Goal: Task Accomplishment & Management: Manage account settings

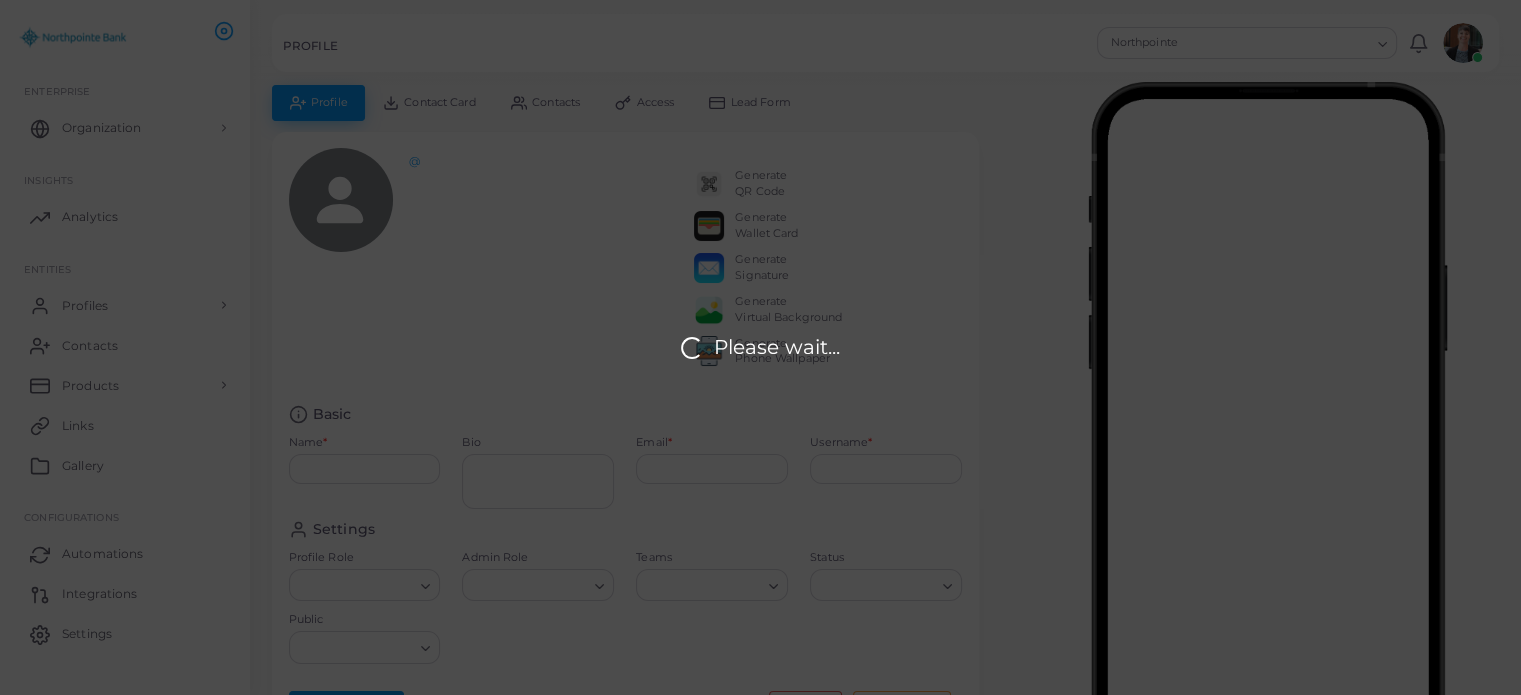
type input "**********"
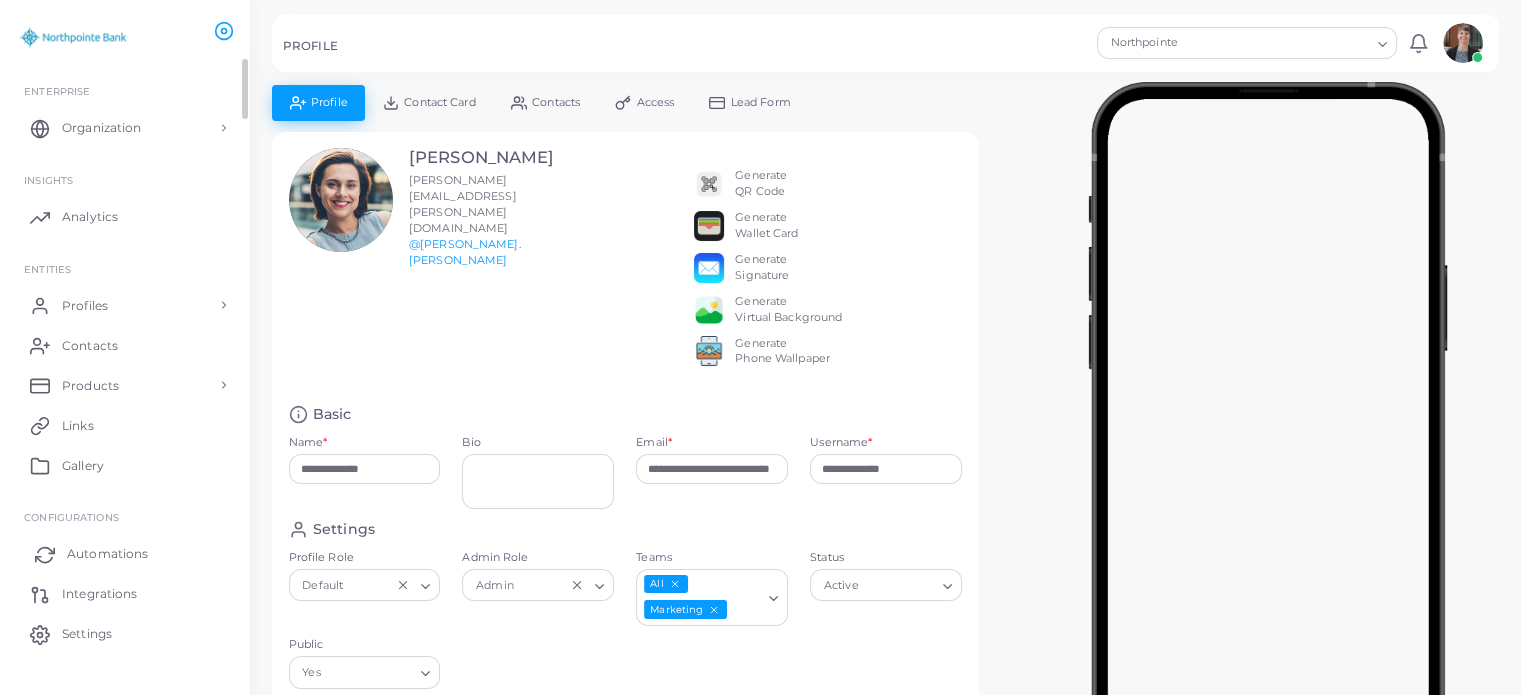
click at [120, 549] on span "Automations" at bounding box center [107, 554] width 81 height 18
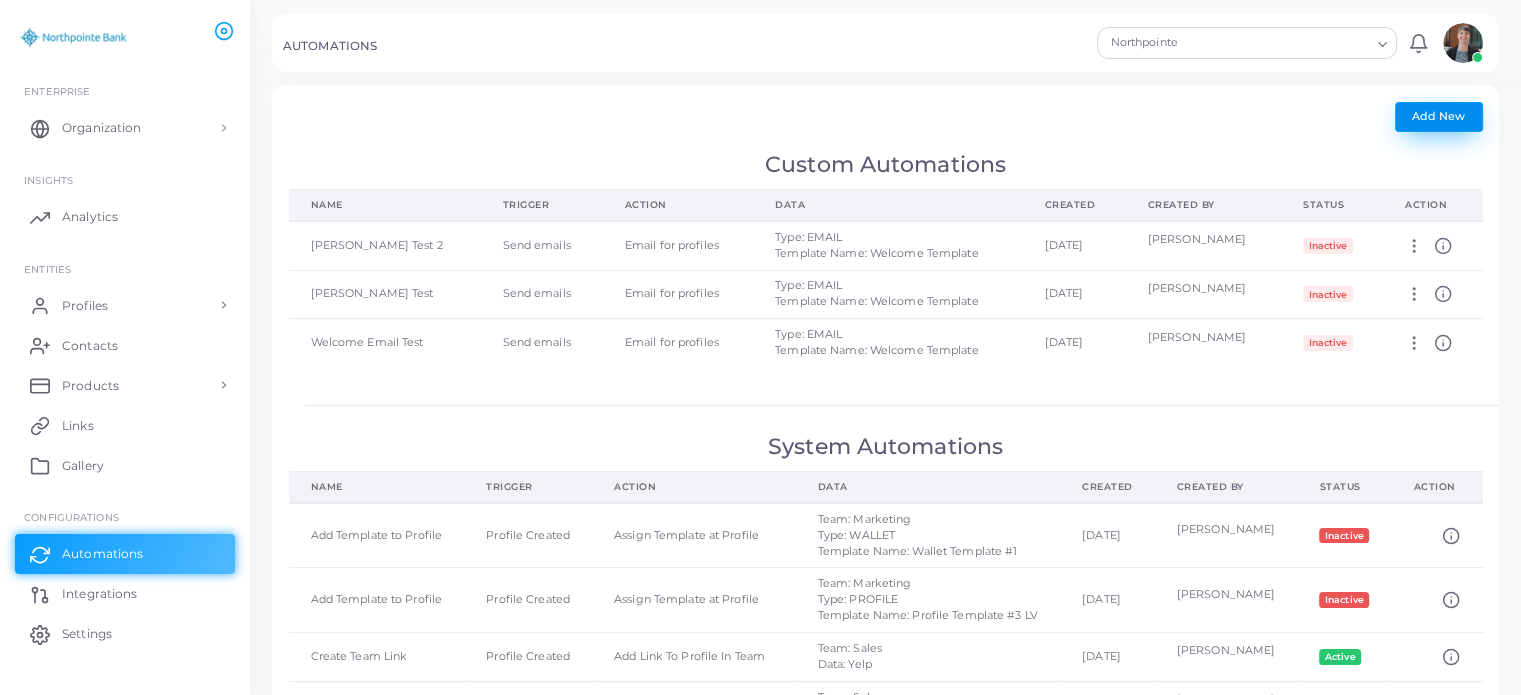
click at [1430, 116] on span "Add New" at bounding box center [1438, 116] width 53 height 14
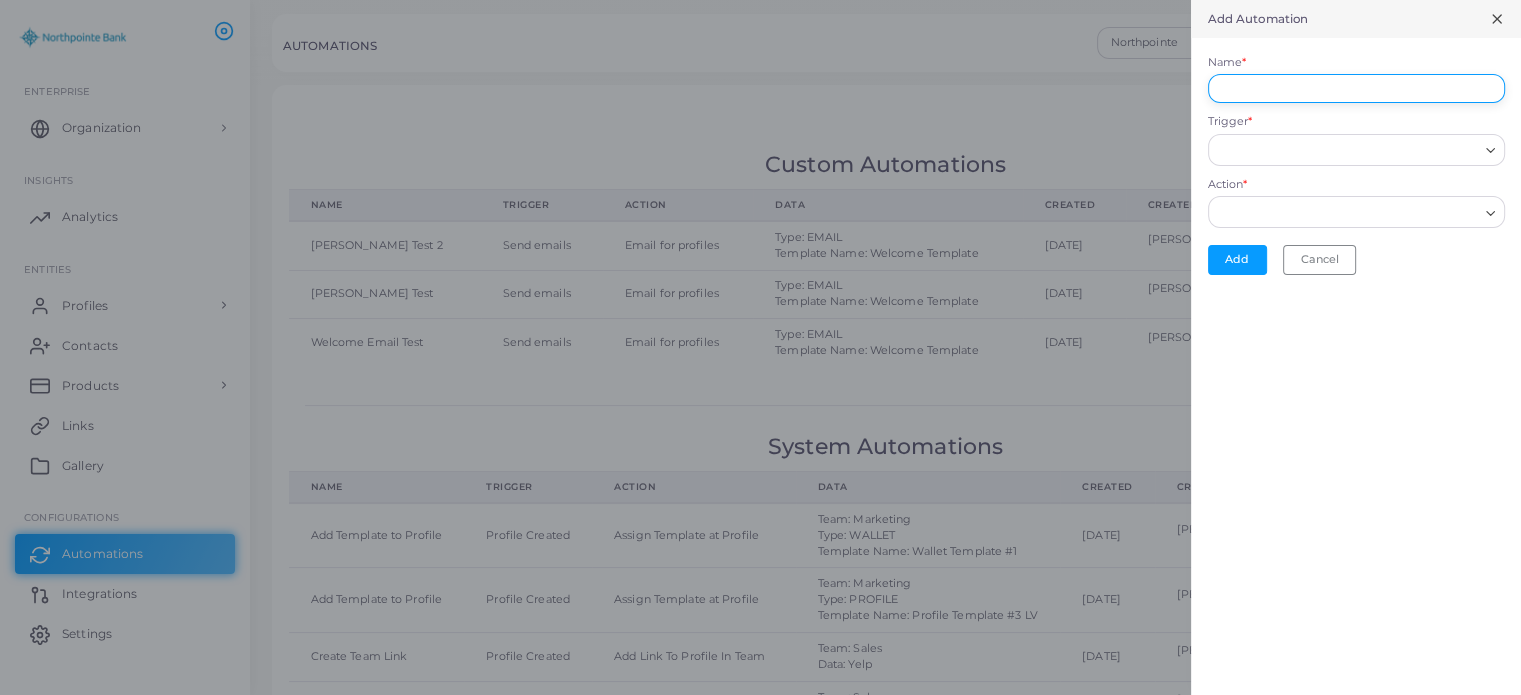
click at [1360, 93] on input "Name *" at bounding box center [1356, 89] width 297 height 30
type input "**********"
click at [1297, 149] on input "Trigger *" at bounding box center [1347, 150] width 261 height 22
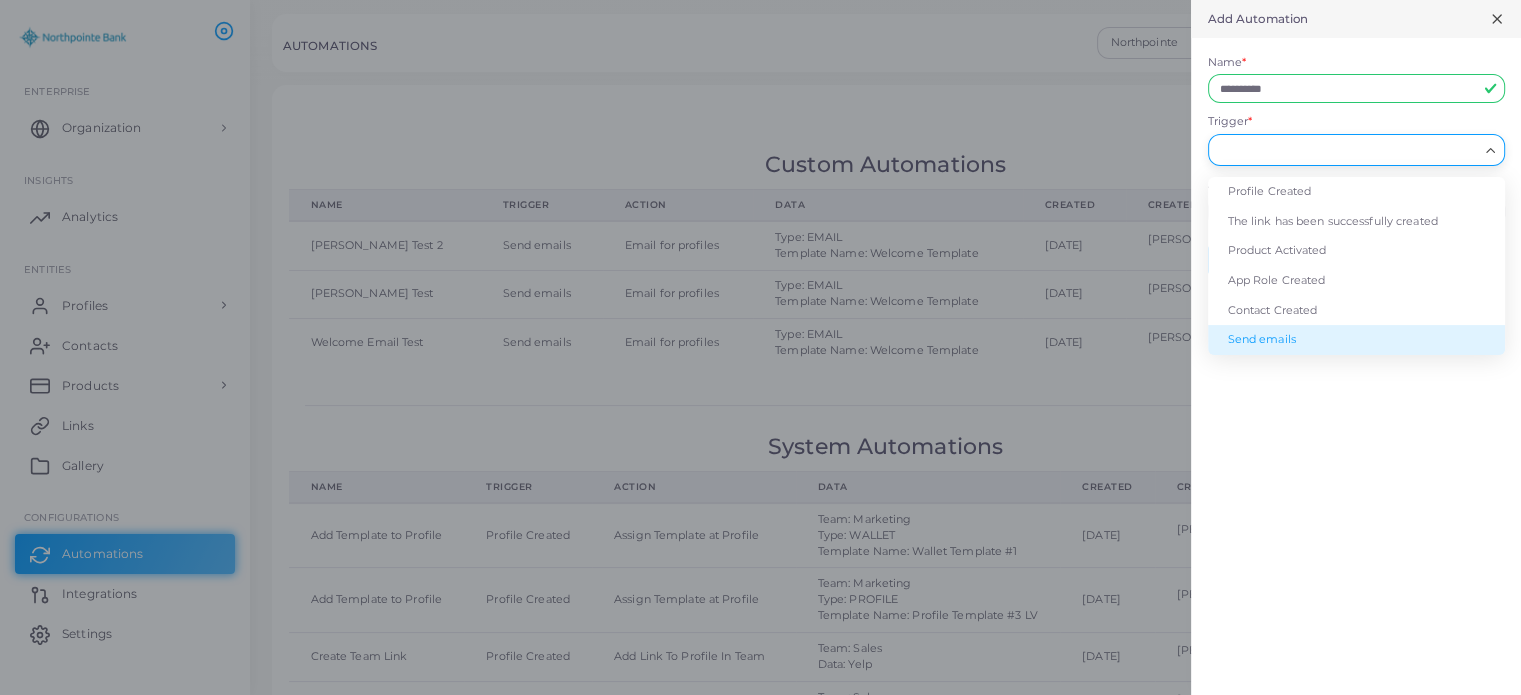
click at [1296, 334] on li "Send emails" at bounding box center [1356, 340] width 297 height 30
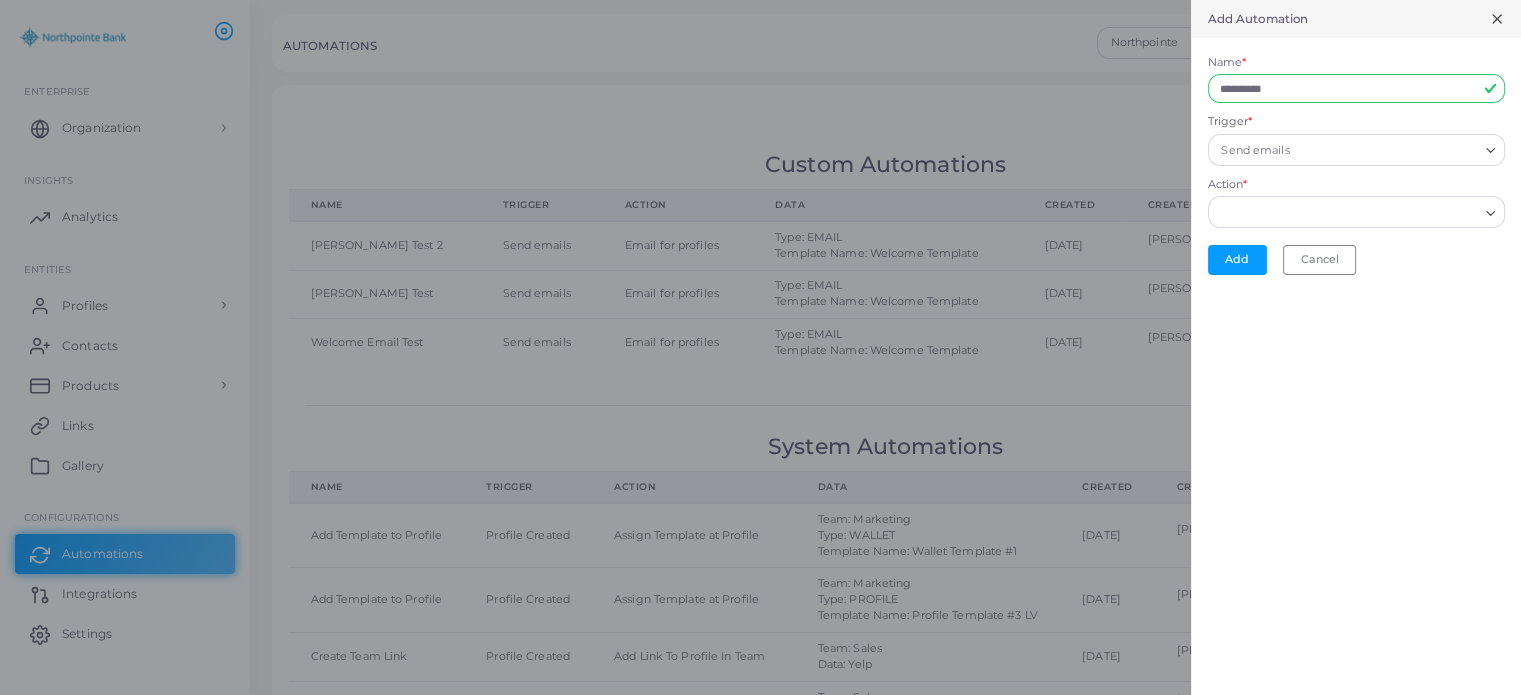
click at [1264, 212] on input "Action *" at bounding box center [1347, 213] width 261 height 22
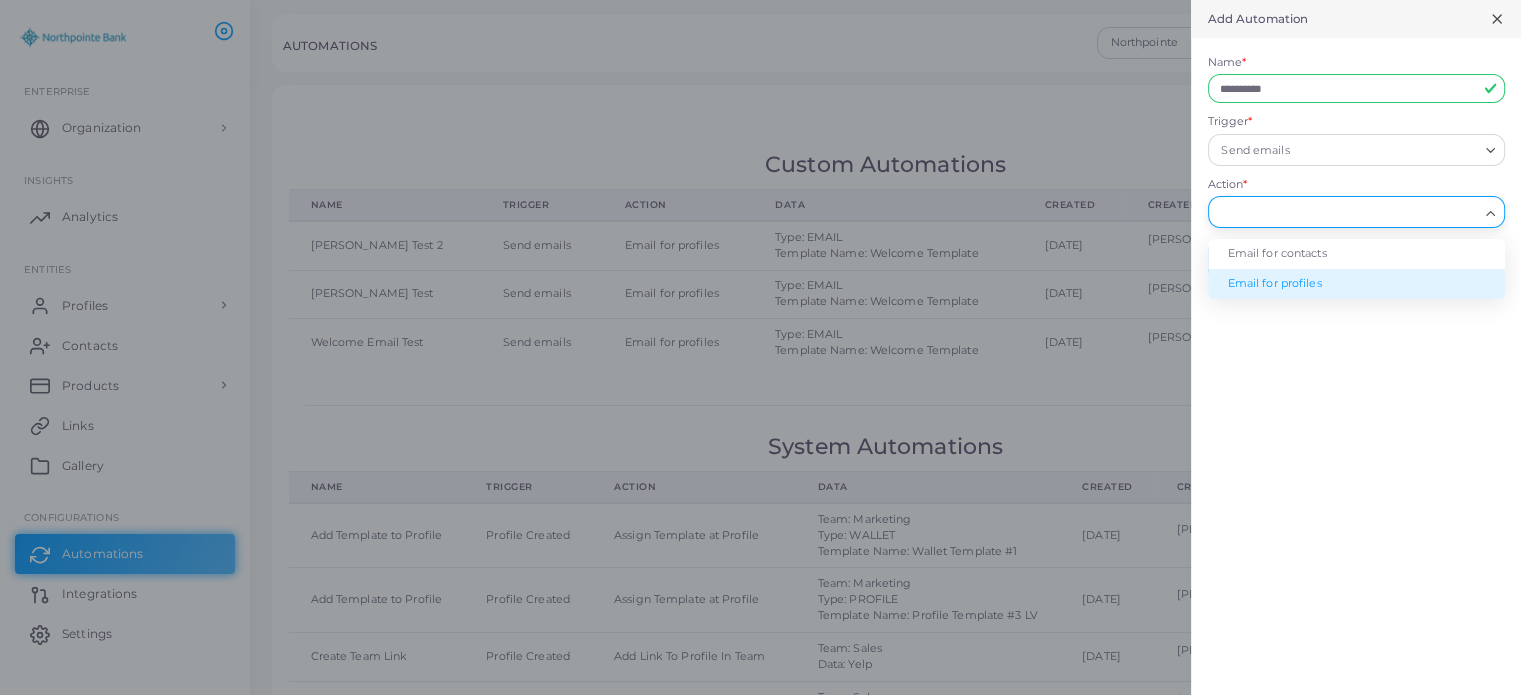
click at [1261, 283] on li "Email for profiles" at bounding box center [1356, 284] width 297 height 30
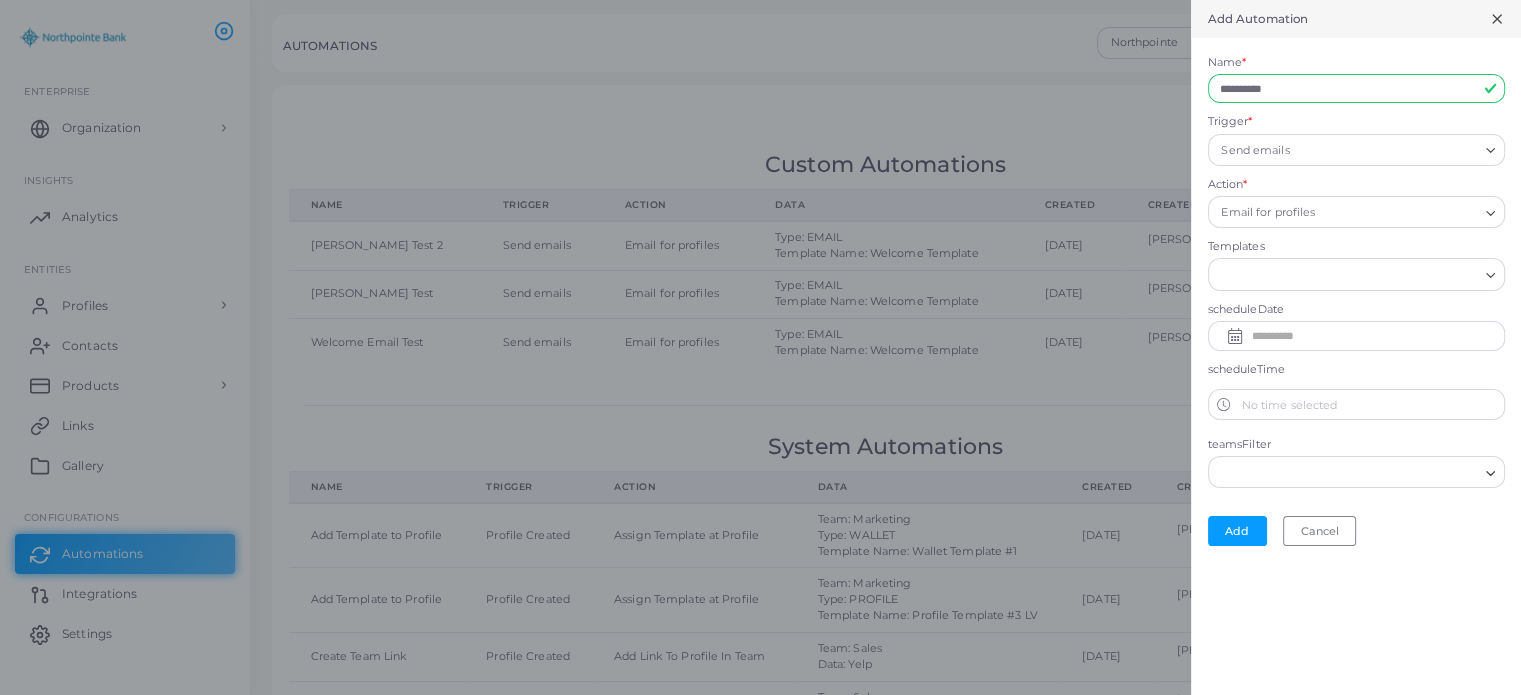
click at [1263, 274] on input "Search for option" at bounding box center [1347, 275] width 261 height 22
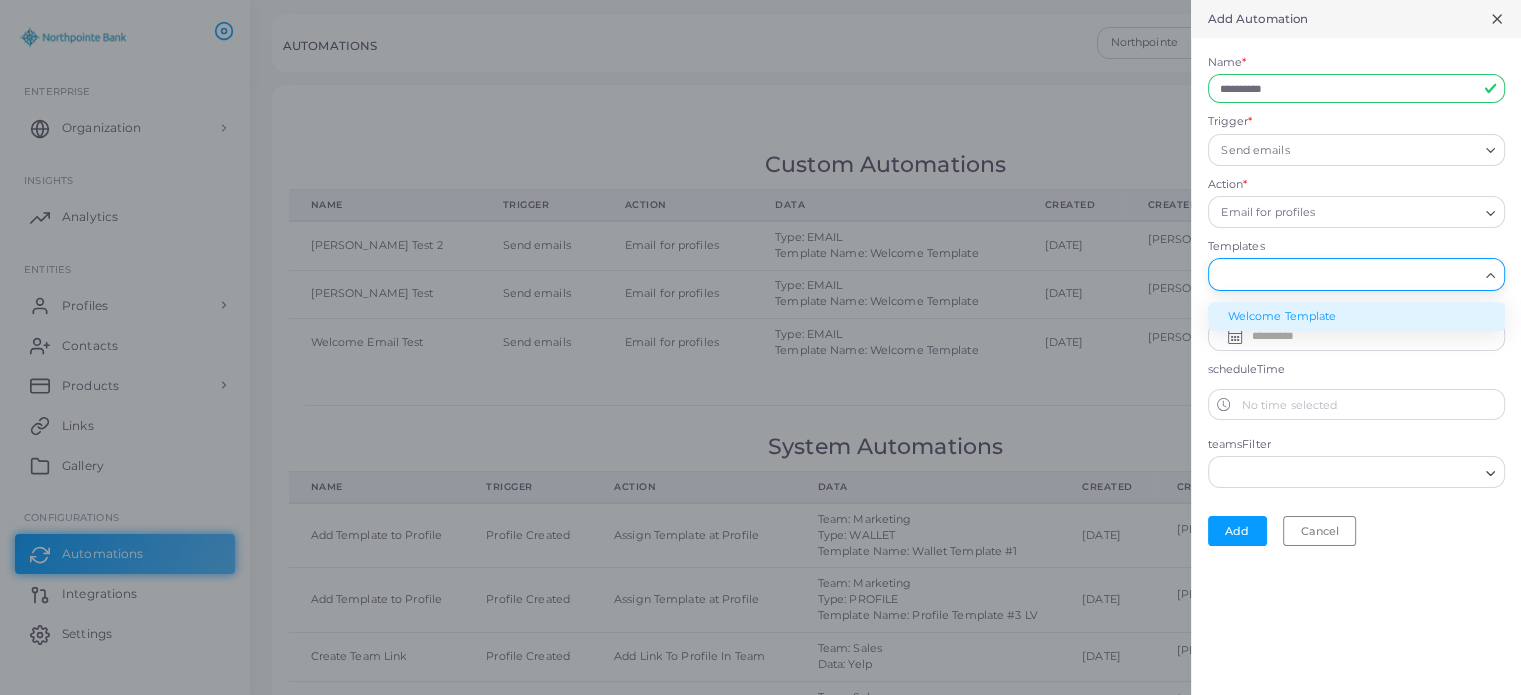
click at [1254, 311] on li "Welcome Template" at bounding box center [1356, 317] width 297 height 30
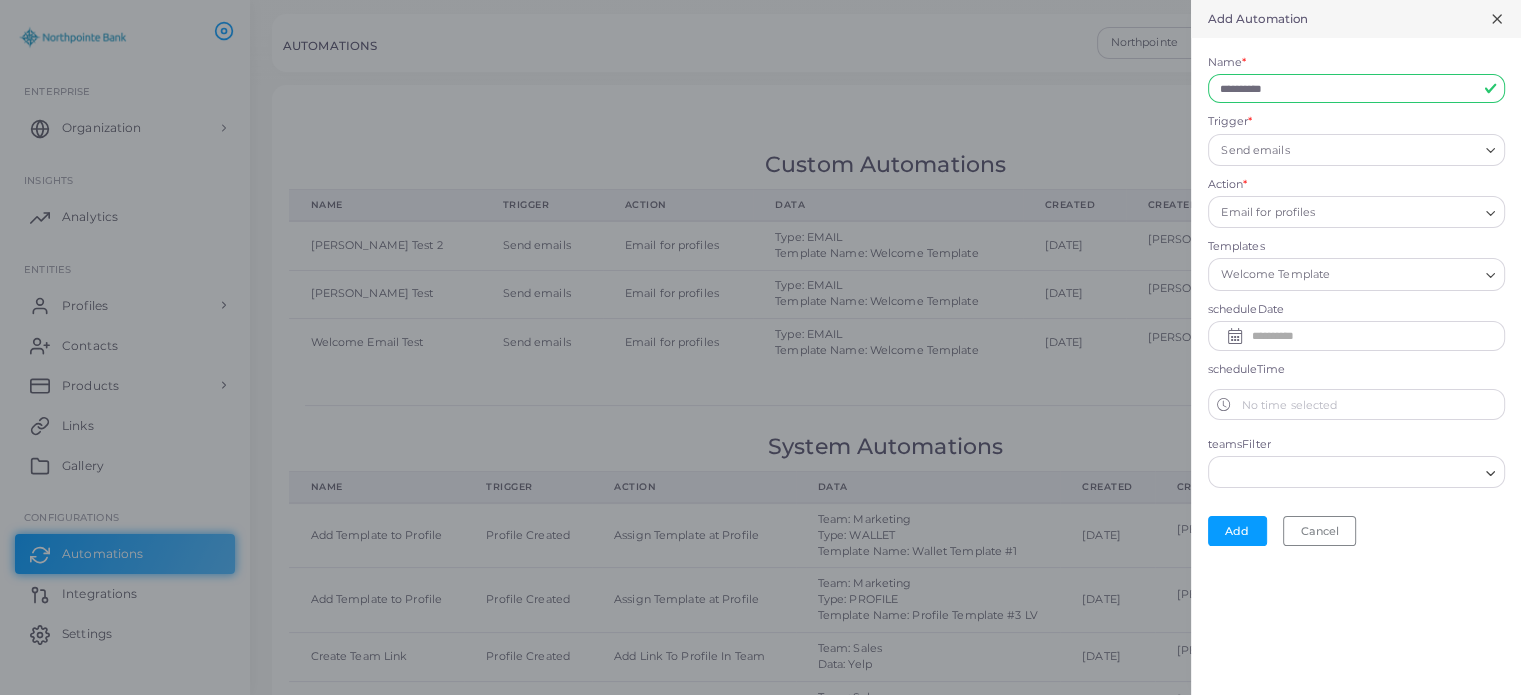
click at [1281, 331] on input "text" at bounding box center [1371, 336] width 241 height 32
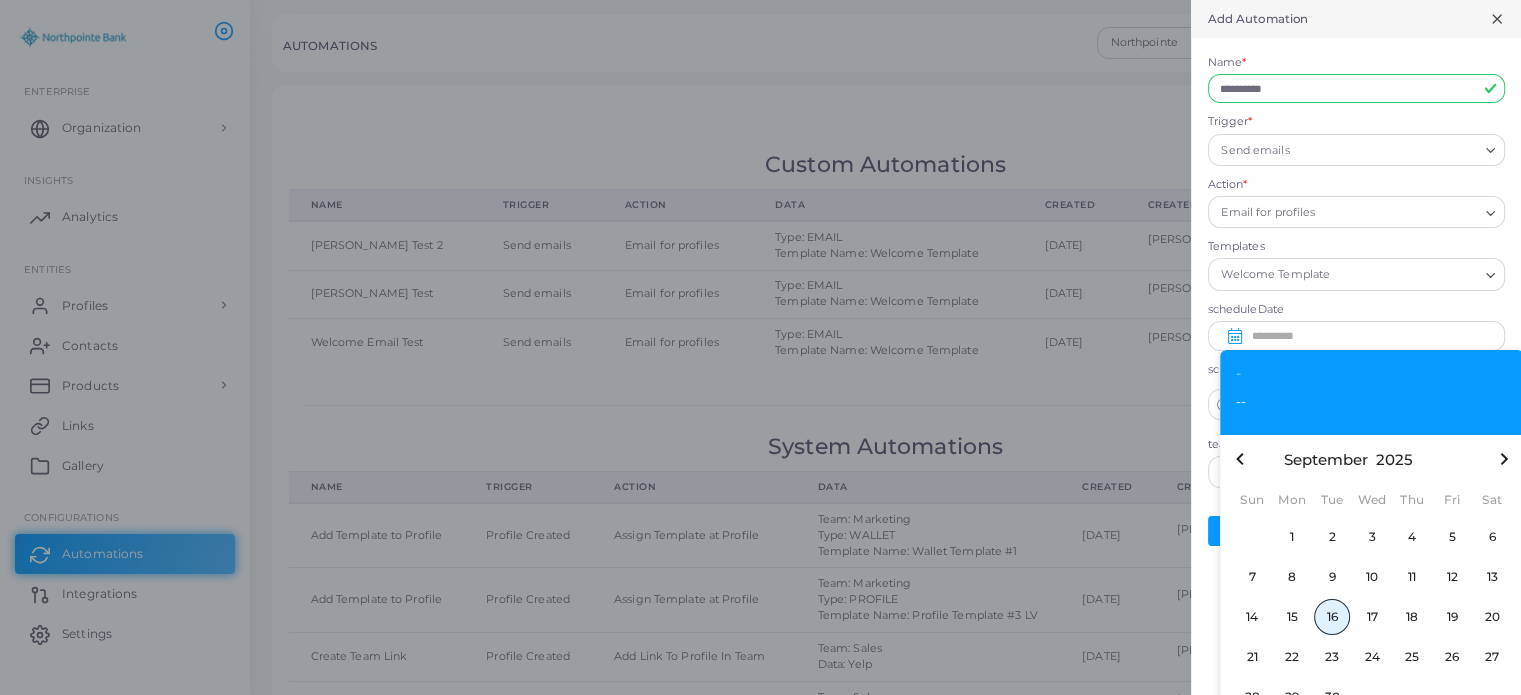
click at [1337, 614] on span "16" at bounding box center [1332, 617] width 36 height 36
type input "**********"
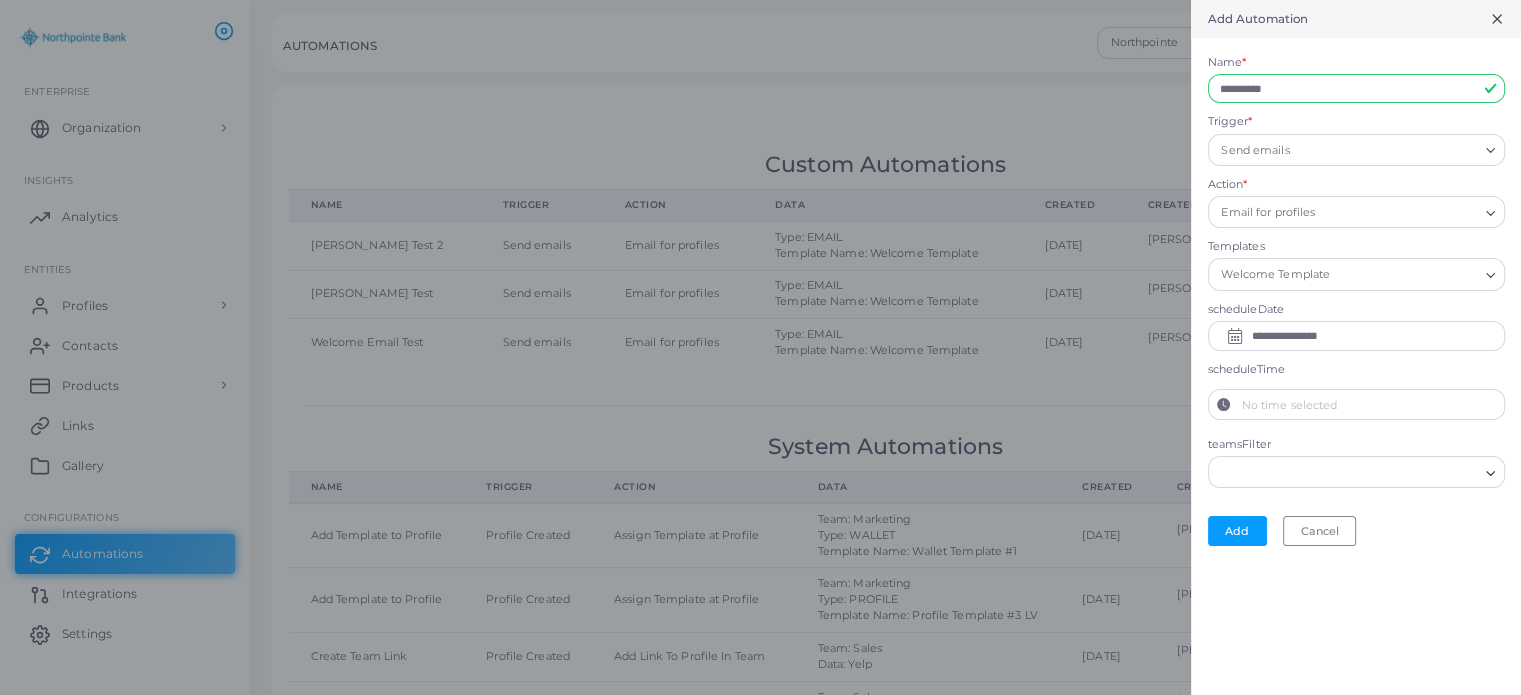
click at [1267, 405] on label "No time selected" at bounding box center [1371, 405] width 265 height 30
click at [1239, 405] on button "No time selected" at bounding box center [1224, 405] width 30 height 30
click at [1264, 437] on icon "chevron up" at bounding box center [1264, 440] width 10 height 10
click at [1261, 440] on icon "chevron up" at bounding box center [1264, 440] width 10 height 10
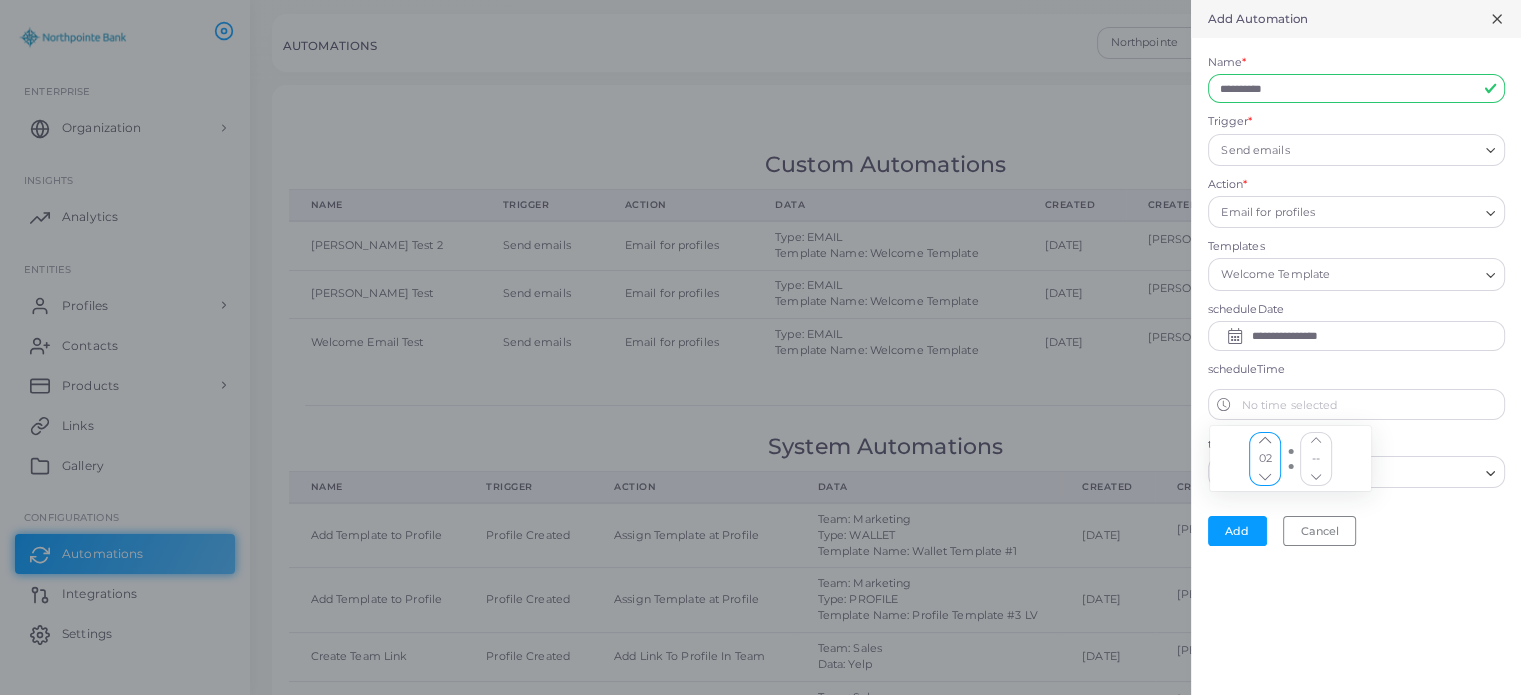
click at [1261, 440] on icon "chevron up" at bounding box center [1264, 440] width 10 height 10
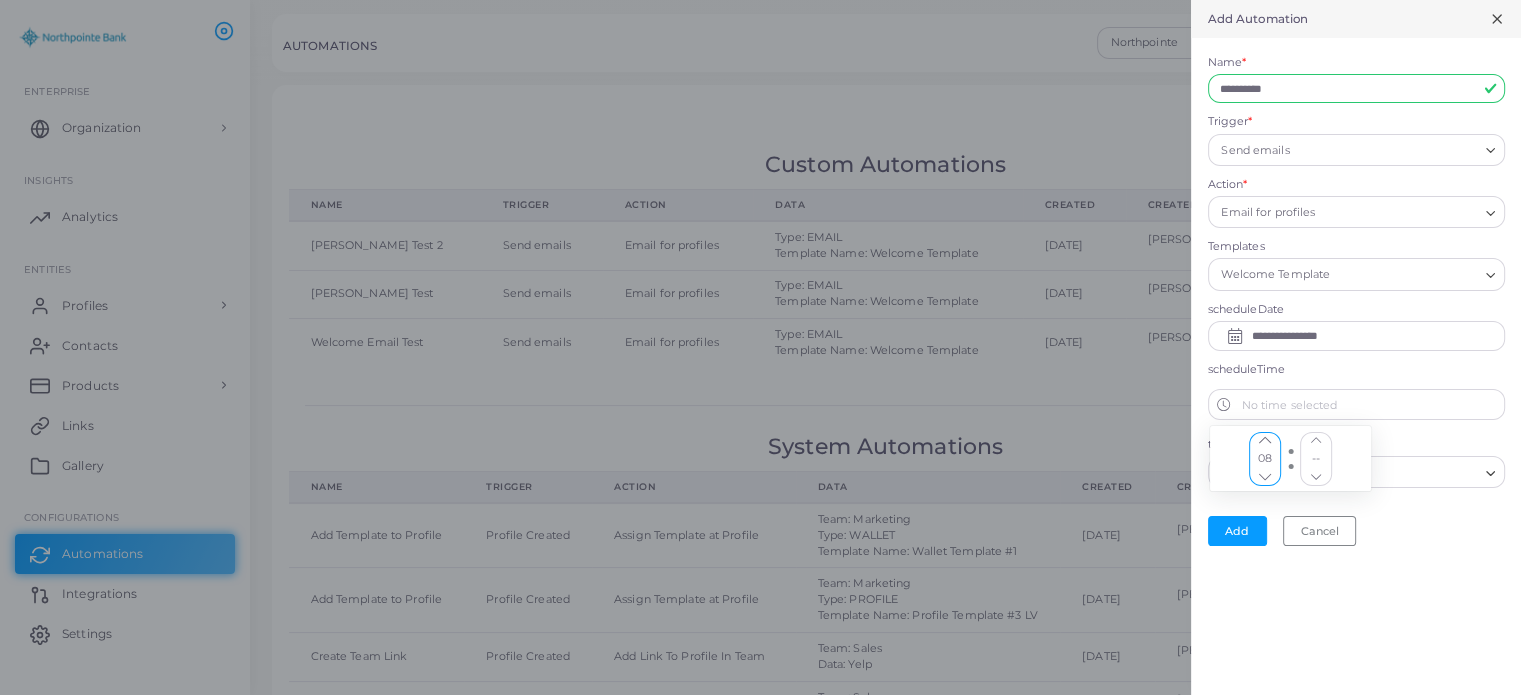
click at [1267, 439] on icon "chevron up" at bounding box center [1264, 440] width 12 height 7
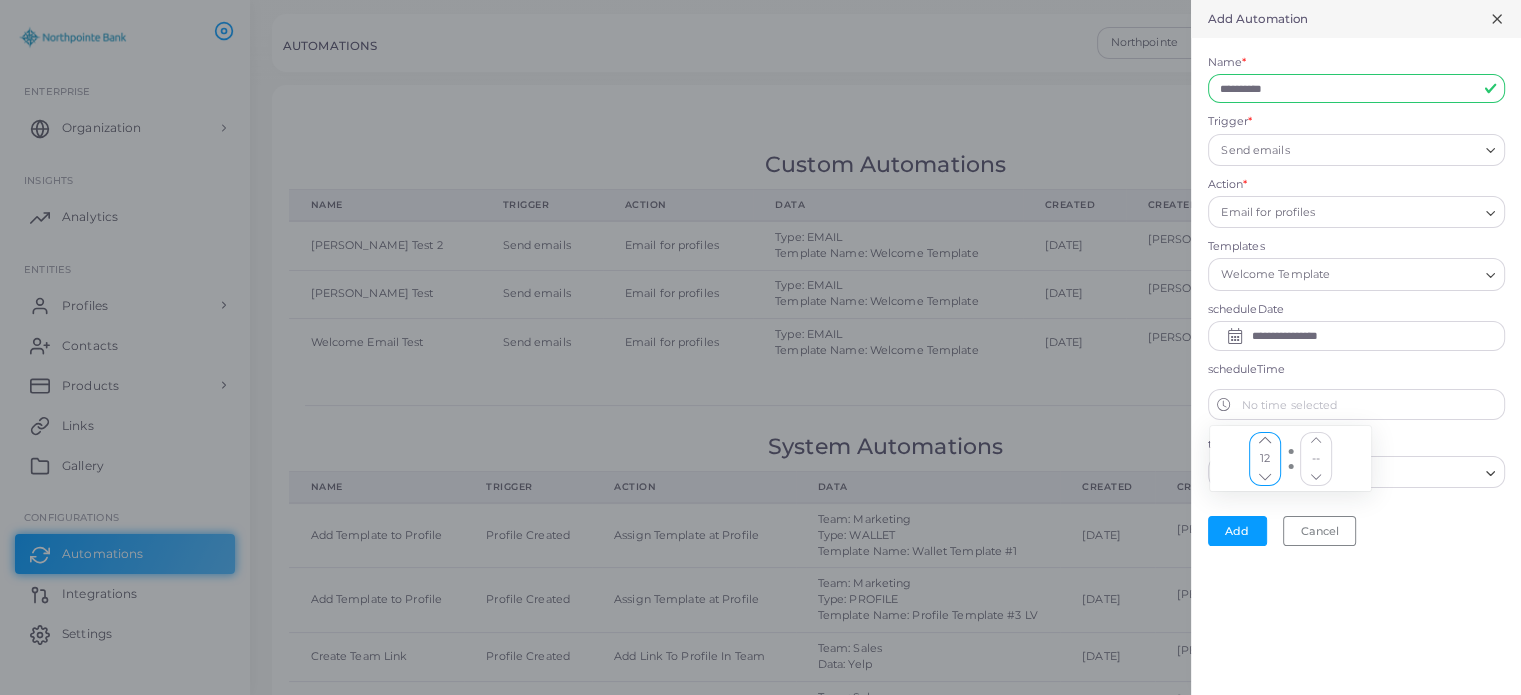
click at [1267, 439] on icon "chevron up" at bounding box center [1264, 440] width 12 height 7
click at [1316, 435] on icon "chevron up" at bounding box center [1316, 440] width 10 height 10
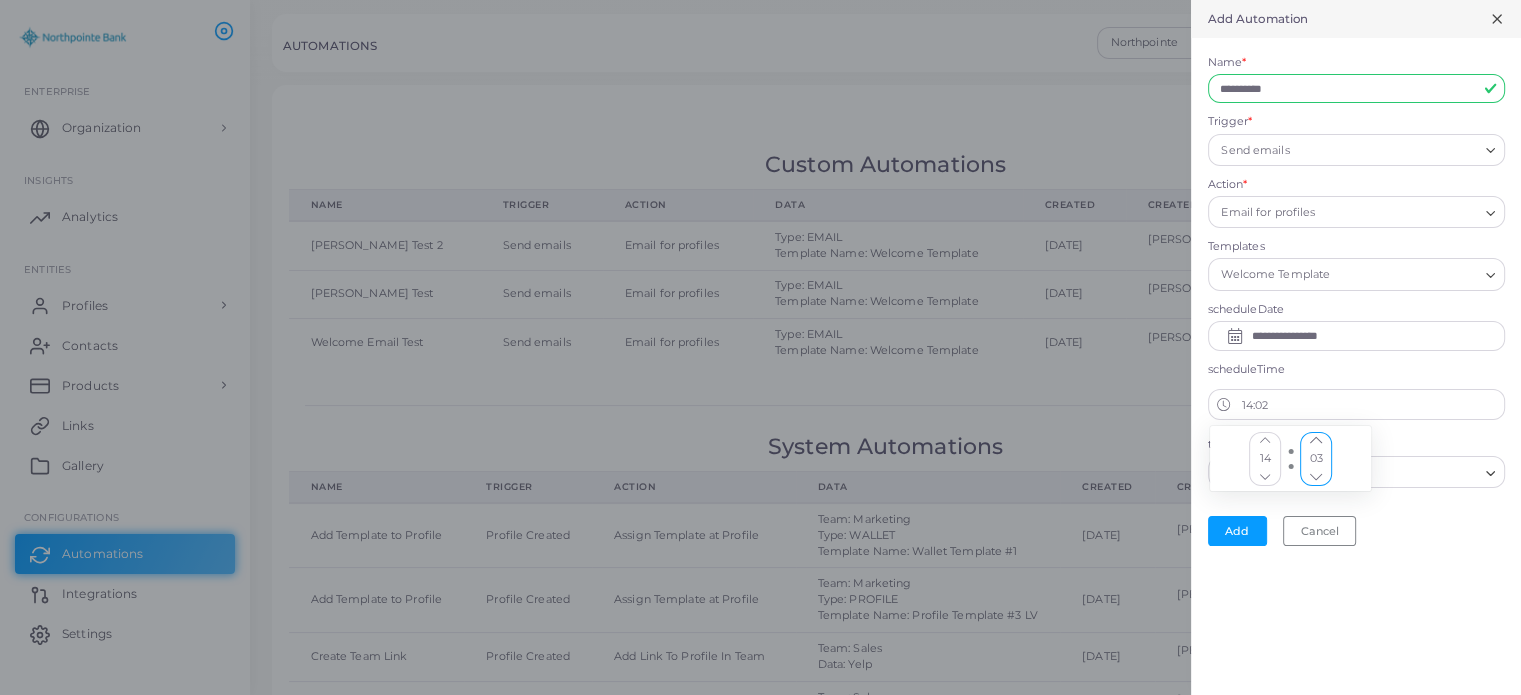
click at [1316, 435] on icon "chevron up" at bounding box center [1316, 440] width 10 height 10
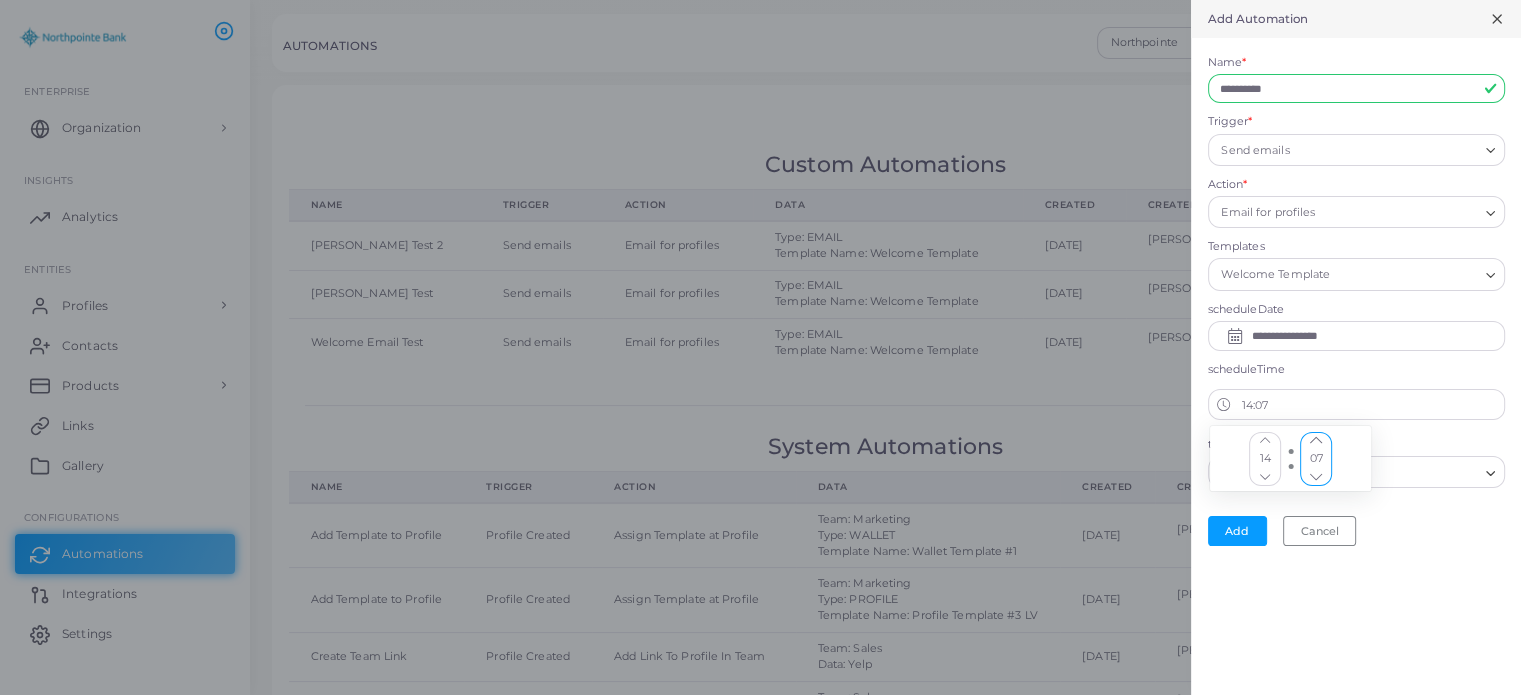
click at [1316, 435] on icon "chevron up" at bounding box center [1316, 440] width 10 height 10
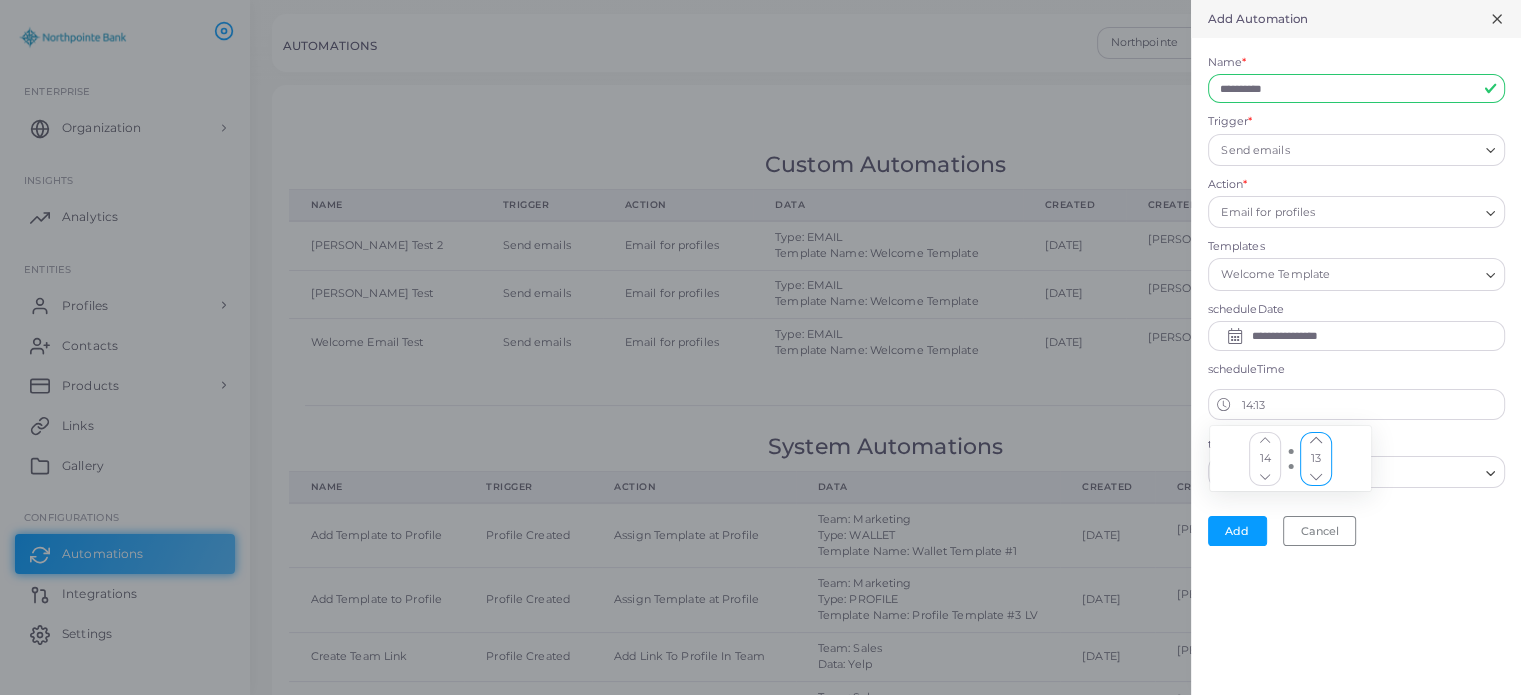
click at [1316, 435] on icon "chevron up" at bounding box center [1316, 440] width 10 height 10
click at [1443, 546] on form "**********" at bounding box center [1356, 300] width 330 height 525
click at [1292, 409] on label "14:15" at bounding box center [1371, 405] width 265 height 30
click at [1239, 409] on button "14:15" at bounding box center [1224, 405] width 30 height 30
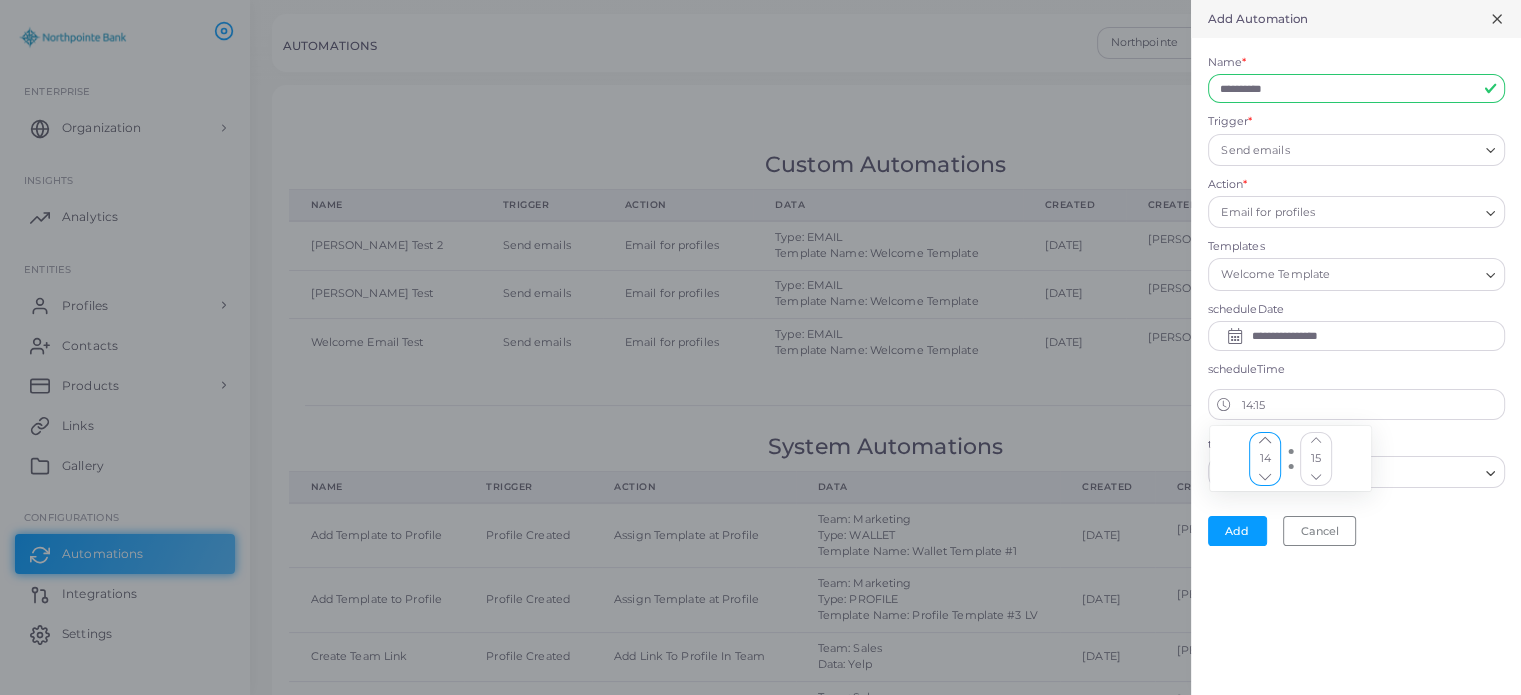
click at [1318, 472] on icon "chevron up" at bounding box center [1316, 477] width 10 height 10
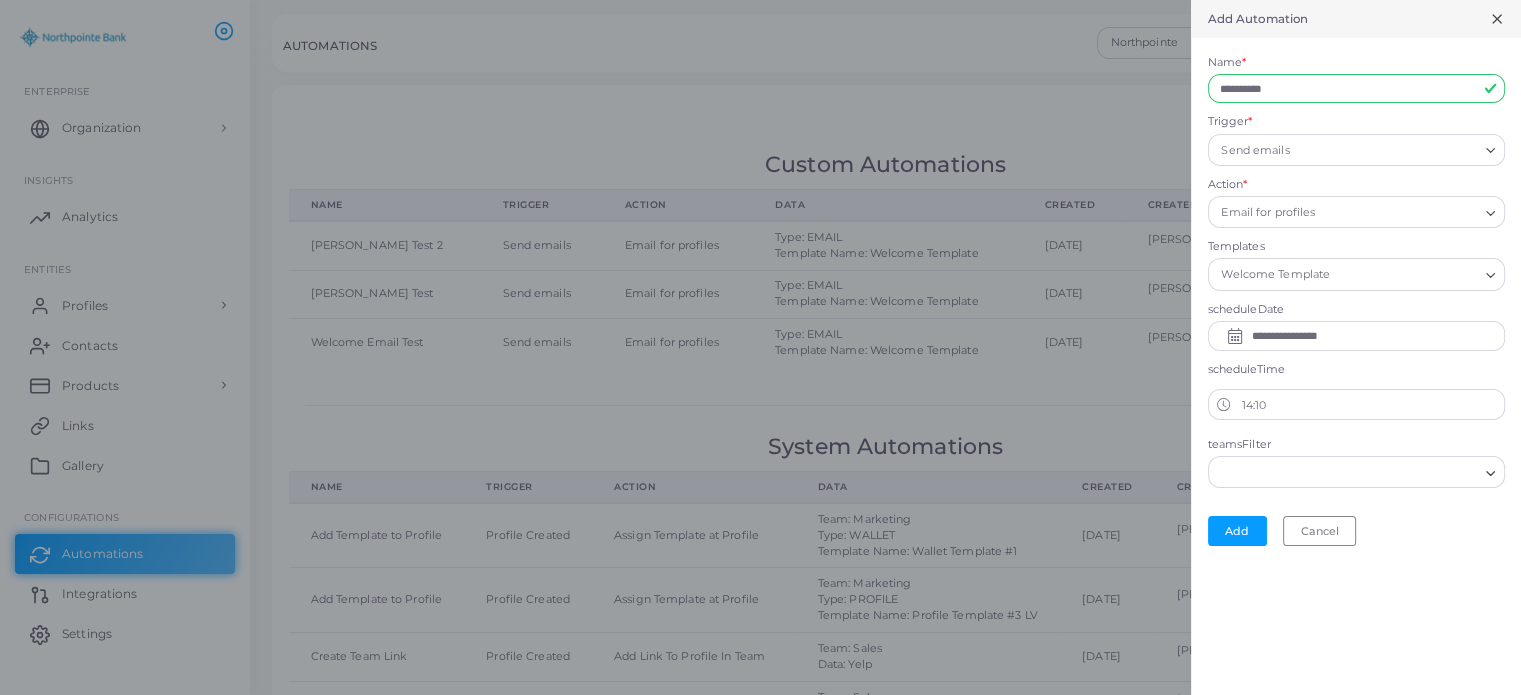
click at [1424, 527] on div "Add Cancel" at bounding box center [1356, 531] width 297 height 30
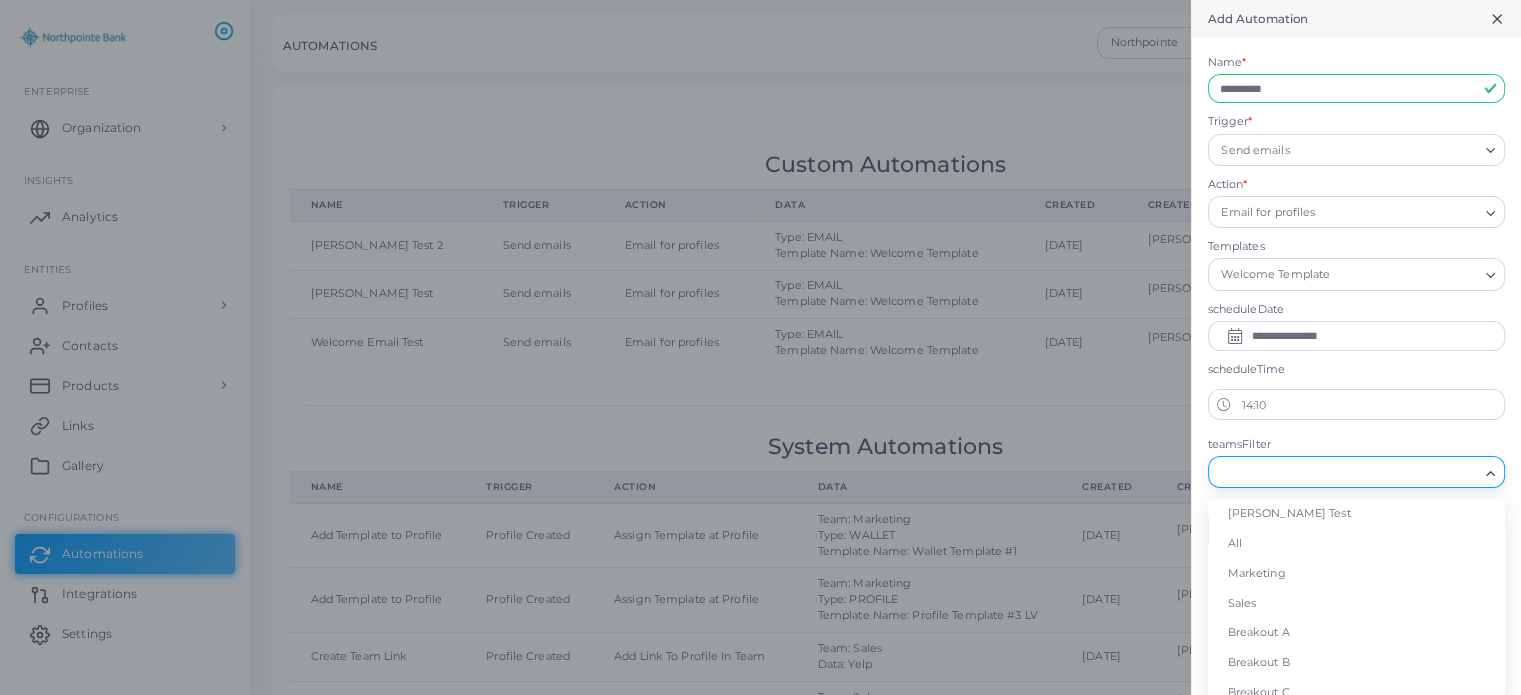
click at [1305, 473] on input "Search for option" at bounding box center [1344, 473] width 267 height 22
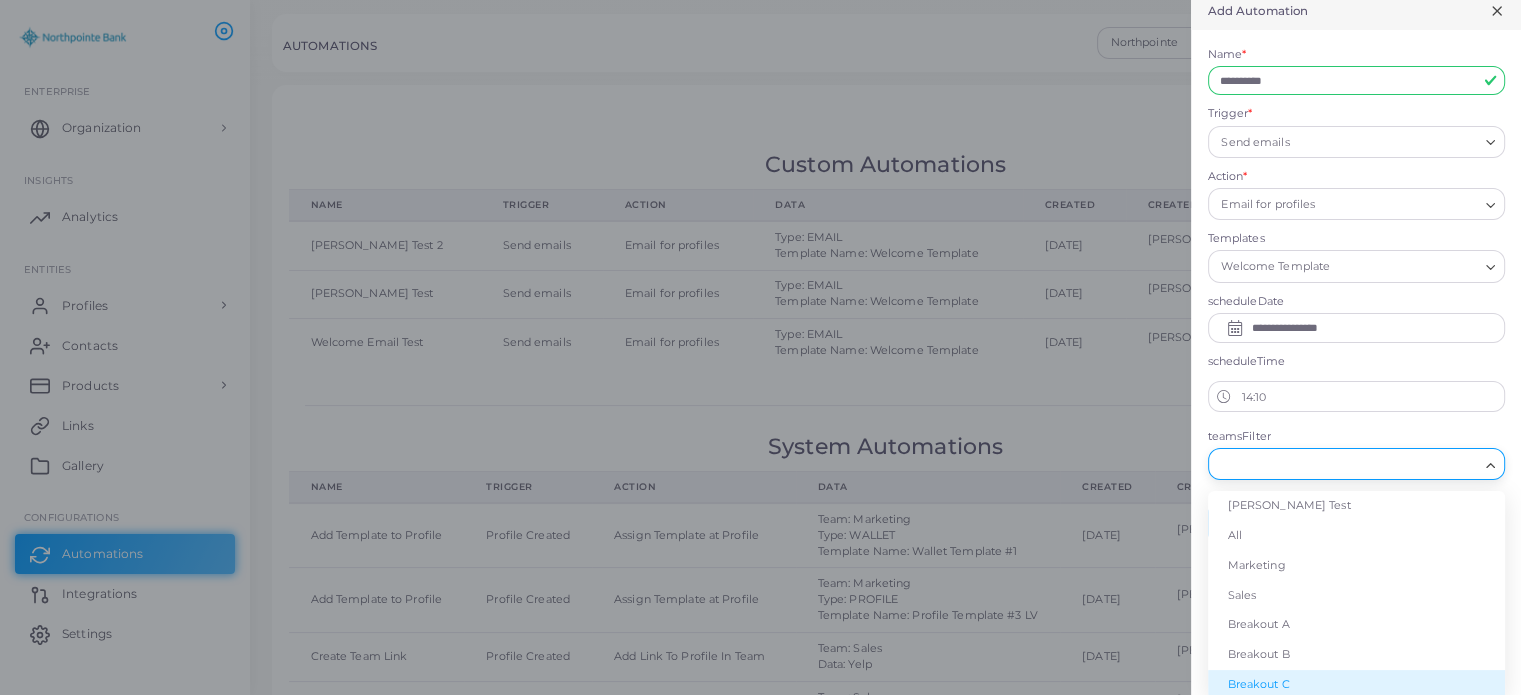
click at [1276, 680] on li "Breakout C" at bounding box center [1356, 685] width 297 height 30
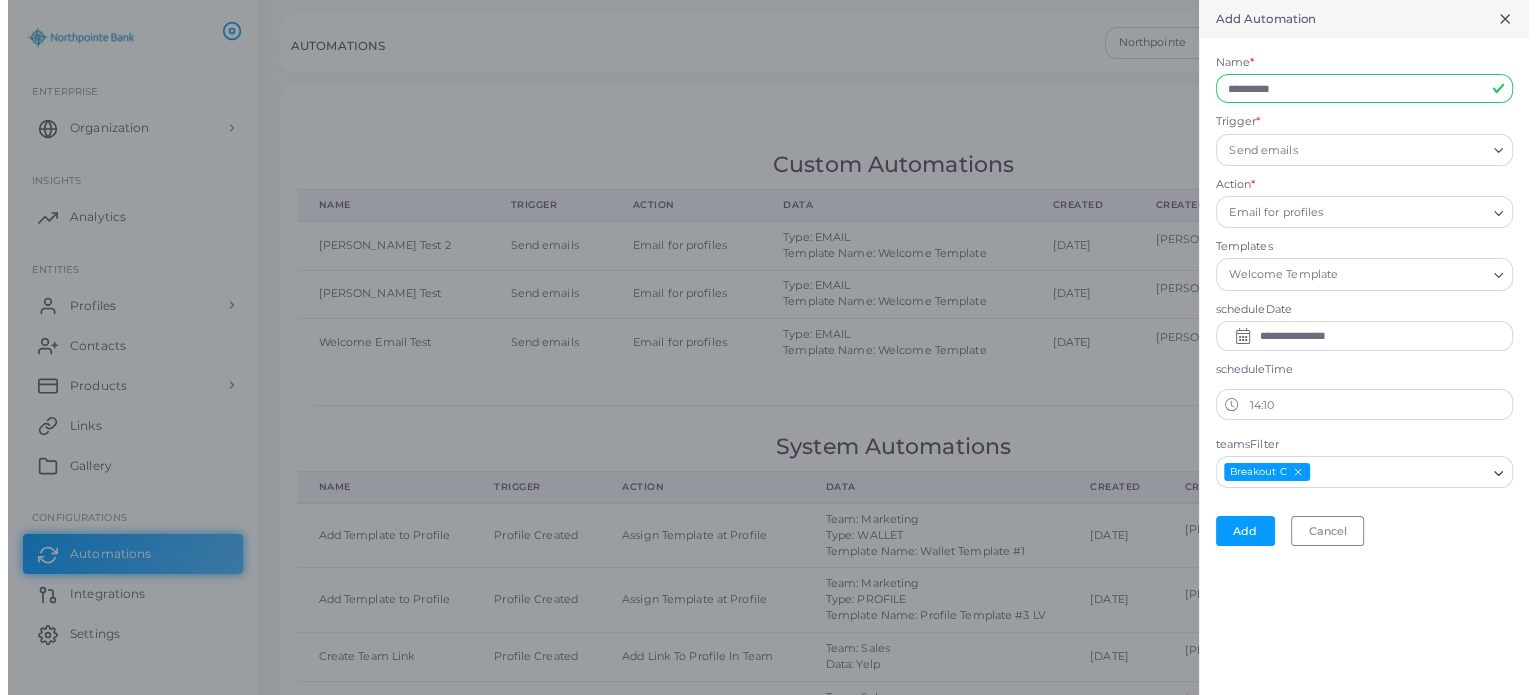
scroll to position [0, 0]
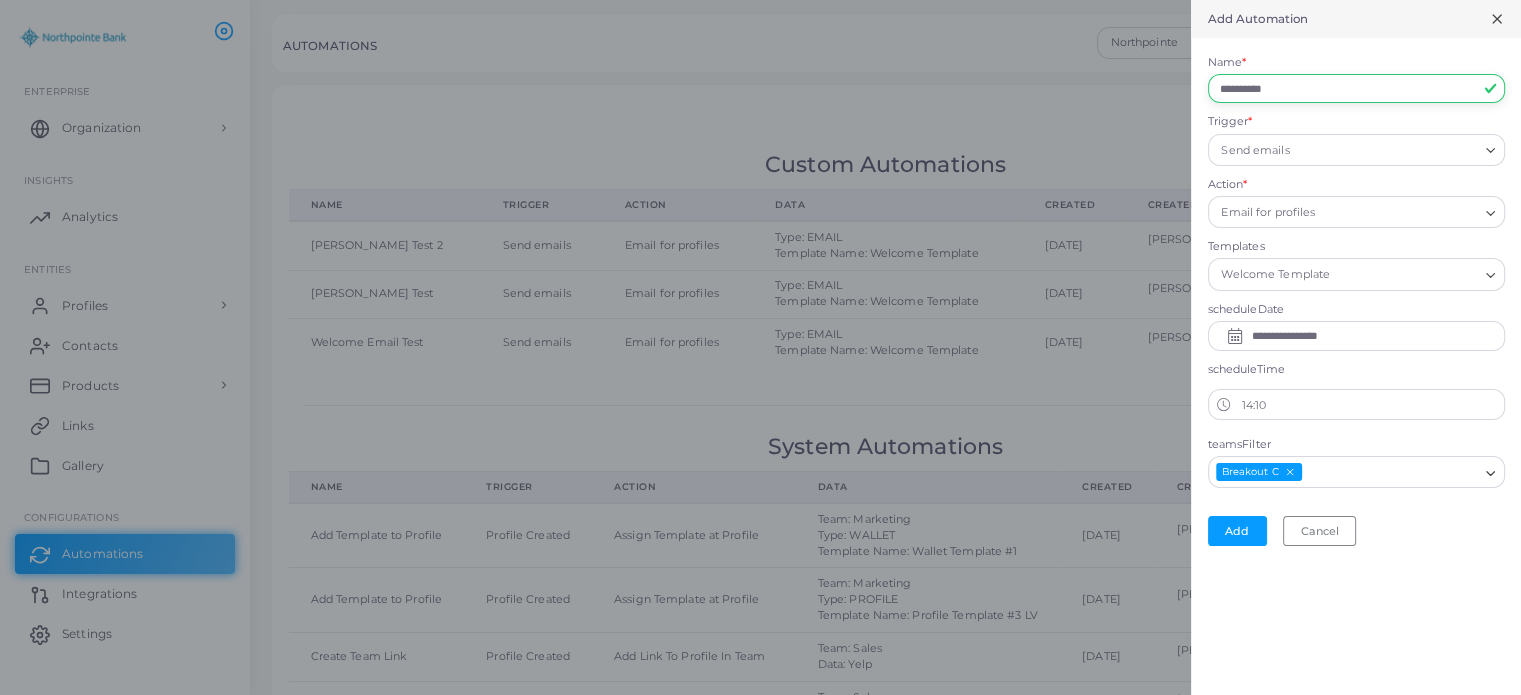
click at [1350, 81] on input "**********" at bounding box center [1356, 89] width 297 height 30
type input "**********"
click at [1234, 530] on button "Add" at bounding box center [1237, 531] width 59 height 30
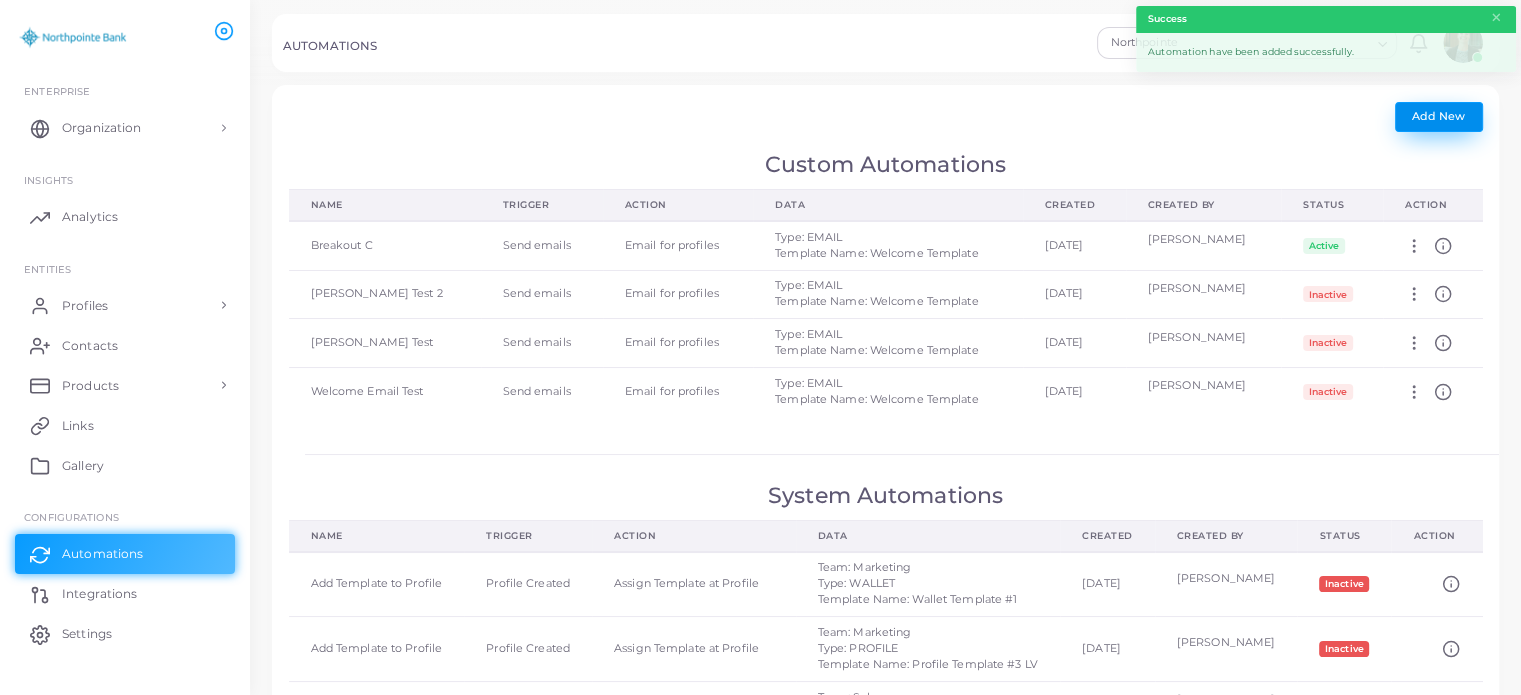
click at [1436, 123] on button "Add New" at bounding box center [1439, 117] width 88 height 30
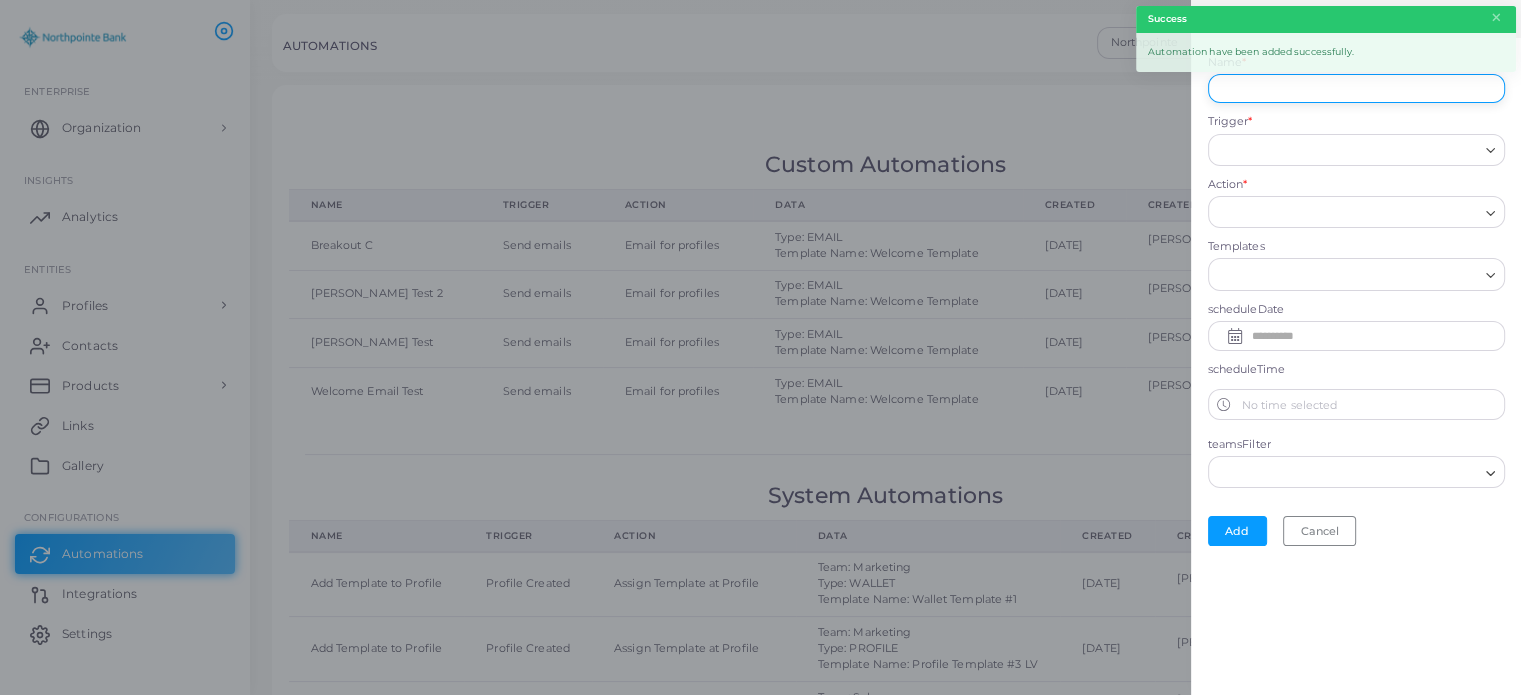
click at [1331, 94] on input "Name *" at bounding box center [1356, 89] width 297 height 30
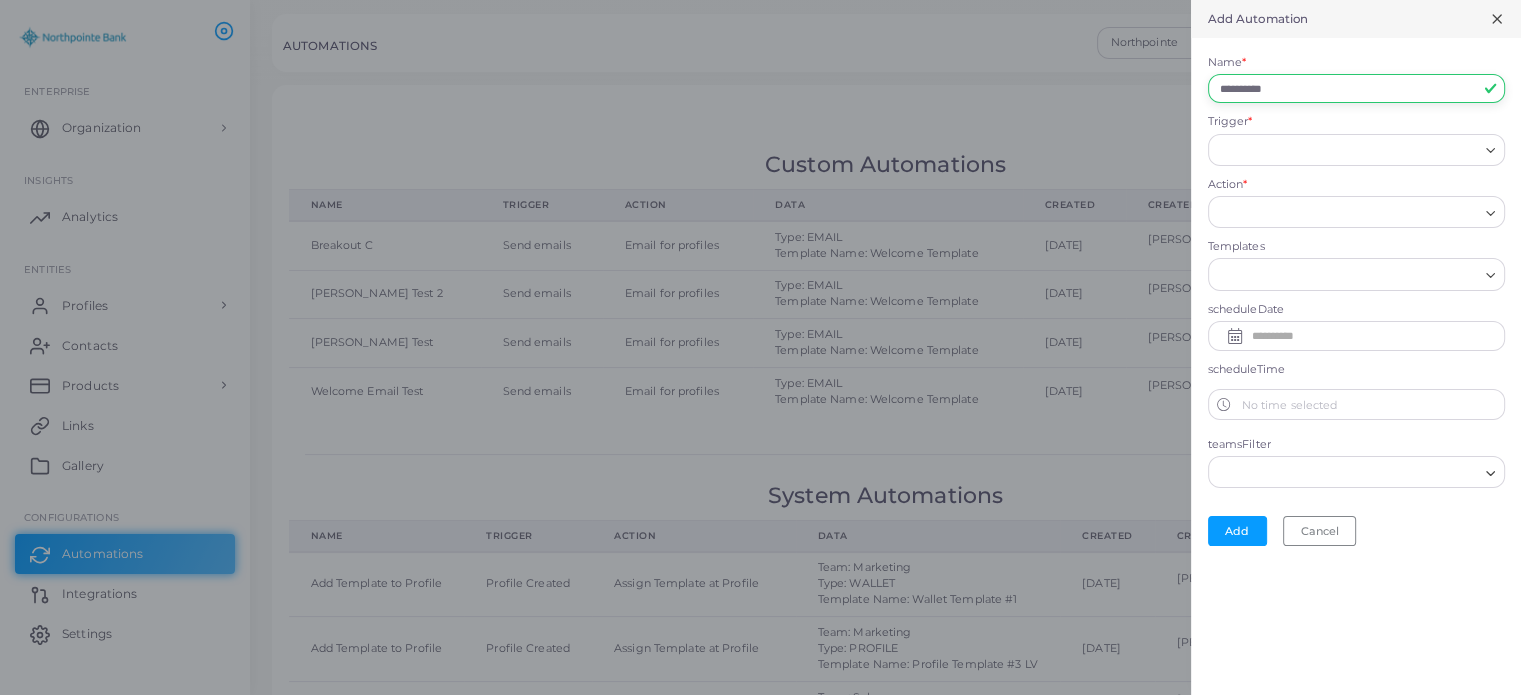
type input "**********"
click at [1272, 156] on input "Trigger *" at bounding box center [1347, 150] width 261 height 22
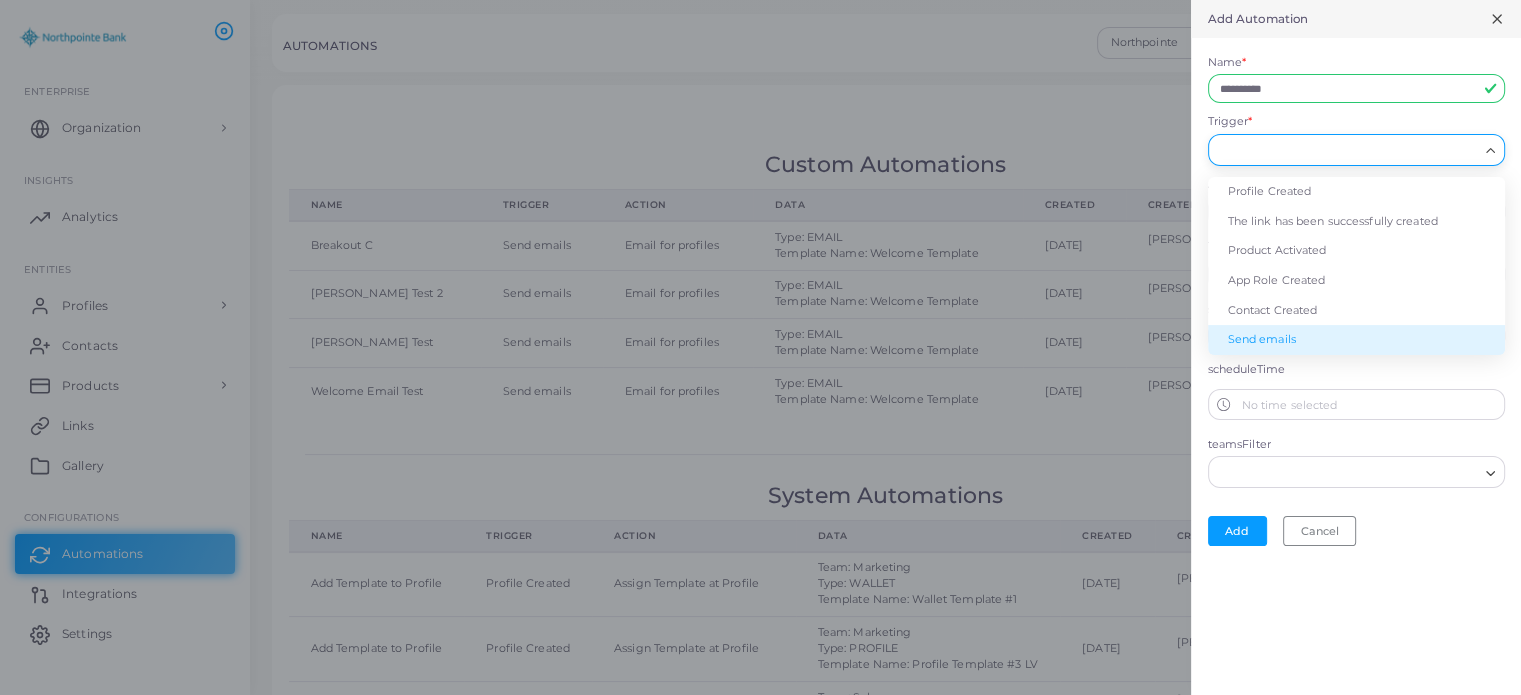
click at [1258, 337] on li "Send emails" at bounding box center [1356, 340] width 297 height 30
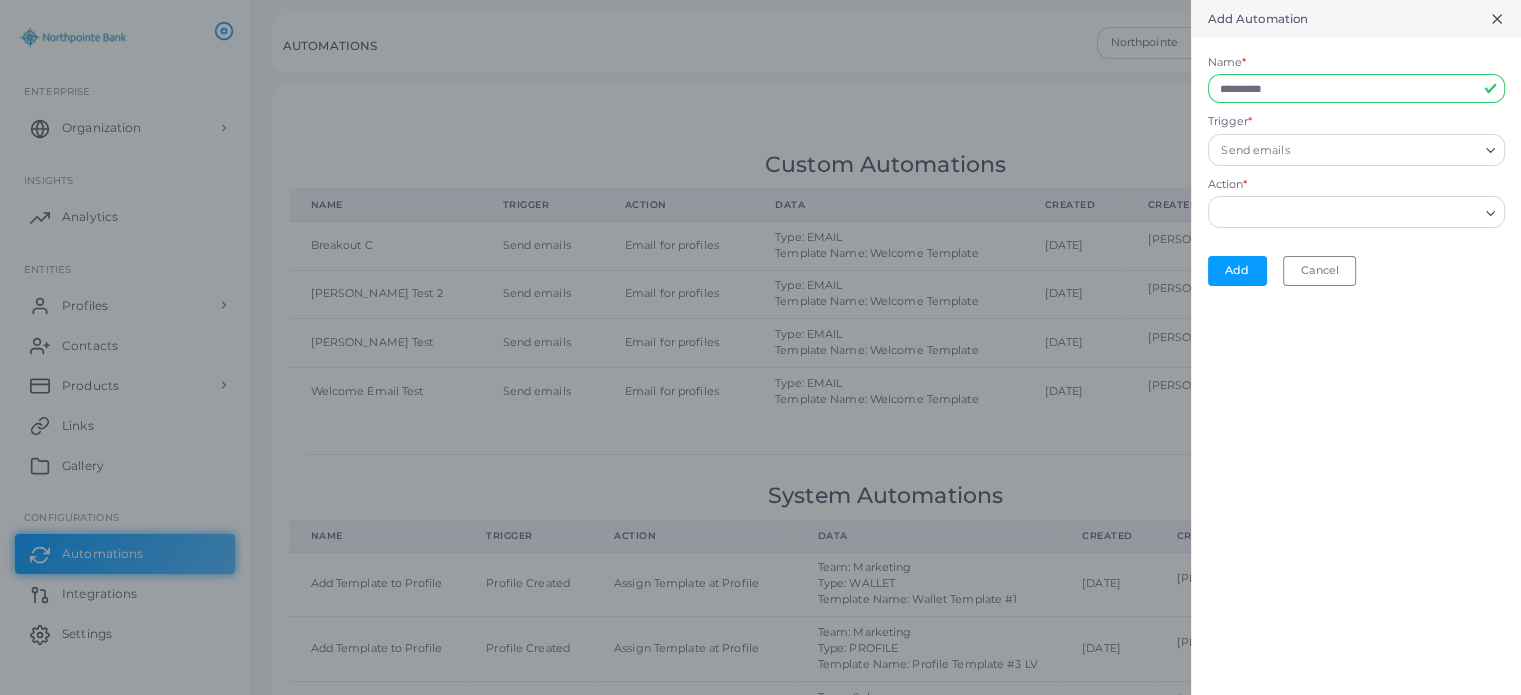
click at [1296, 212] on input "Action *" at bounding box center [1347, 213] width 261 height 22
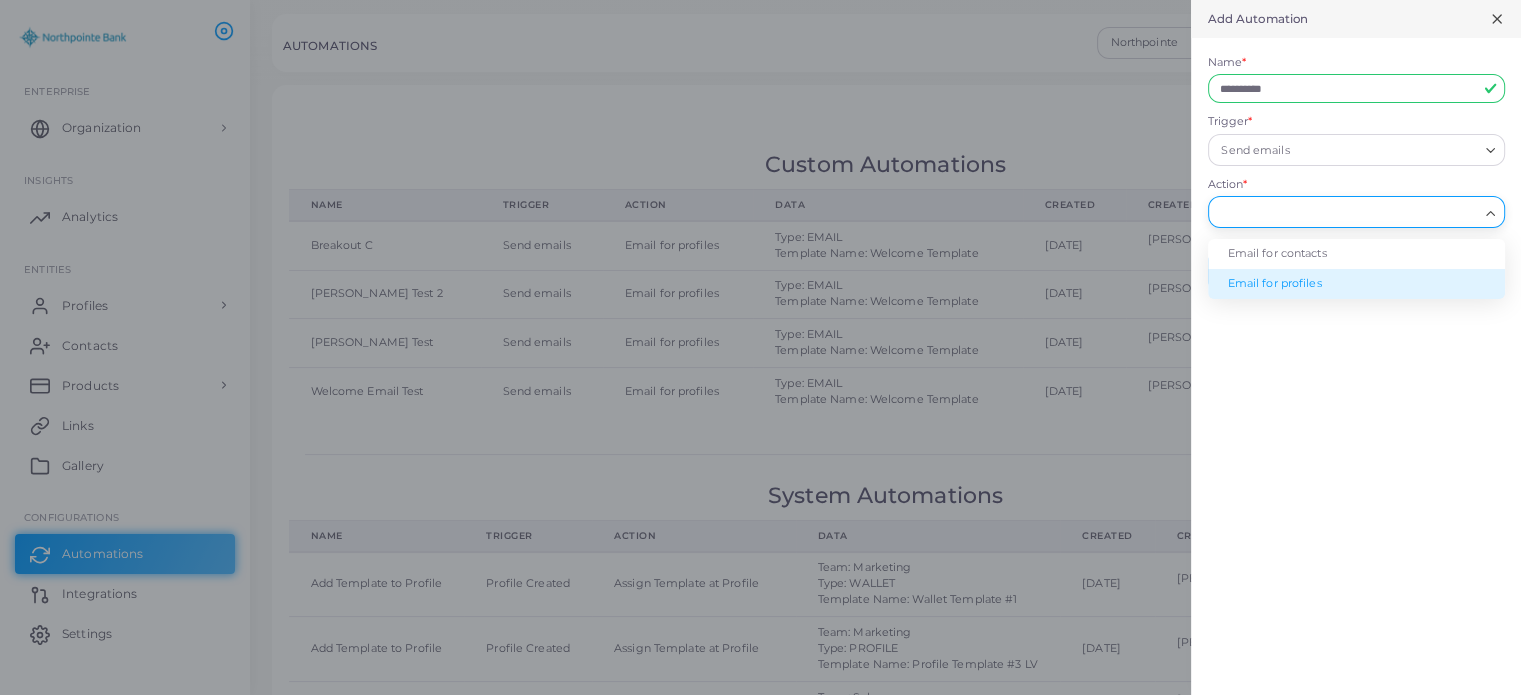
click at [1274, 280] on li "Email for profiles" at bounding box center [1356, 284] width 297 height 30
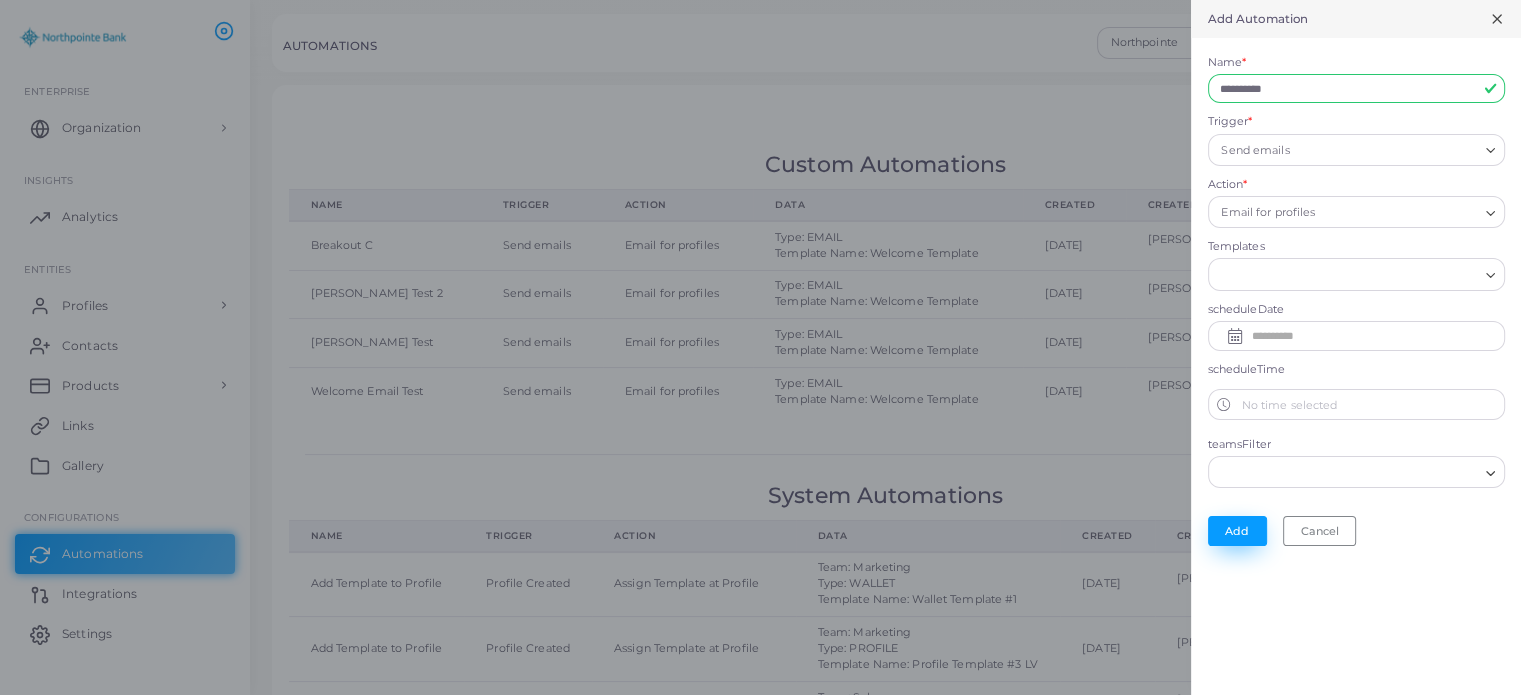
click at [1224, 264] on input "Search for option" at bounding box center [1347, 275] width 261 height 22
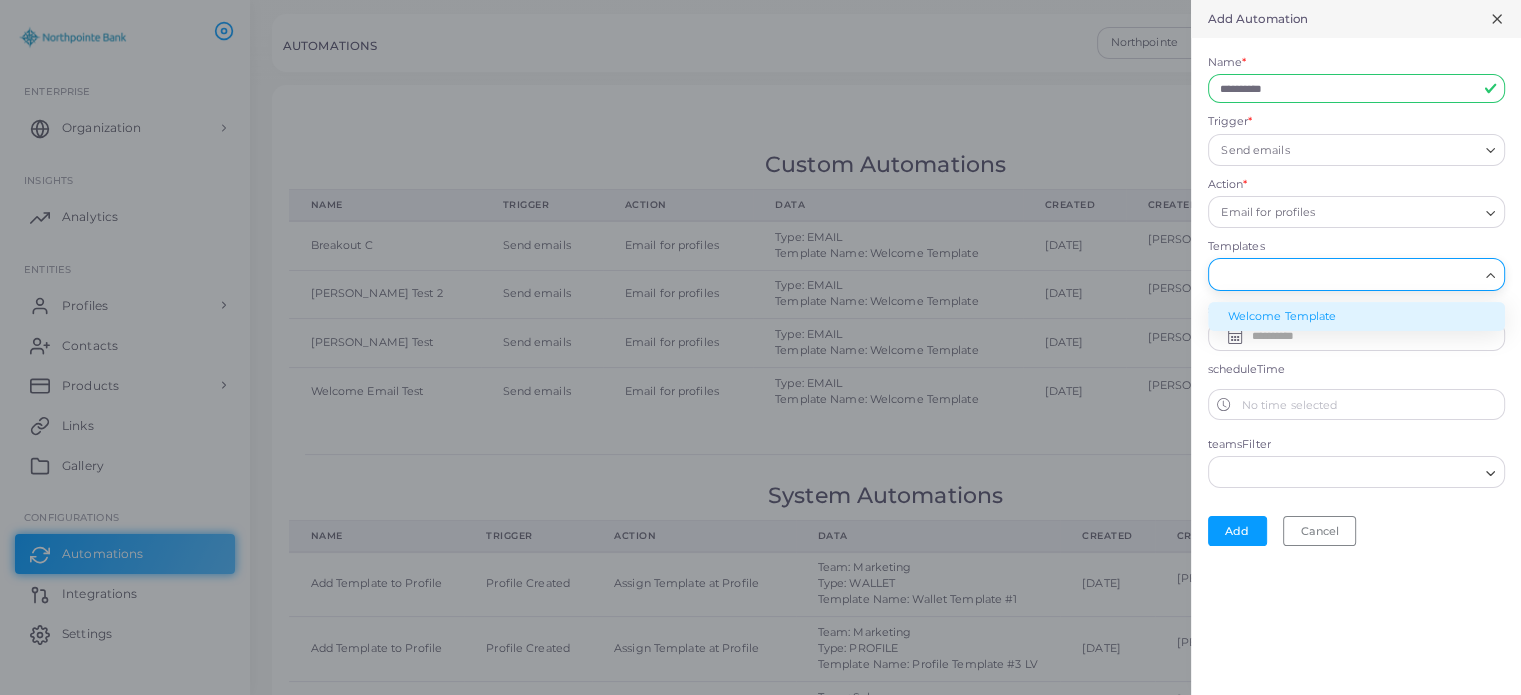
click at [1321, 310] on li "Welcome Template" at bounding box center [1356, 317] width 297 height 30
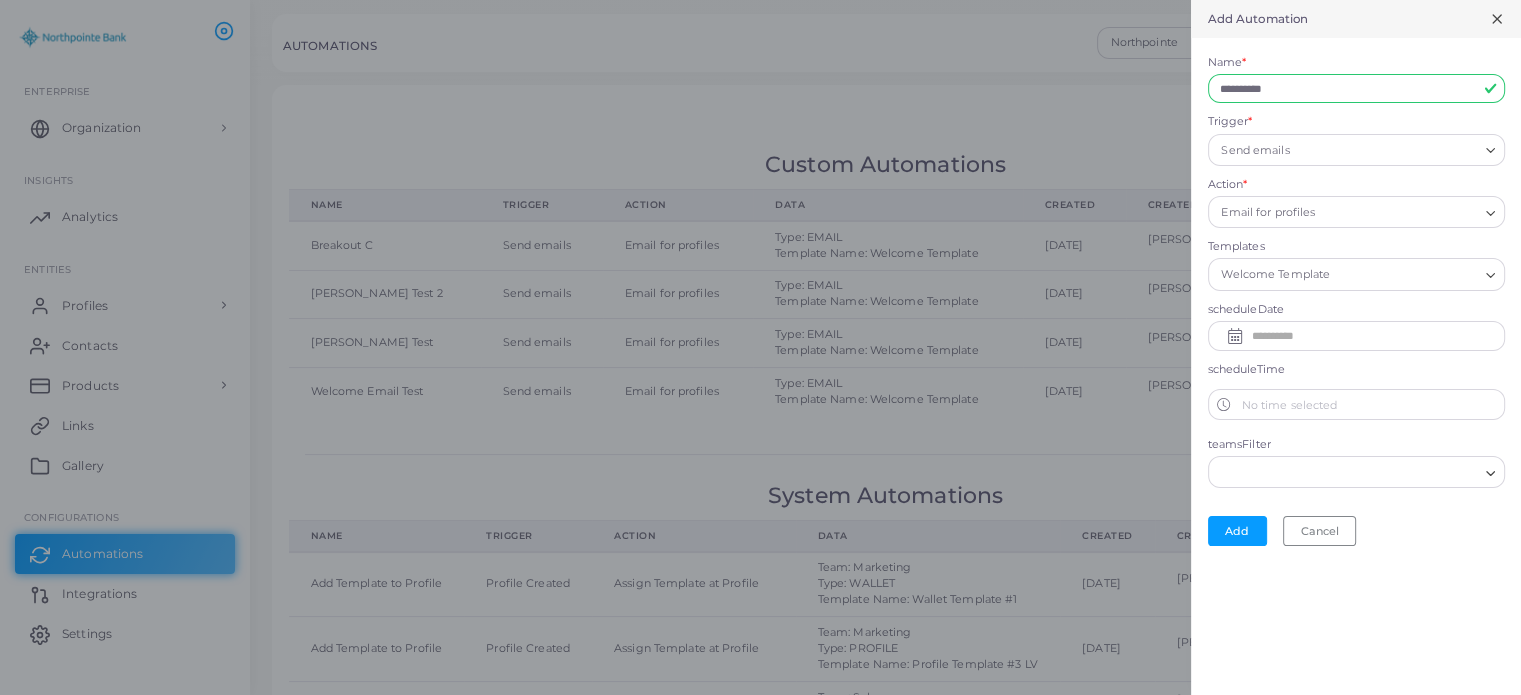
click at [1294, 328] on input "text" at bounding box center [1371, 336] width 241 height 32
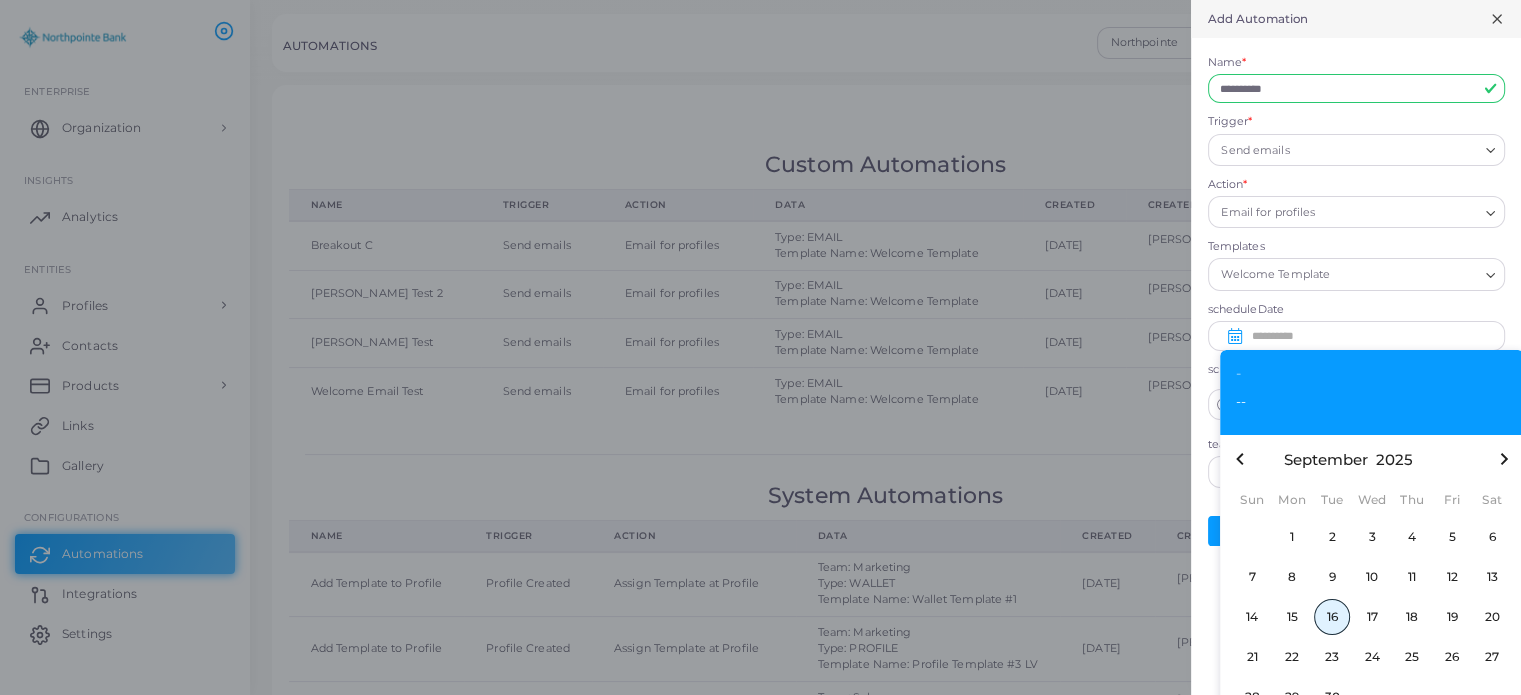
click at [1328, 602] on span "16" at bounding box center [1332, 617] width 36 height 36
type input "**********"
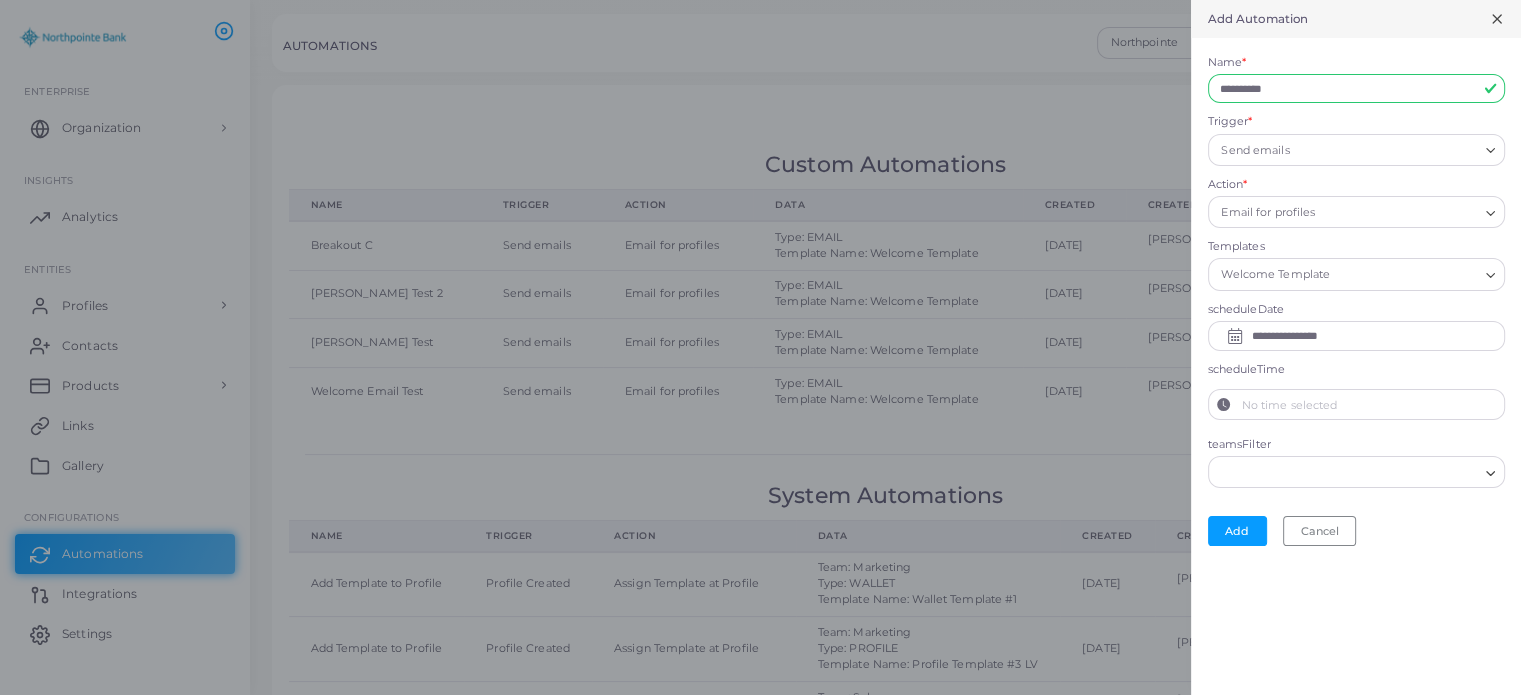
click at [1330, 403] on label "No time selected" at bounding box center [1371, 405] width 265 height 30
click at [1239, 403] on button "No time selected" at bounding box center [1224, 405] width 30 height 30
click at [1263, 437] on icon "chevron up" at bounding box center [1264, 440] width 12 height 7
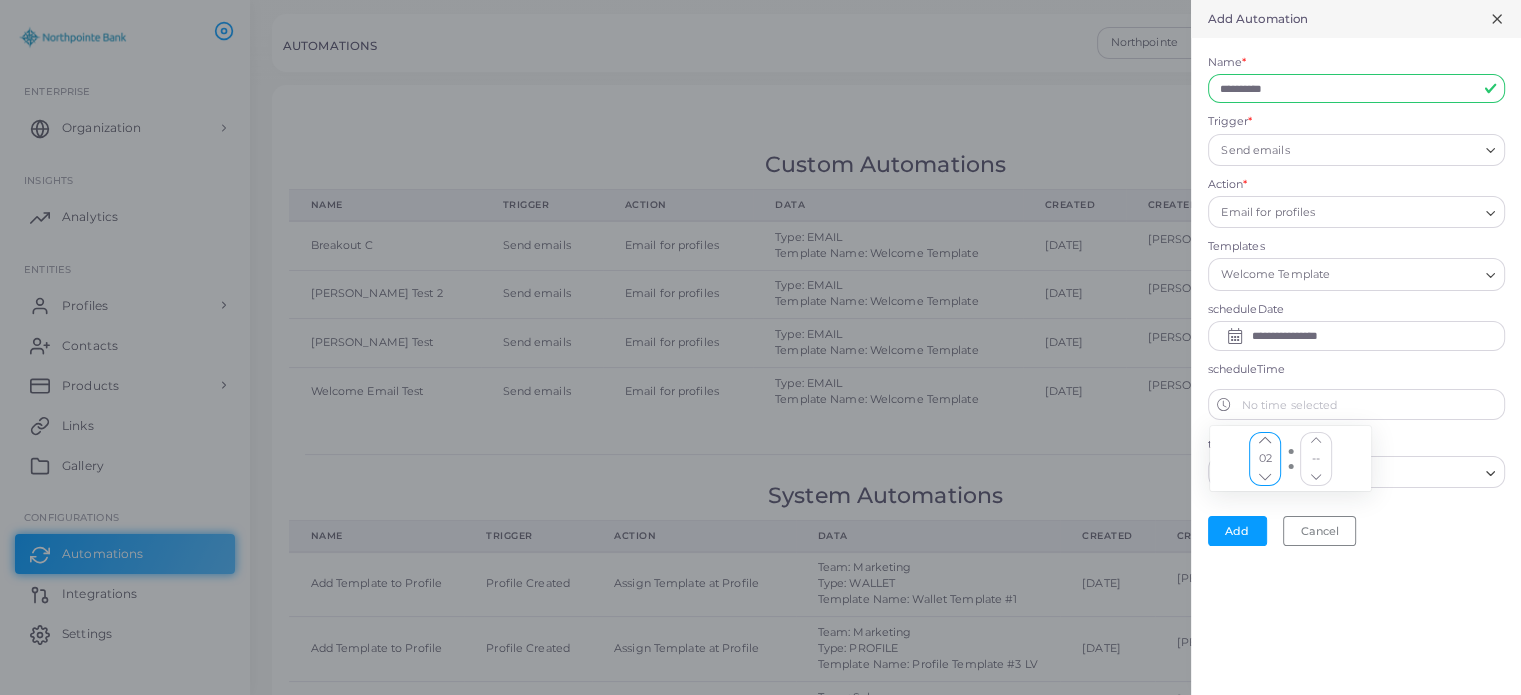
click at [1263, 437] on icon "chevron up" at bounding box center [1264, 440] width 12 height 7
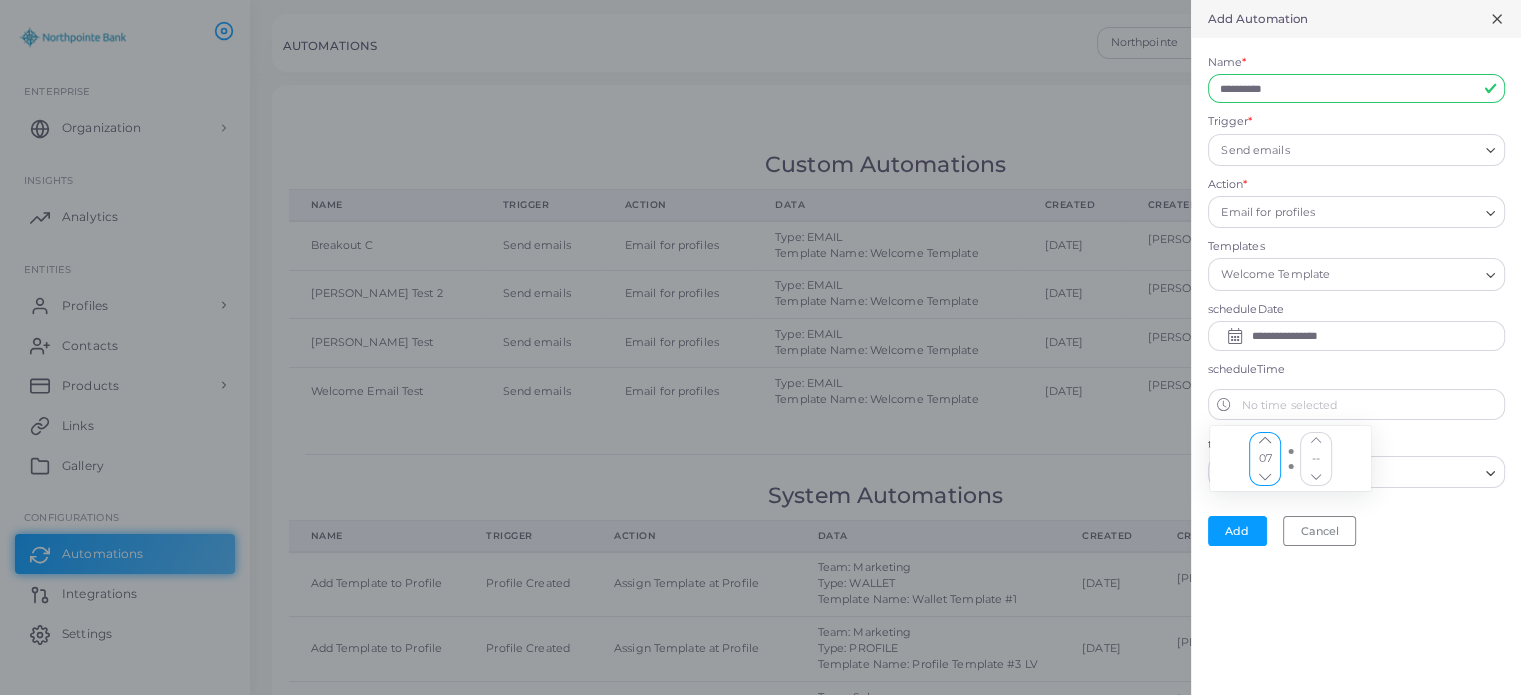
click at [1263, 437] on icon "chevron up" at bounding box center [1264, 440] width 12 height 7
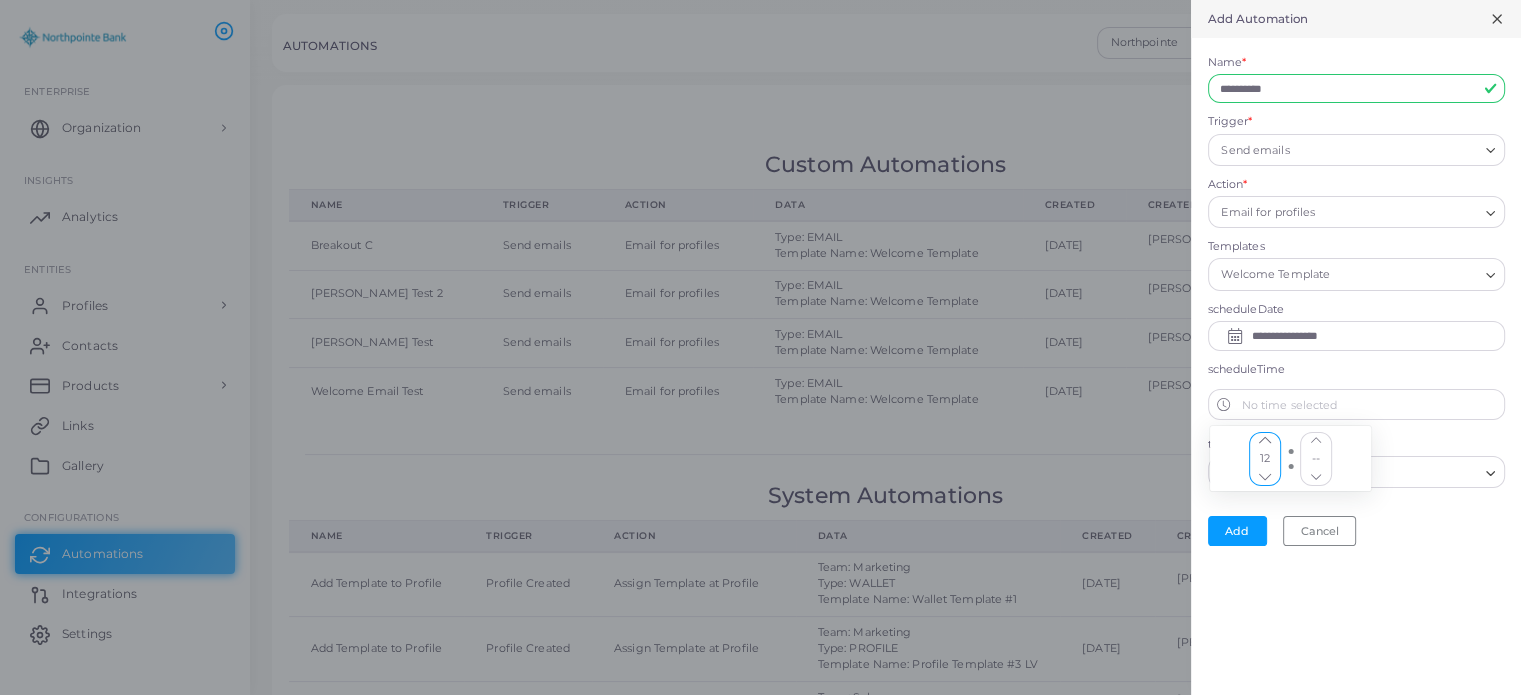
click at [1263, 437] on icon "chevron up" at bounding box center [1264, 440] width 12 height 7
click at [1316, 438] on icon "chevron up" at bounding box center [1315, 440] width 10 height 5
click at [1416, 437] on label "teamsFilter" at bounding box center [1356, 445] width 297 height 16
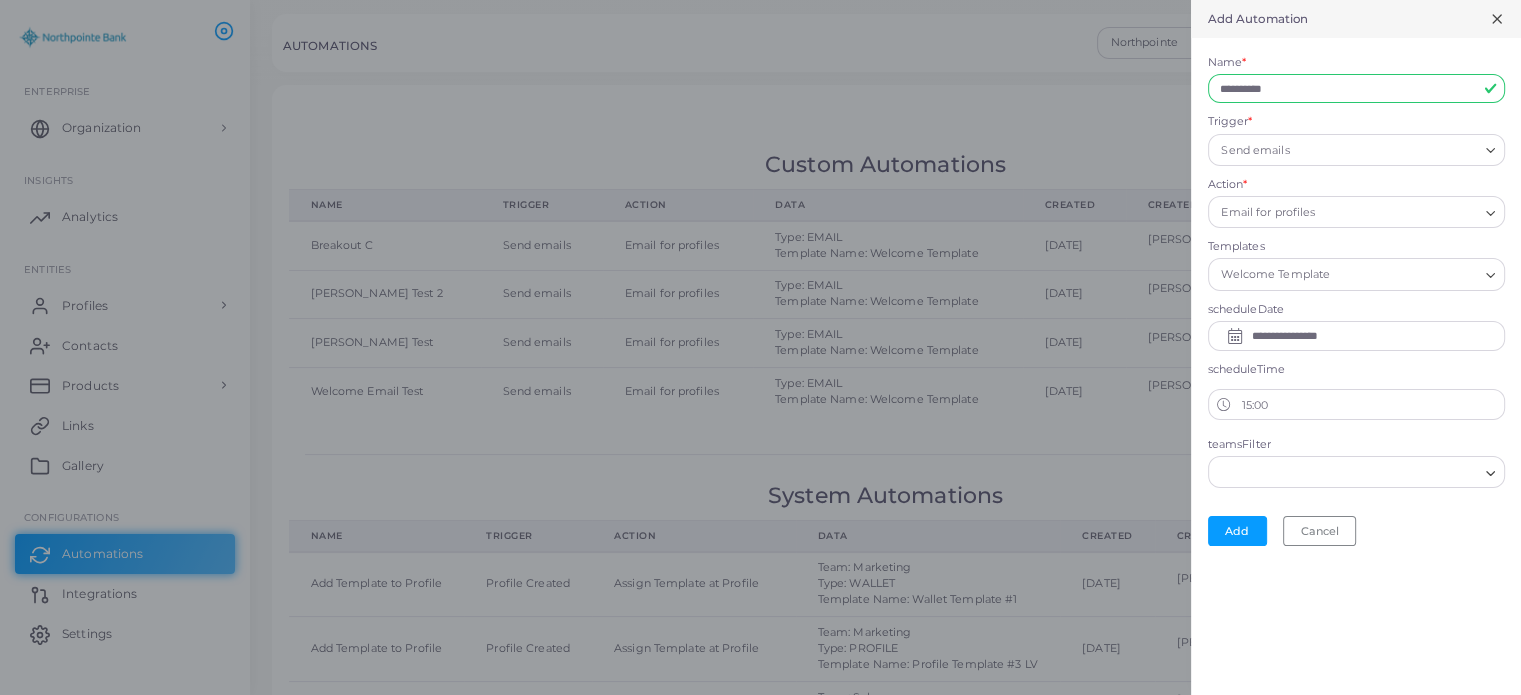
click at [1344, 468] on input "Search for option" at bounding box center [1344, 473] width 267 height 22
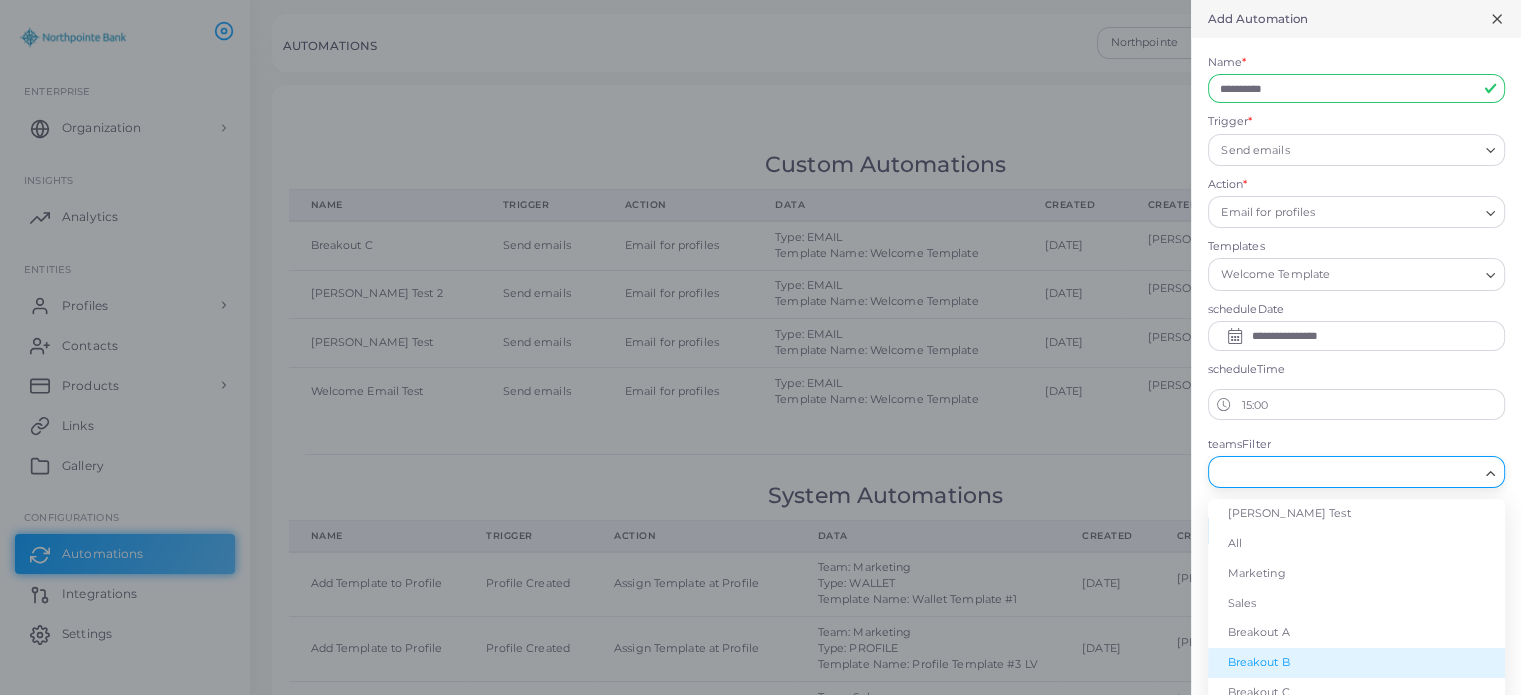
click at [1295, 655] on li "Breakout B" at bounding box center [1356, 663] width 297 height 30
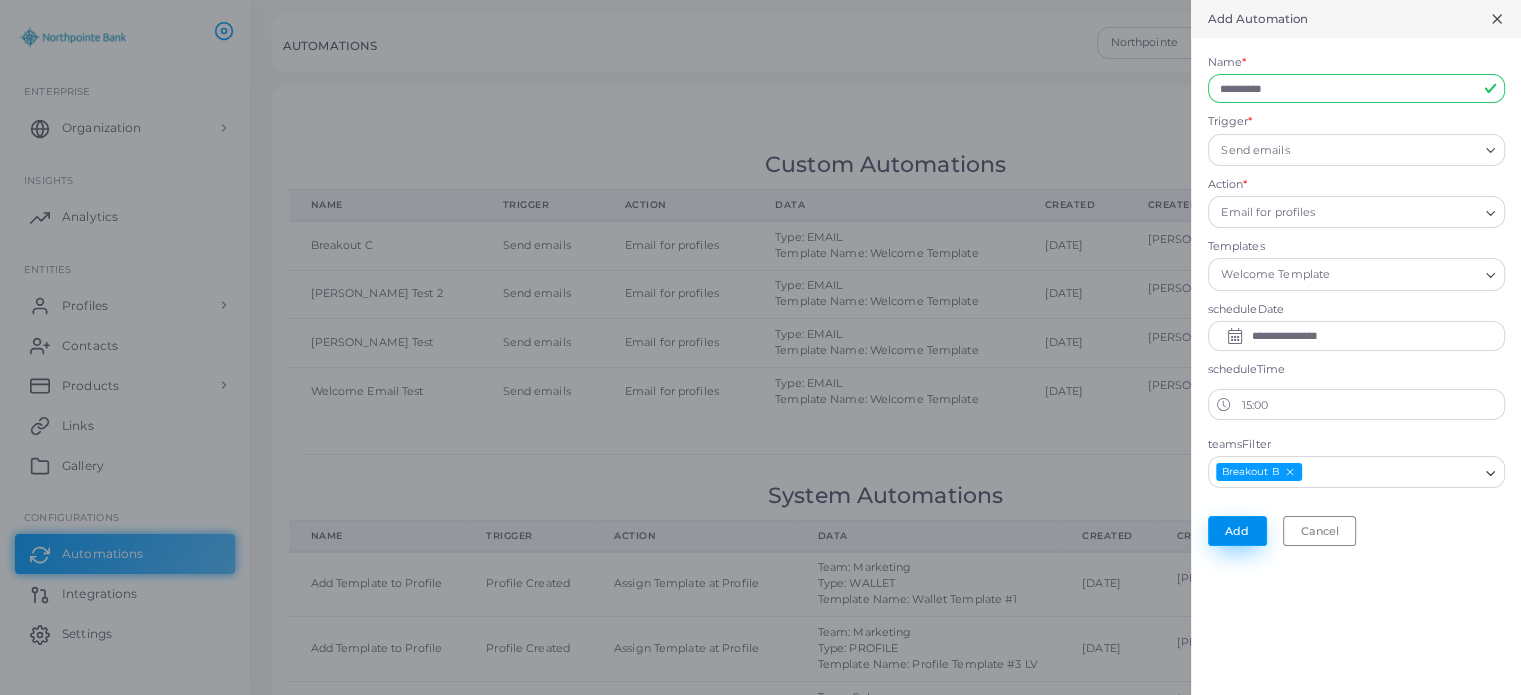
click at [1250, 529] on button "Add" at bounding box center [1237, 531] width 59 height 30
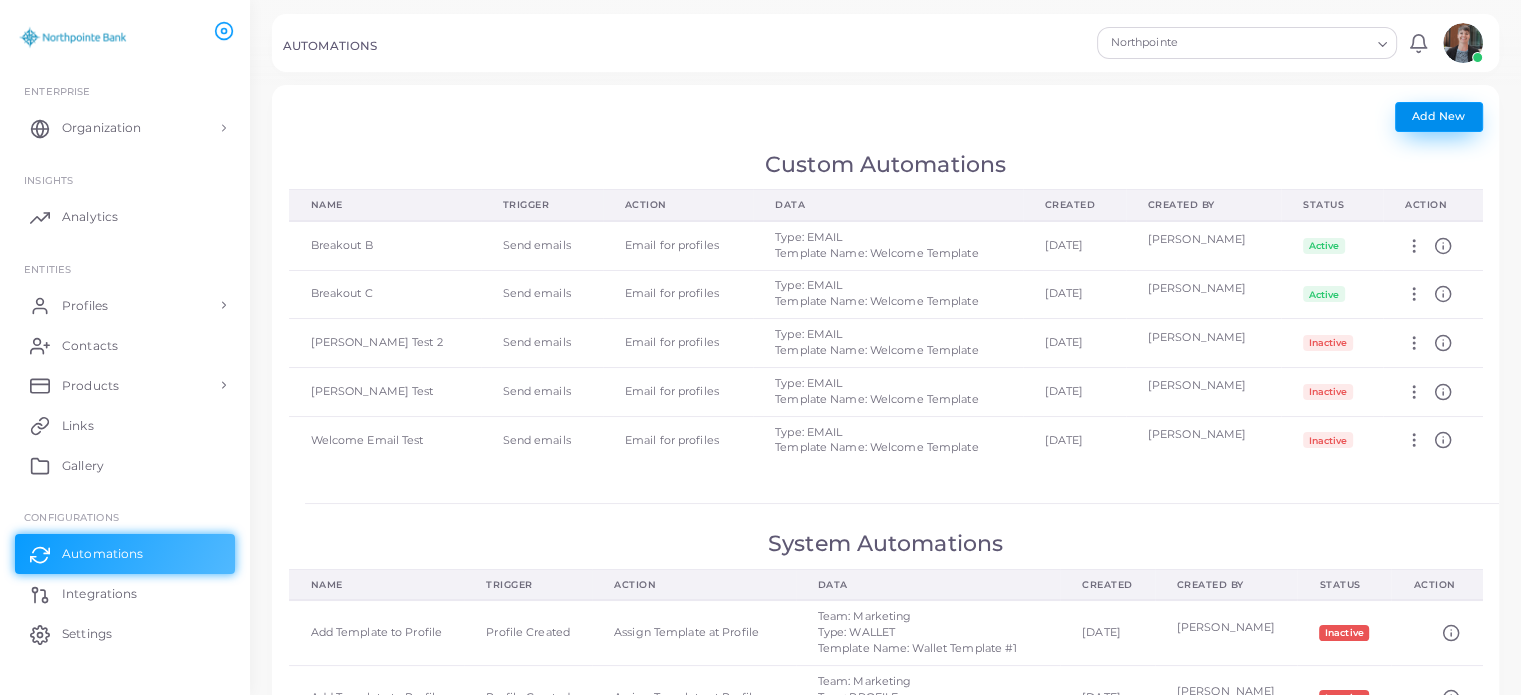
click at [1429, 116] on span "Add New" at bounding box center [1438, 116] width 53 height 14
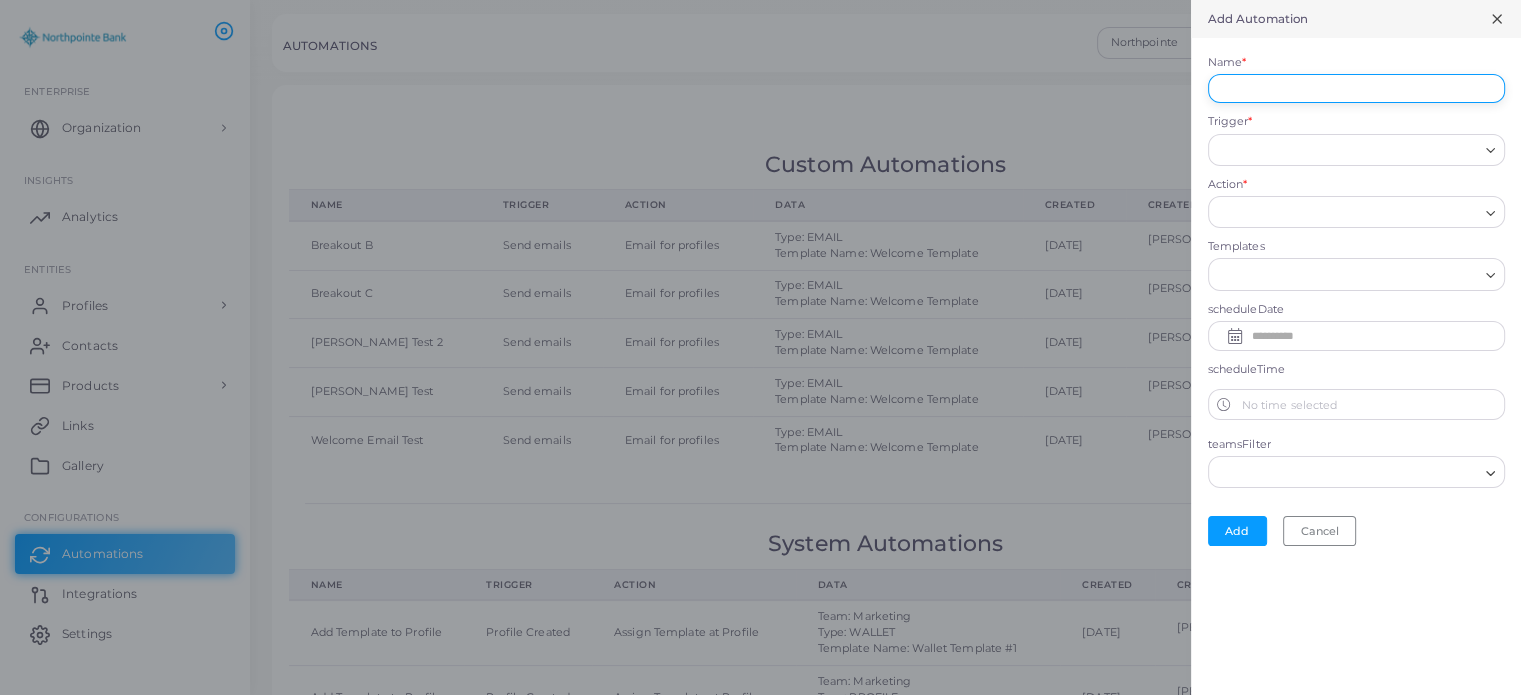
click at [1342, 91] on input "Name *" at bounding box center [1356, 89] width 297 height 30
type input "**********"
click at [1270, 143] on input "Trigger *" at bounding box center [1347, 150] width 261 height 22
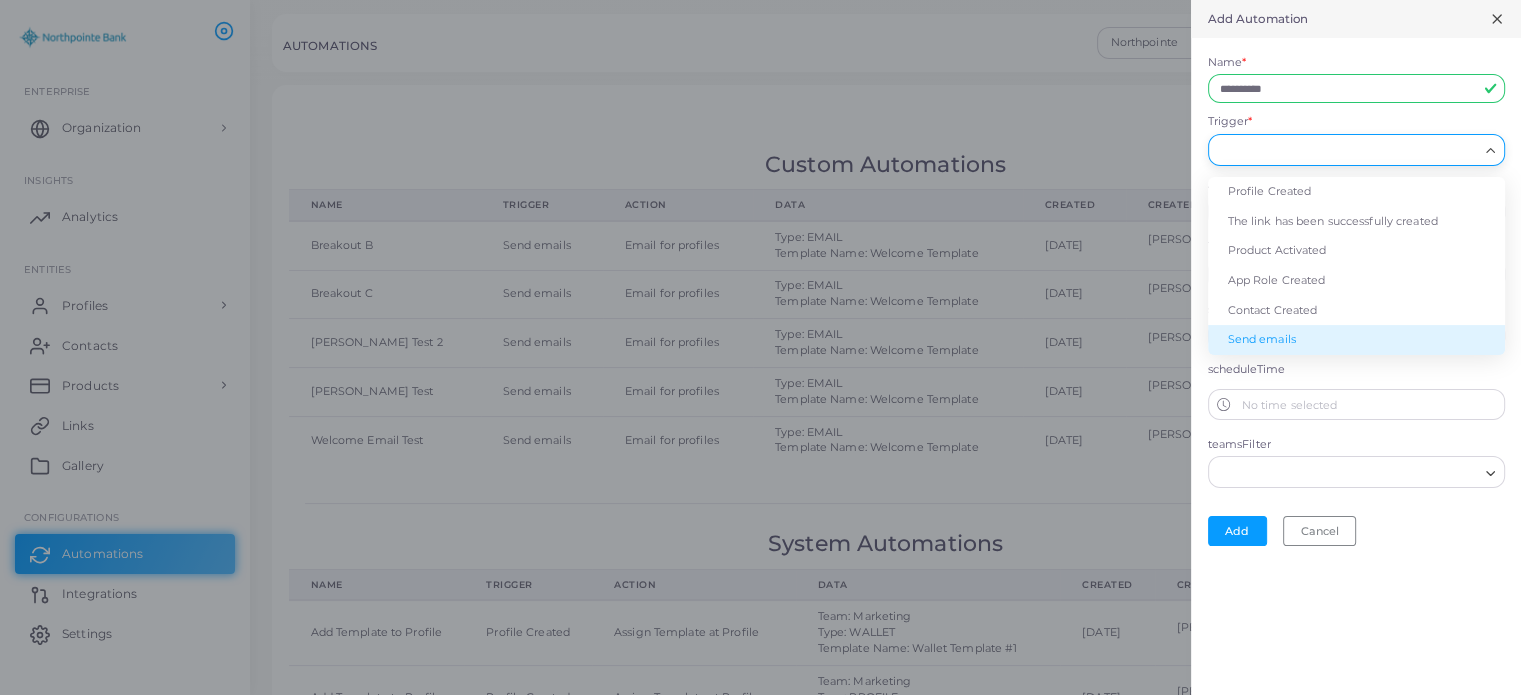
click at [1261, 332] on li "Send emails" at bounding box center [1356, 340] width 297 height 30
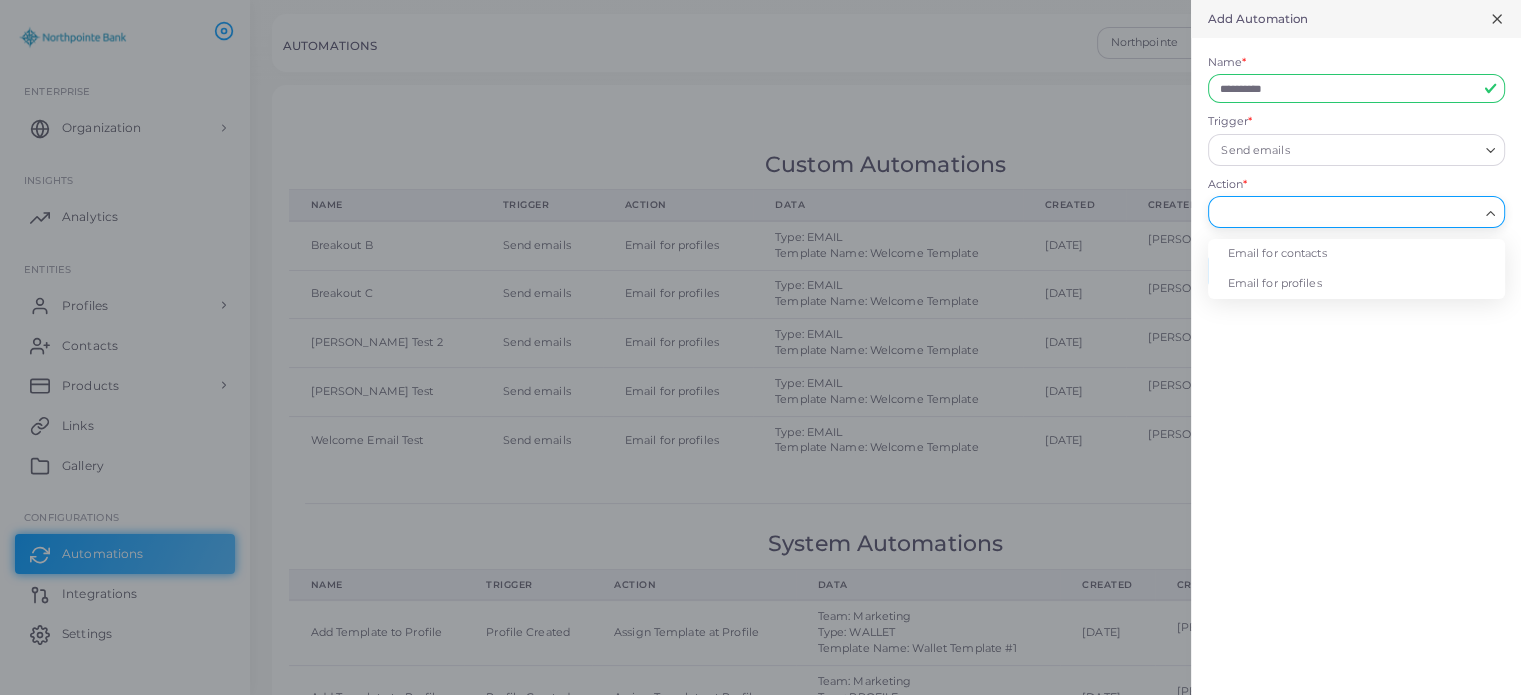
click at [1275, 211] on input "Action *" at bounding box center [1347, 213] width 261 height 22
click at [1261, 283] on li "Email for profiles" at bounding box center [1356, 284] width 297 height 30
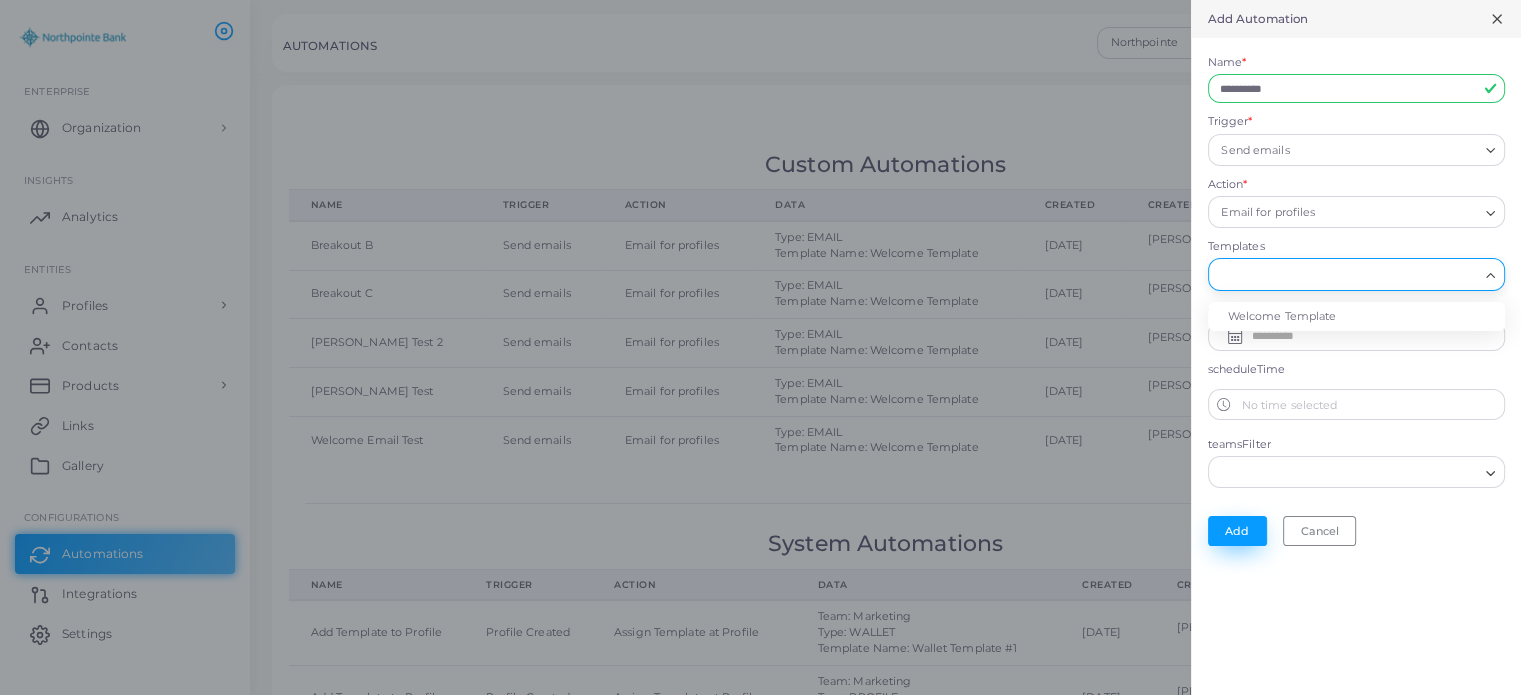
click at [1232, 269] on input "Search for option" at bounding box center [1347, 275] width 261 height 22
click at [1260, 317] on li "Welcome Template" at bounding box center [1356, 317] width 297 height 30
click at [1292, 325] on input "text" at bounding box center [1371, 336] width 241 height 32
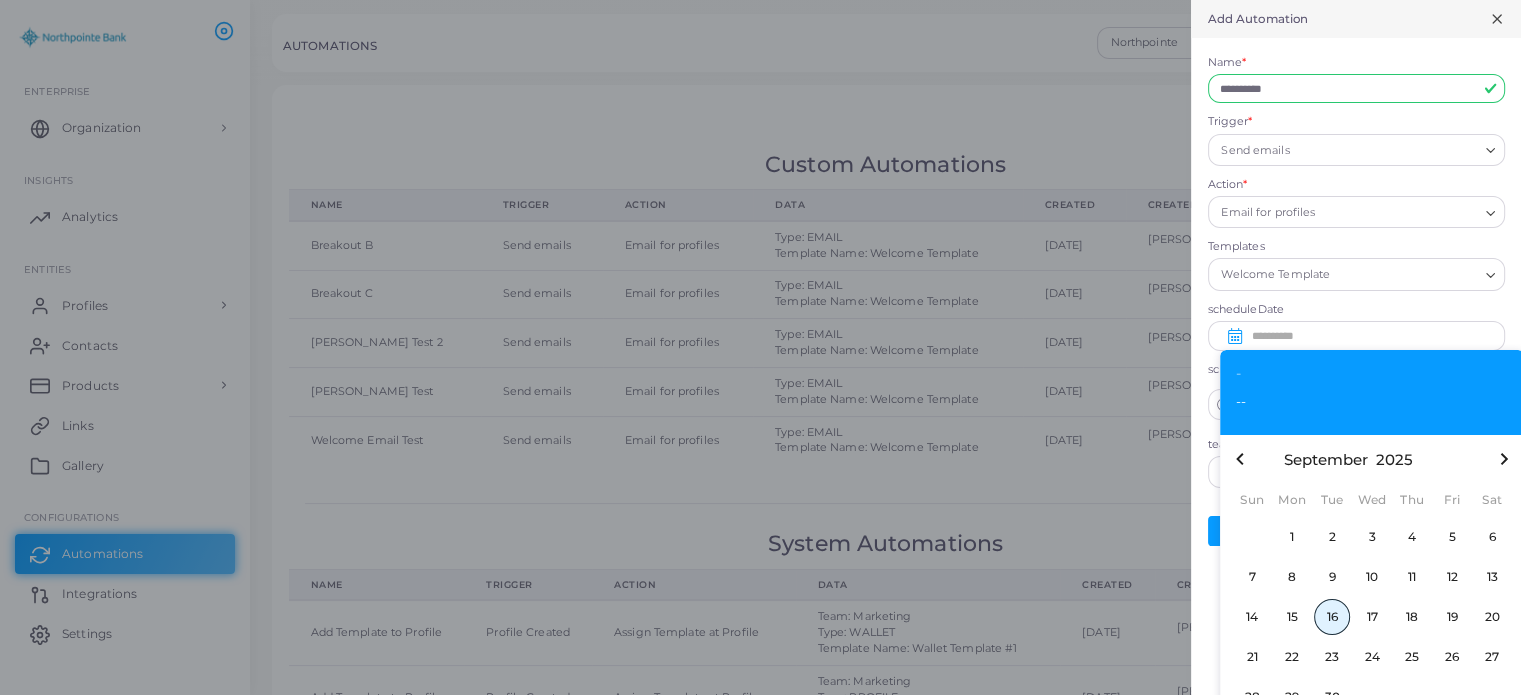
click at [1330, 624] on span "16" at bounding box center [1332, 617] width 36 height 36
type input "**********"
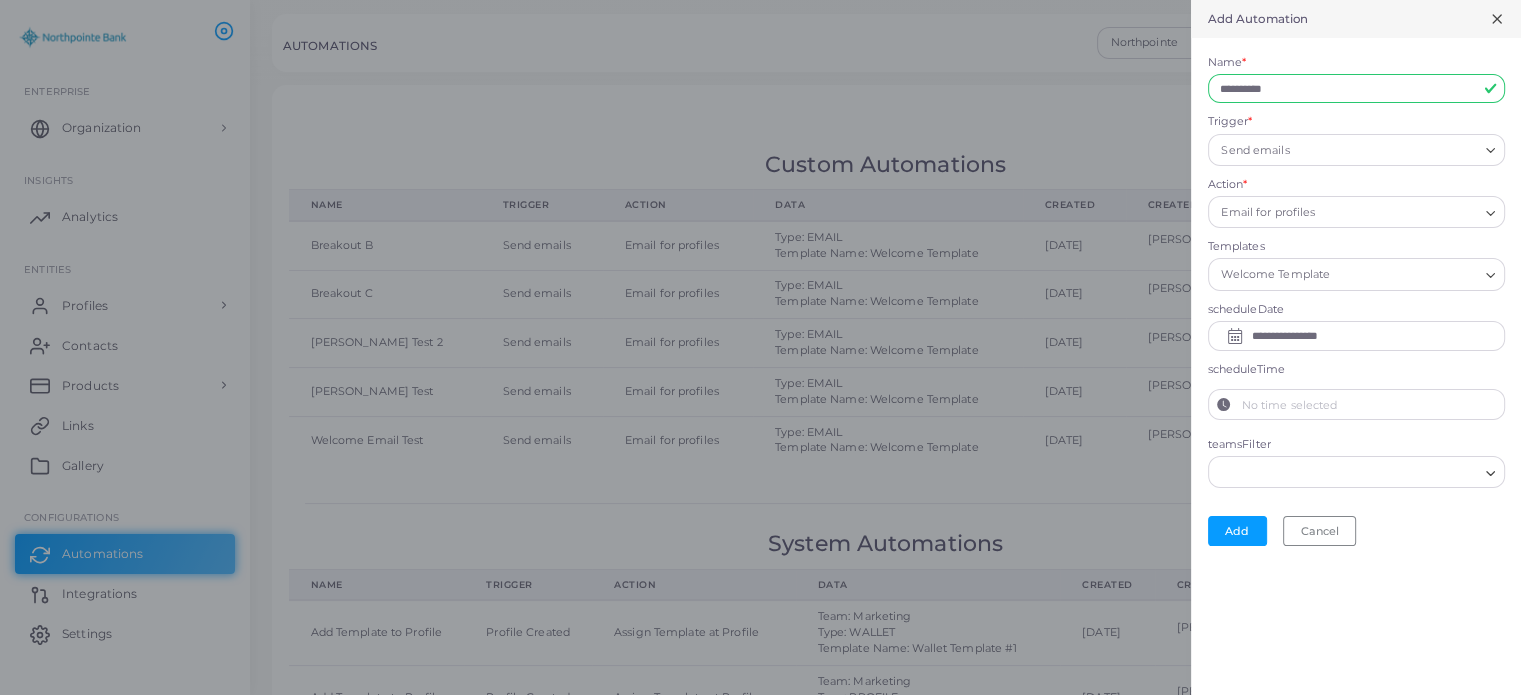
click at [1329, 406] on label "No time selected" at bounding box center [1371, 405] width 265 height 30
click at [1239, 406] on button "No time selected" at bounding box center [1224, 405] width 30 height 30
click at [1264, 441] on icon "chevron up" at bounding box center [1264, 440] width 10 height 10
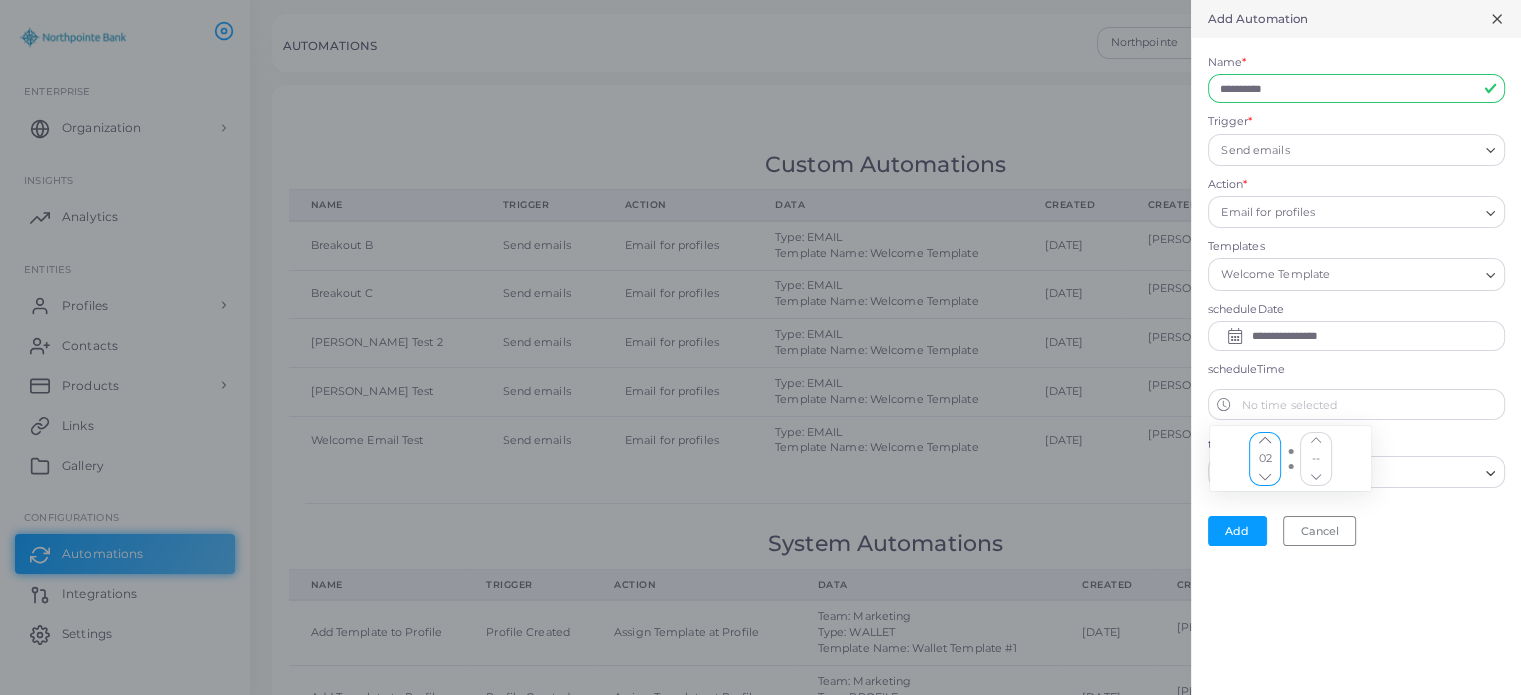
click at [1264, 441] on icon "chevron up" at bounding box center [1264, 440] width 10 height 10
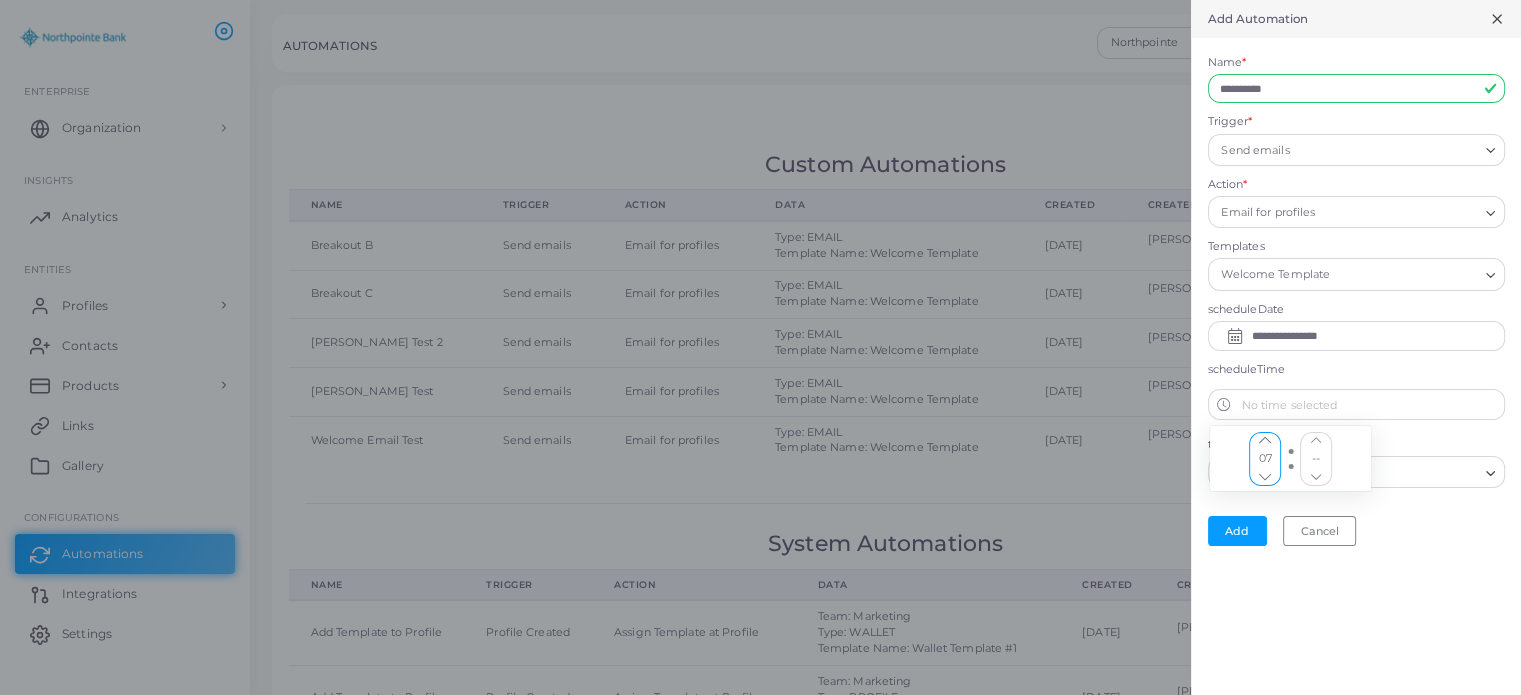
click at [1264, 441] on icon "chevron up" at bounding box center [1264, 440] width 10 height 10
click at [1265, 435] on icon "chevron up" at bounding box center [1264, 440] width 10 height 10
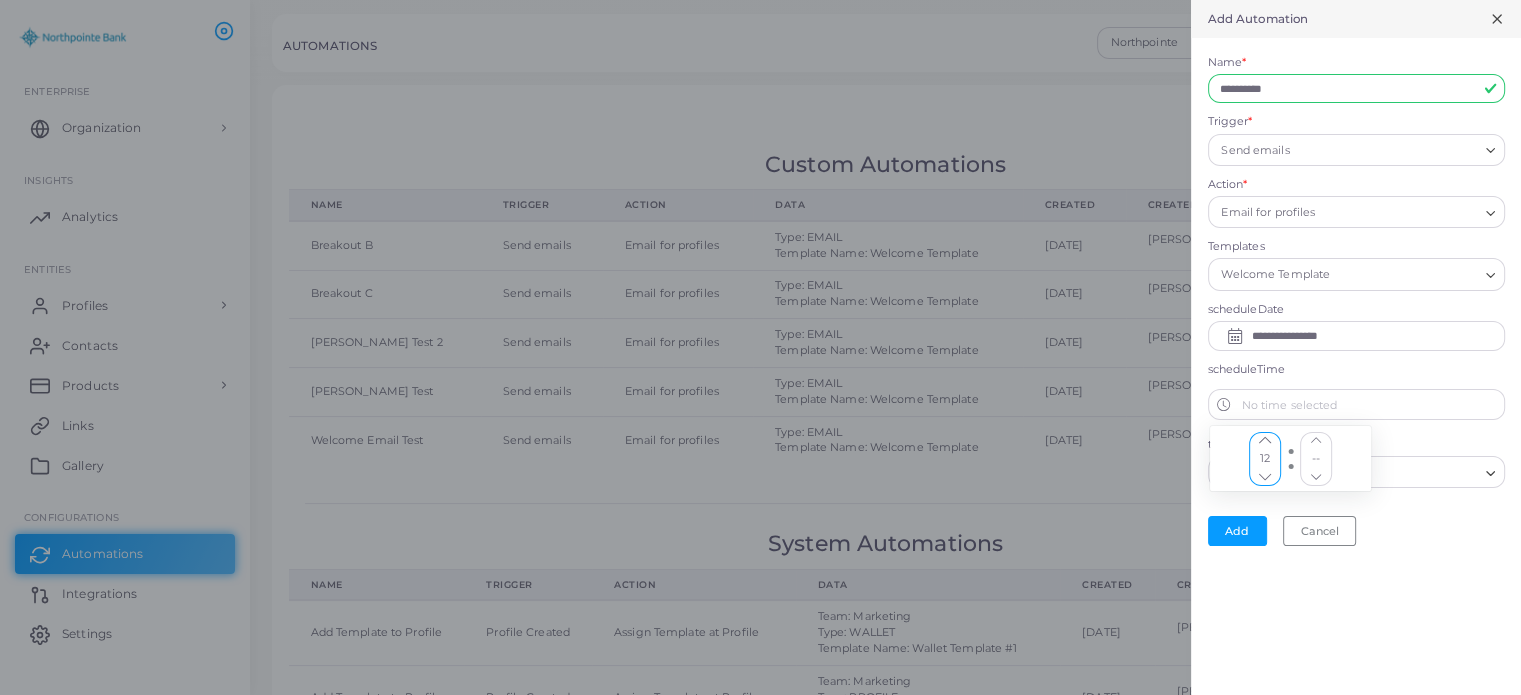
click at [1265, 435] on icon "chevron up" at bounding box center [1264, 440] width 10 height 10
click at [1385, 439] on label "teamsFilter" at bounding box center [1356, 445] width 297 height 16
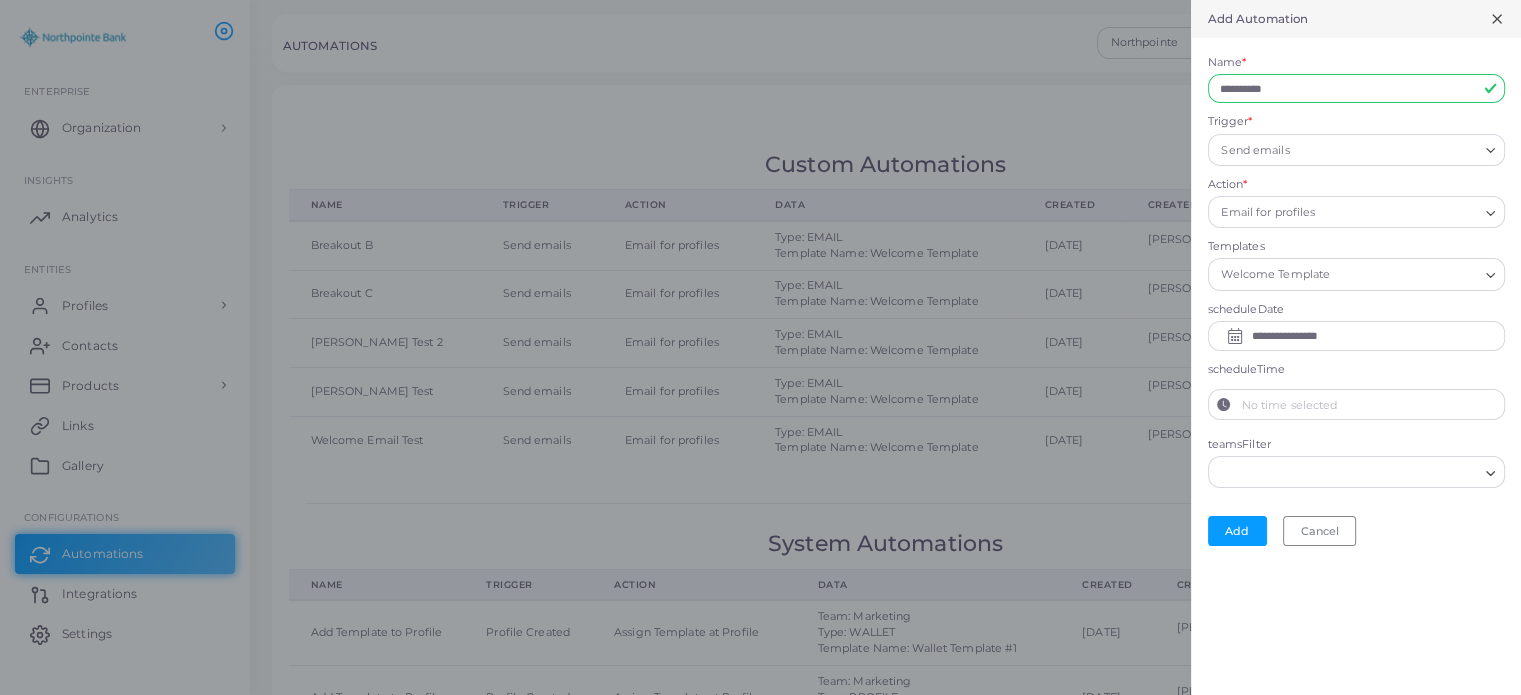
click at [1317, 403] on label "No time selected" at bounding box center [1371, 405] width 265 height 30
click at [1239, 403] on button "No time selected" at bounding box center [1224, 405] width 30 height 30
click at [1263, 472] on icon "chevron up" at bounding box center [1264, 477] width 10 height 10
click at [1320, 435] on button "Increment" at bounding box center [1315, 441] width 30 height 16
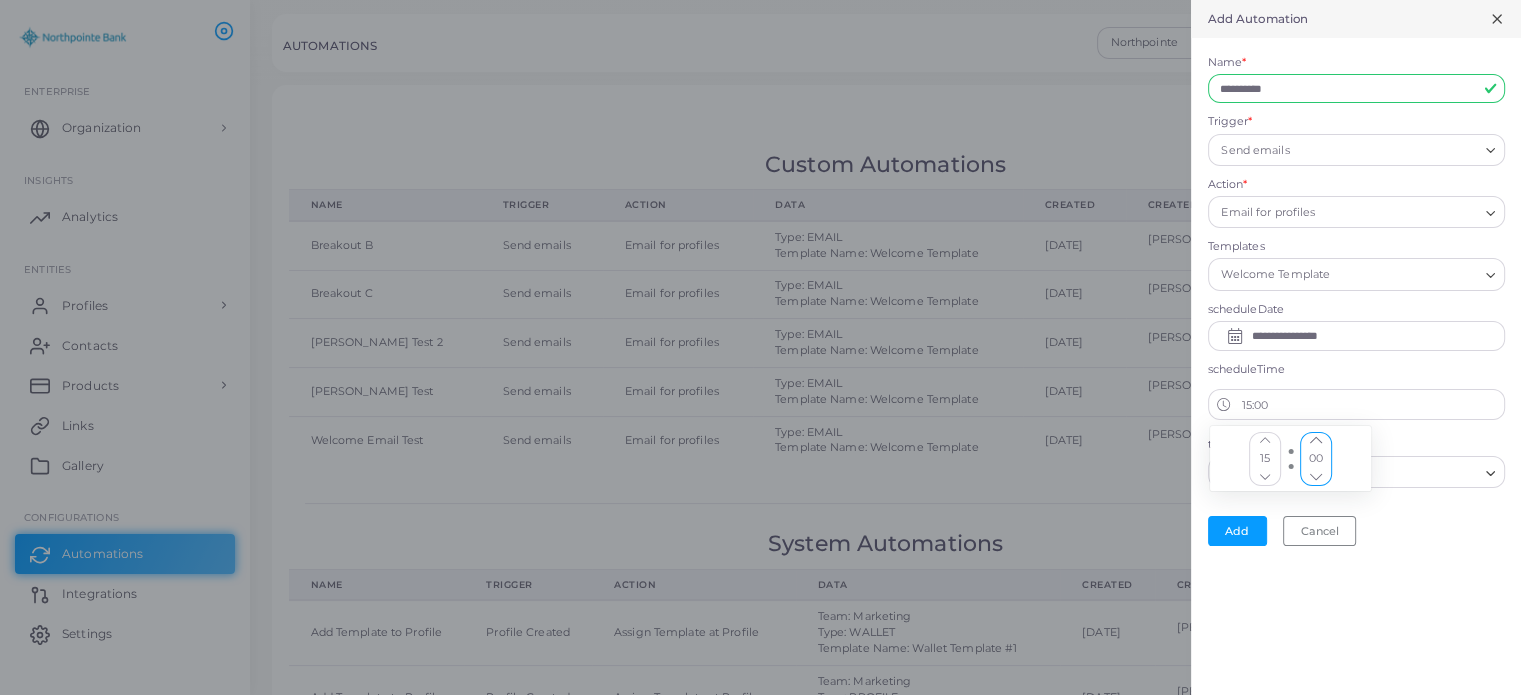
click at [1320, 435] on button "Increment" at bounding box center [1315, 441] width 30 height 16
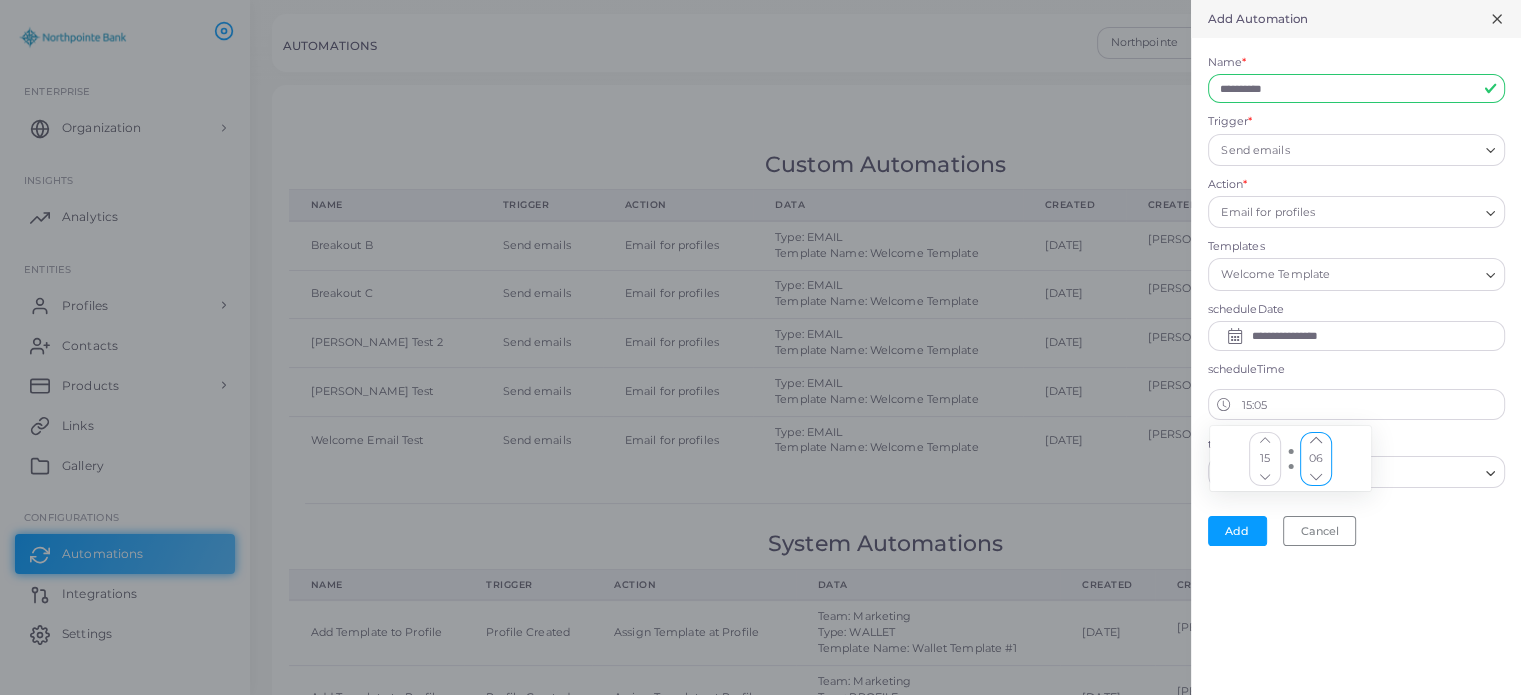
click at [1320, 435] on button "Increment" at bounding box center [1315, 441] width 30 height 16
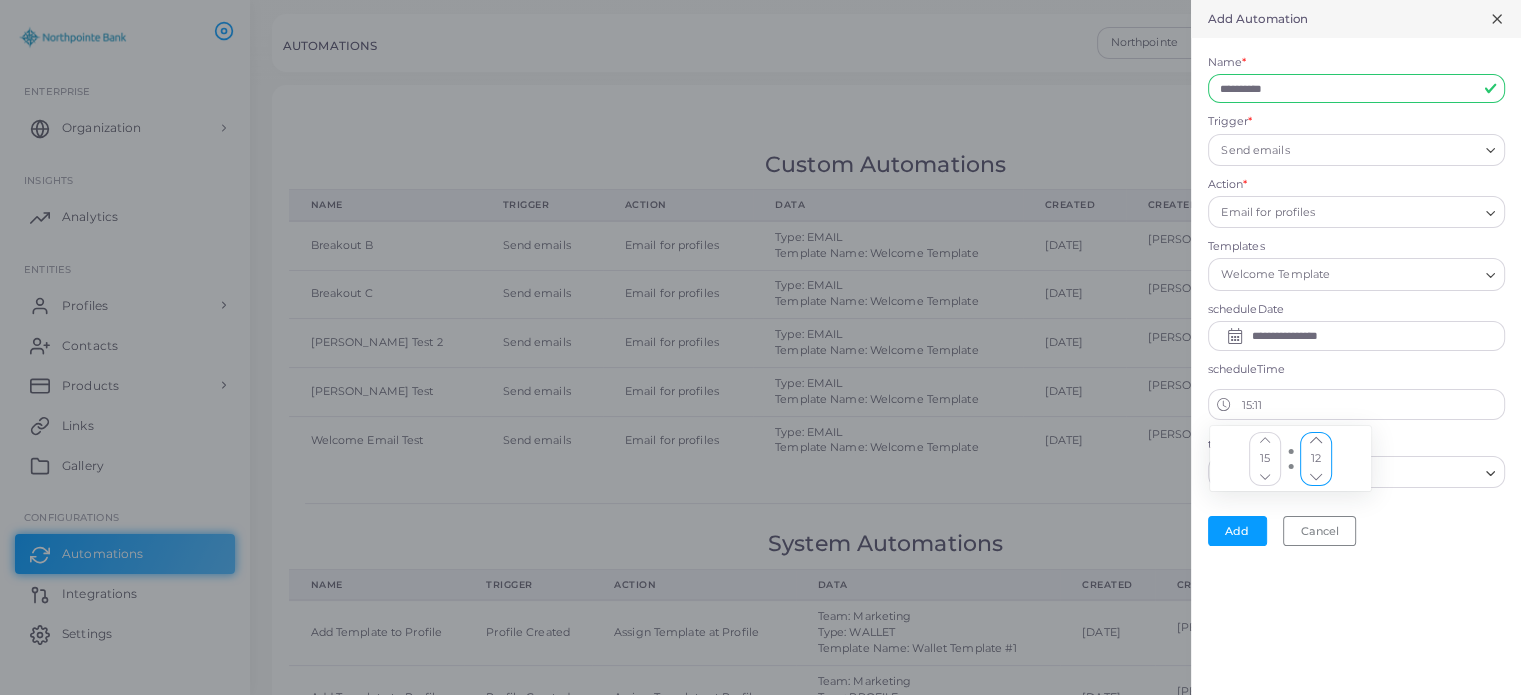
click at [1320, 435] on button "Increment" at bounding box center [1315, 441] width 30 height 16
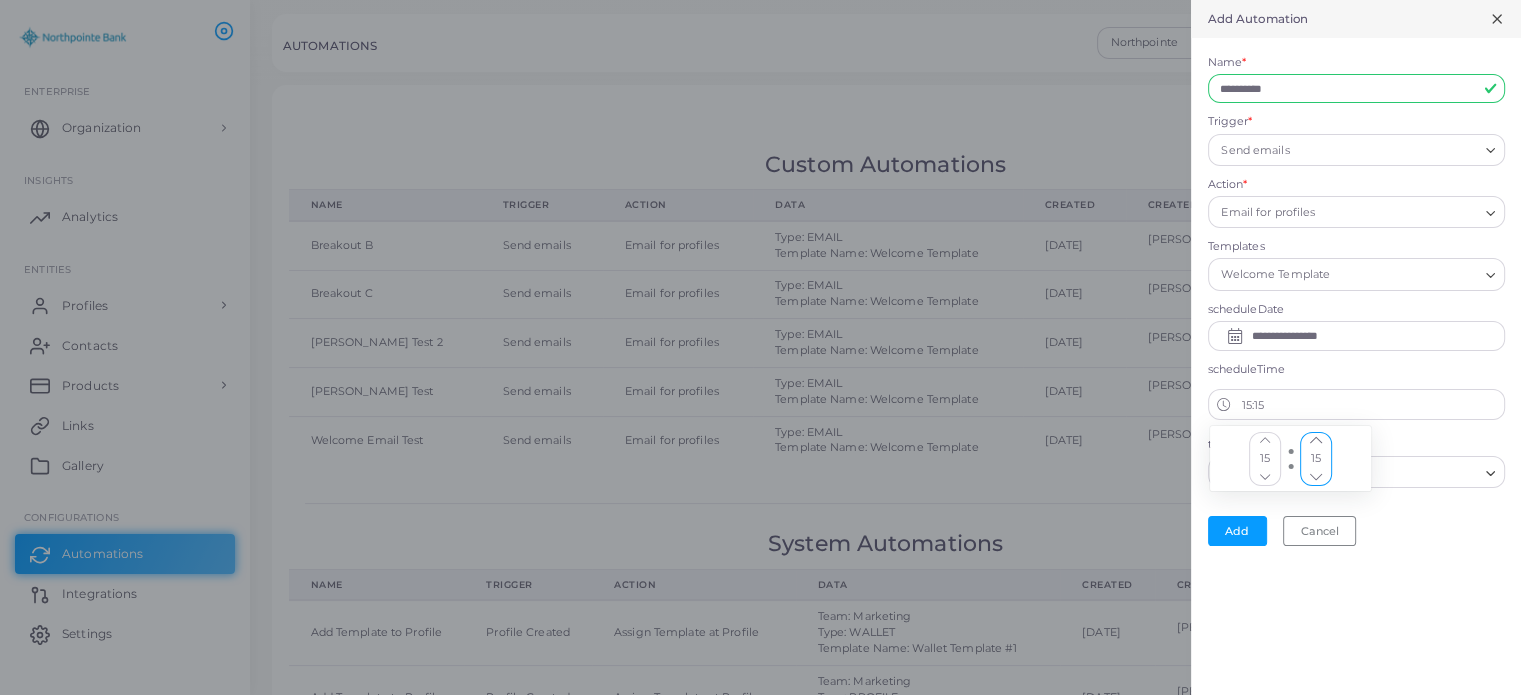
click at [1320, 435] on button "Increment" at bounding box center [1315, 441] width 30 height 16
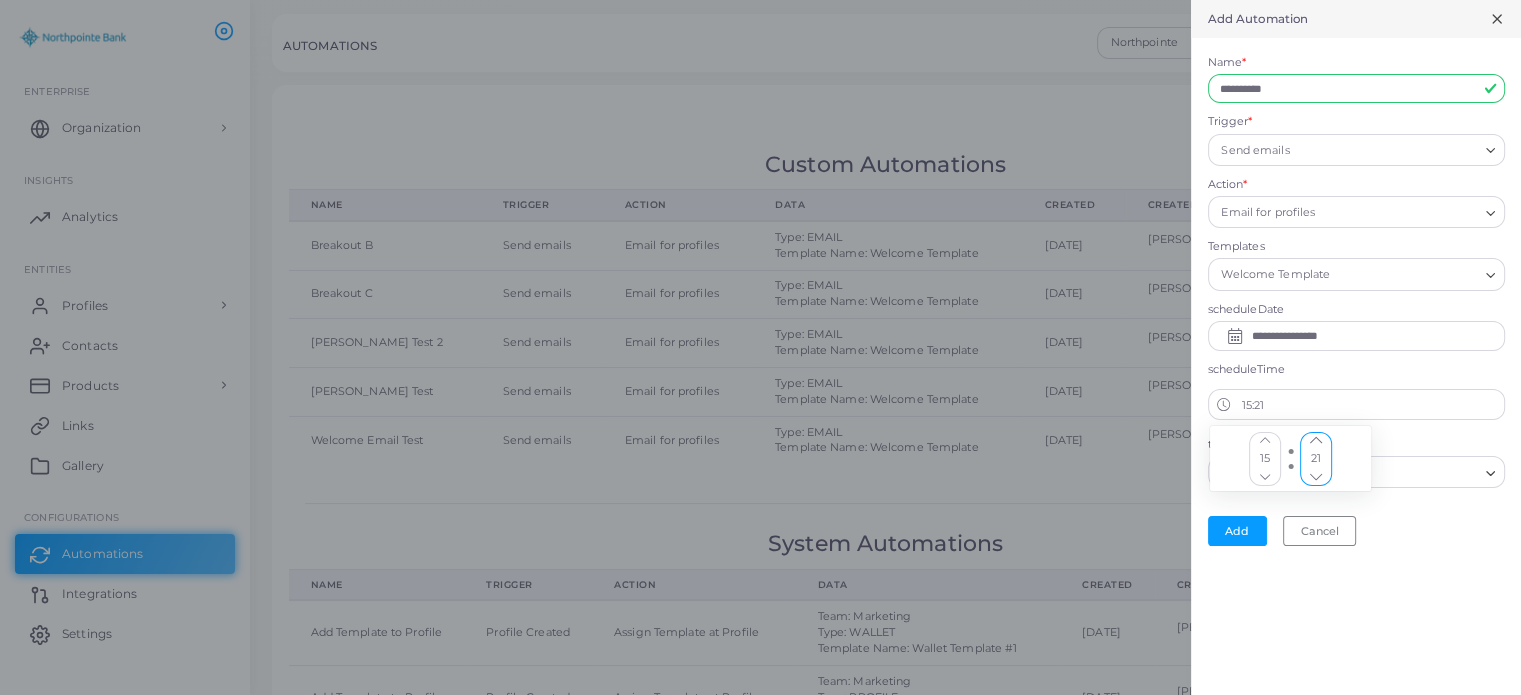
click at [1320, 435] on button "Increment" at bounding box center [1315, 441] width 30 height 16
click at [1260, 448] on output "15" at bounding box center [1264, 458] width 25 height 21
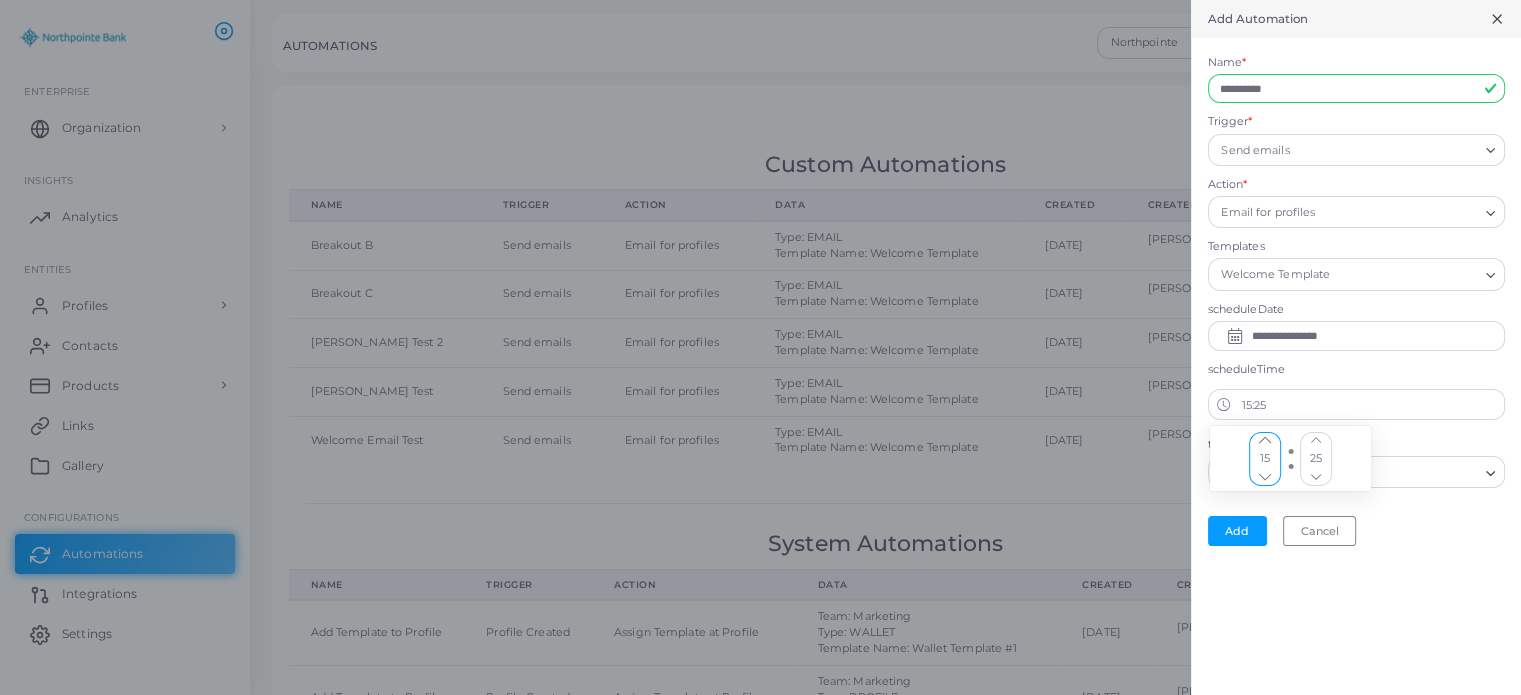
click at [1261, 441] on icon "chevron up" at bounding box center [1264, 440] width 10 height 10
click at [1315, 472] on icon "chevron up" at bounding box center [1316, 477] width 10 height 10
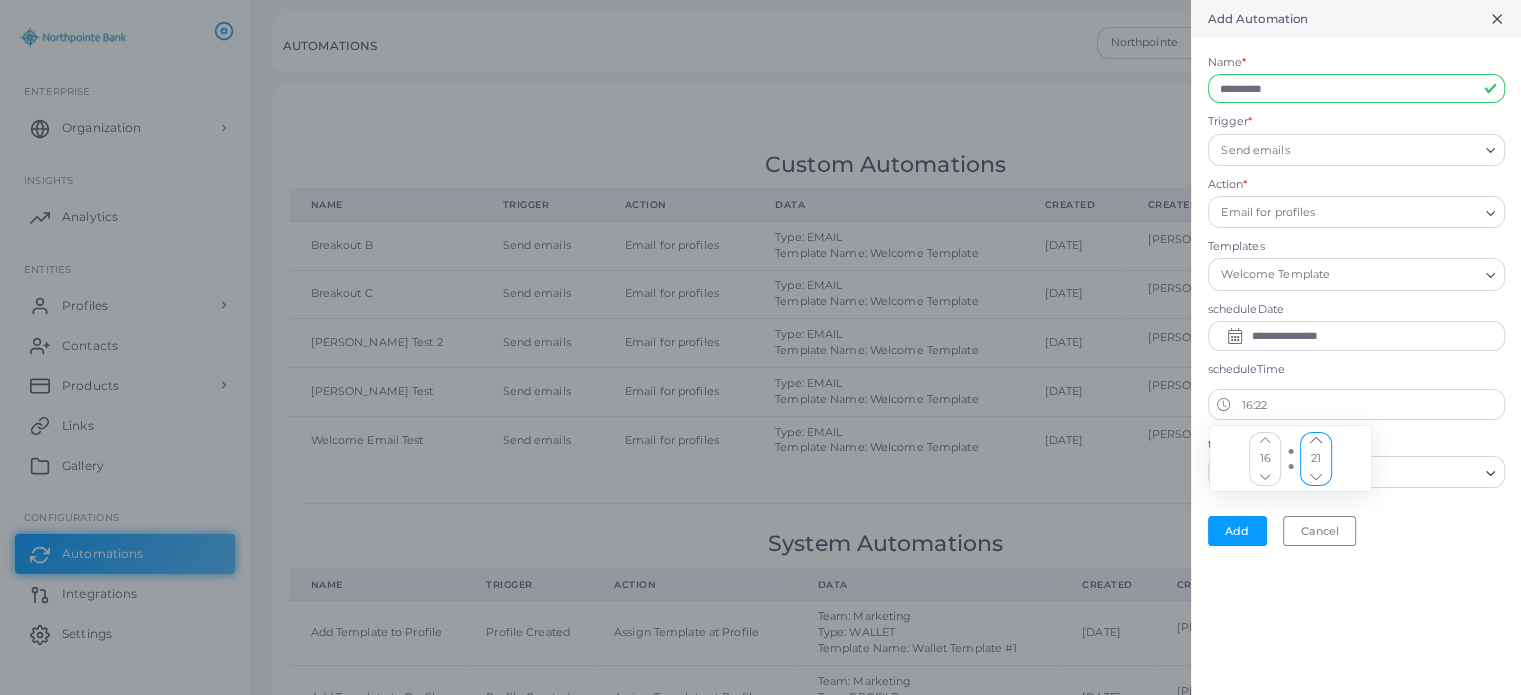
click at [1315, 472] on icon "chevron up" at bounding box center [1316, 477] width 10 height 10
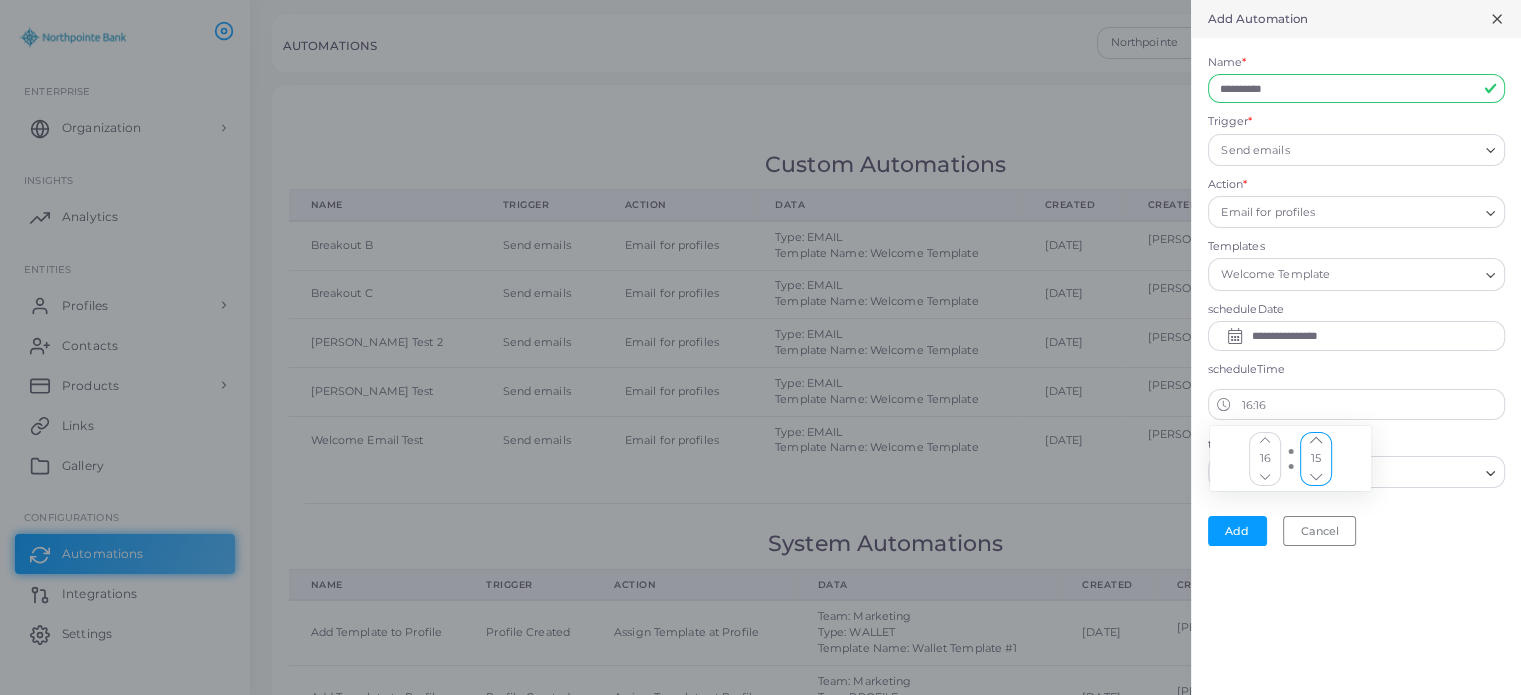
click at [1315, 472] on icon "chevron up" at bounding box center [1316, 477] width 10 height 10
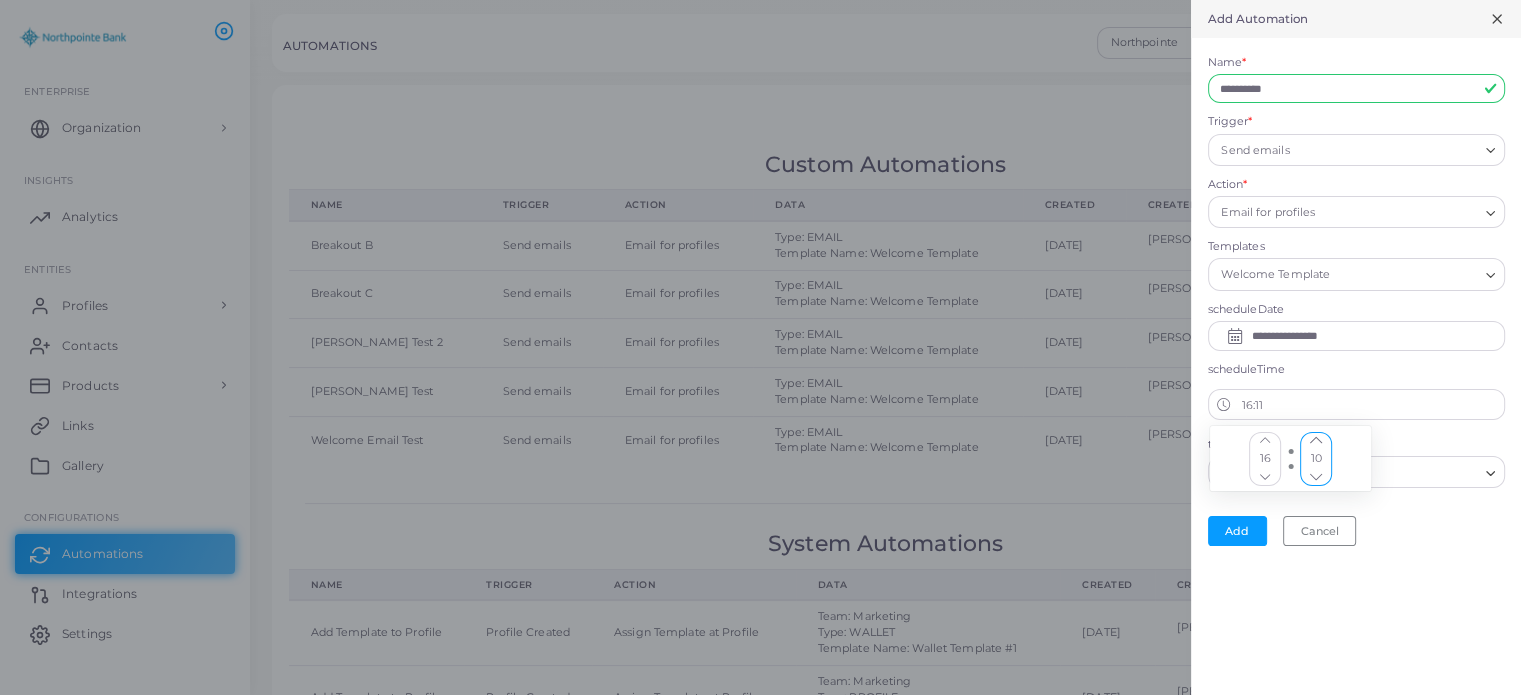
click at [1315, 472] on icon "chevron up" at bounding box center [1316, 477] width 10 height 10
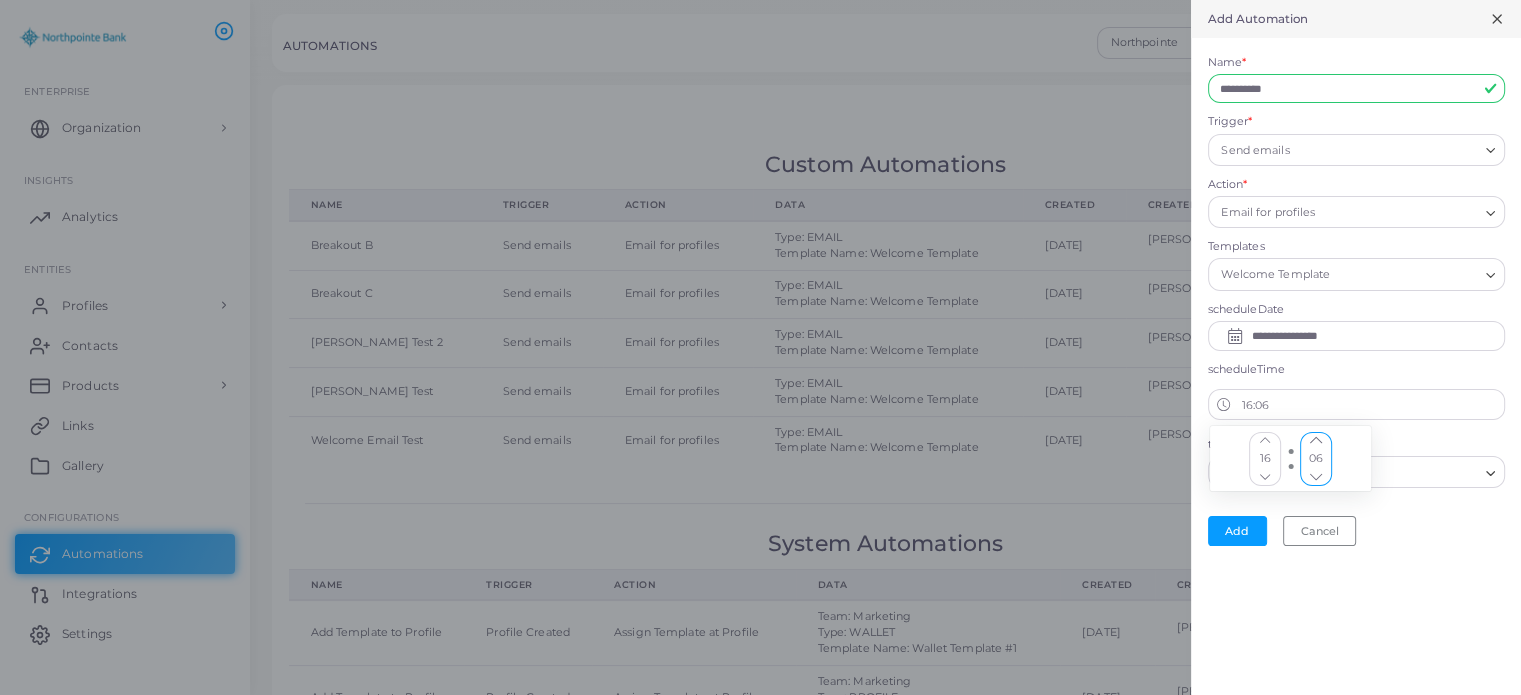
click at [1315, 472] on icon "chevron up" at bounding box center [1316, 477] width 10 height 10
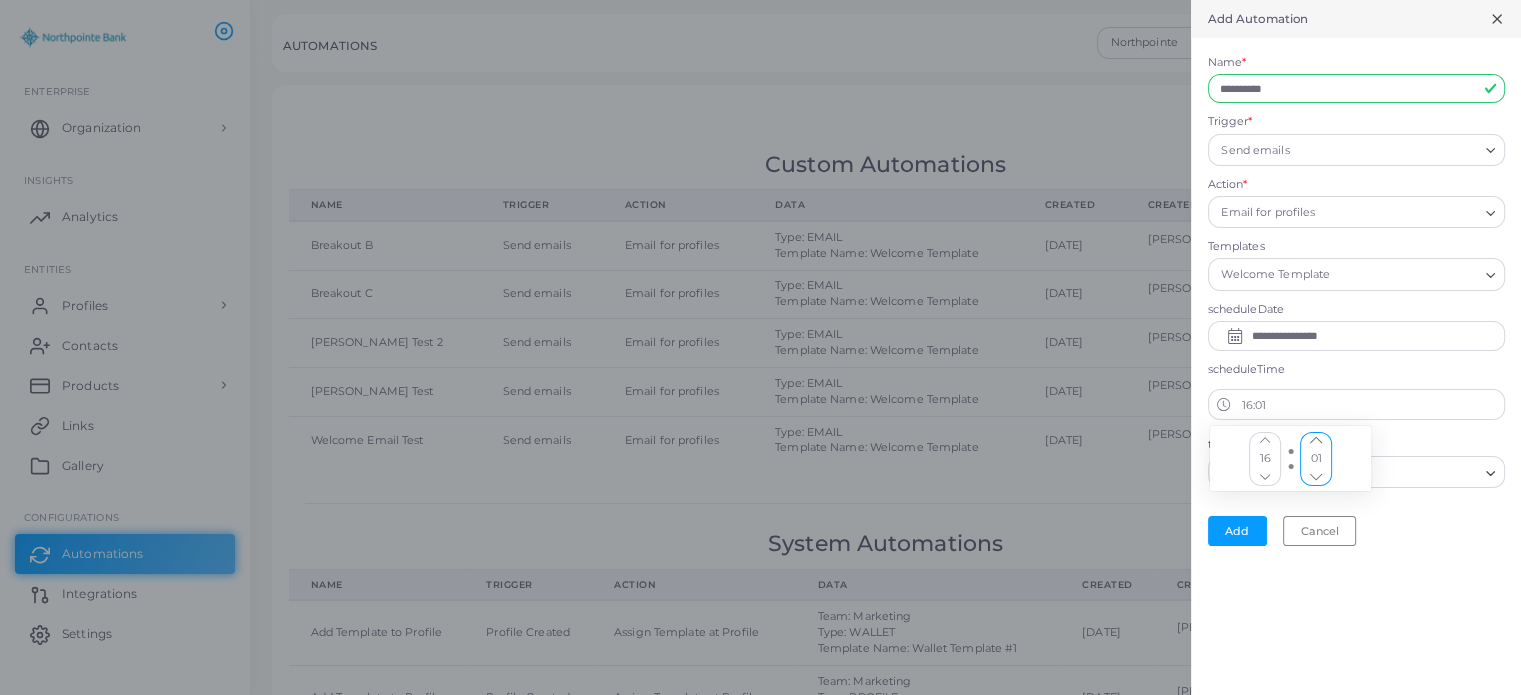
click at [1315, 472] on icon "chevron up" at bounding box center [1316, 477] width 10 height 10
click at [1390, 439] on label "teamsFilter" at bounding box center [1356, 445] width 297 height 16
click at [1352, 469] on input "Search for option" at bounding box center [1344, 473] width 267 height 22
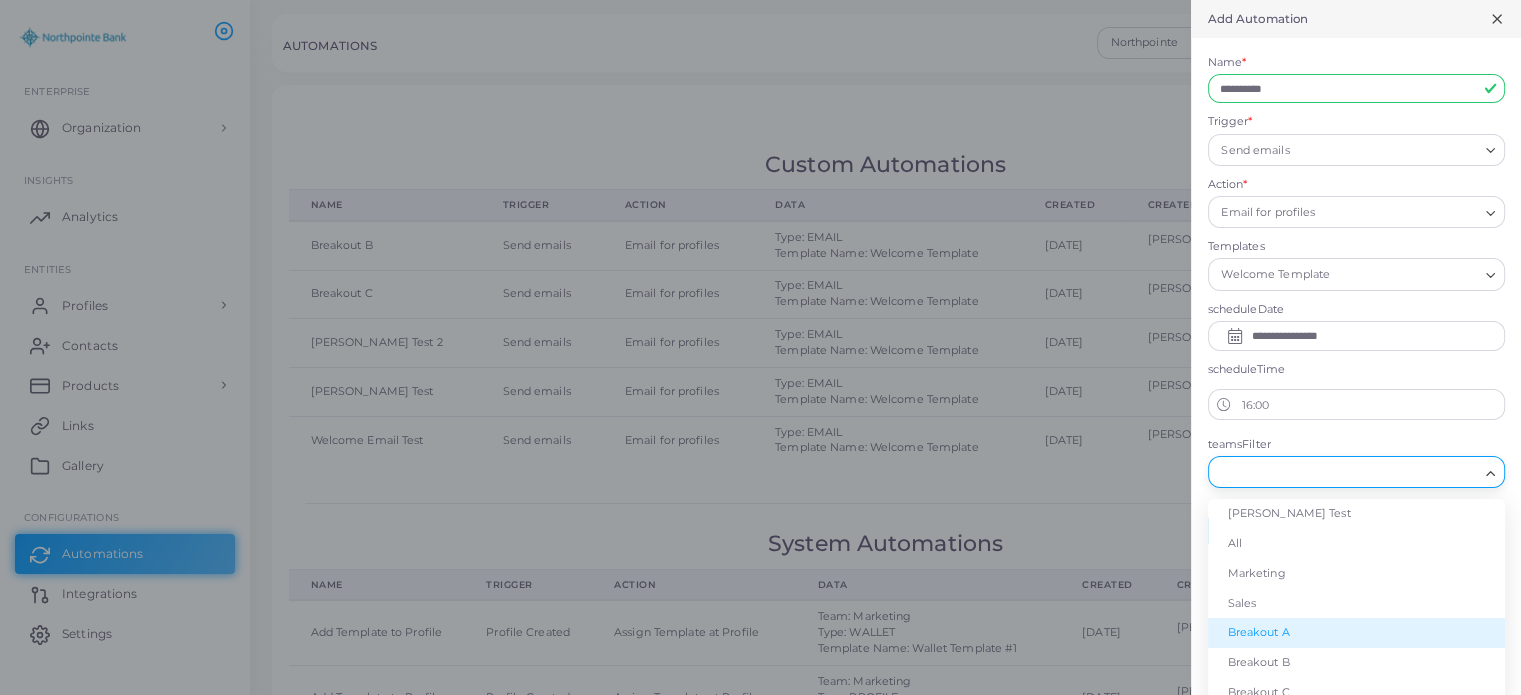
click at [1317, 643] on li "Breakout A" at bounding box center [1356, 633] width 297 height 30
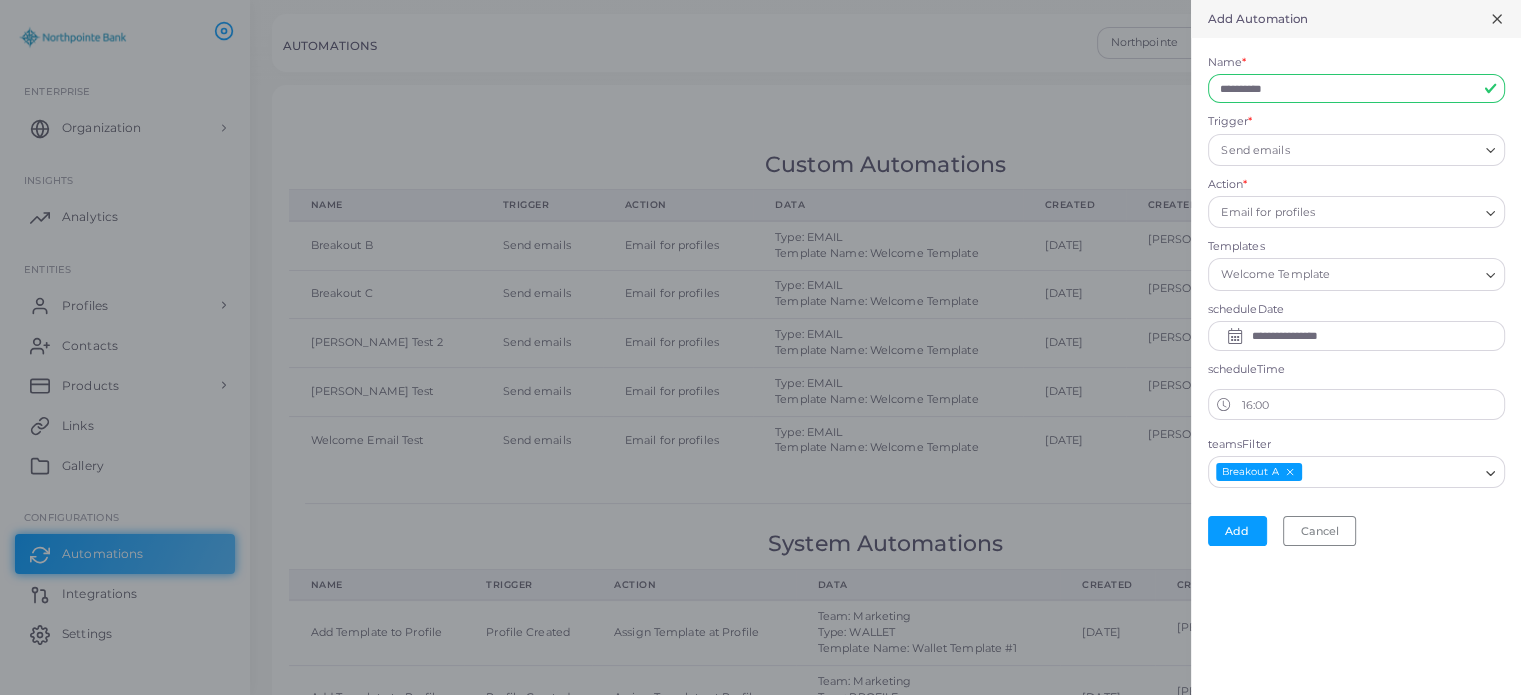
click at [1317, 643] on div "**********" at bounding box center [1356, 347] width 330 height 695
click at [1436, 536] on div "Add Cancel" at bounding box center [1356, 531] width 297 height 30
click at [1238, 522] on button "Add" at bounding box center [1237, 531] width 59 height 30
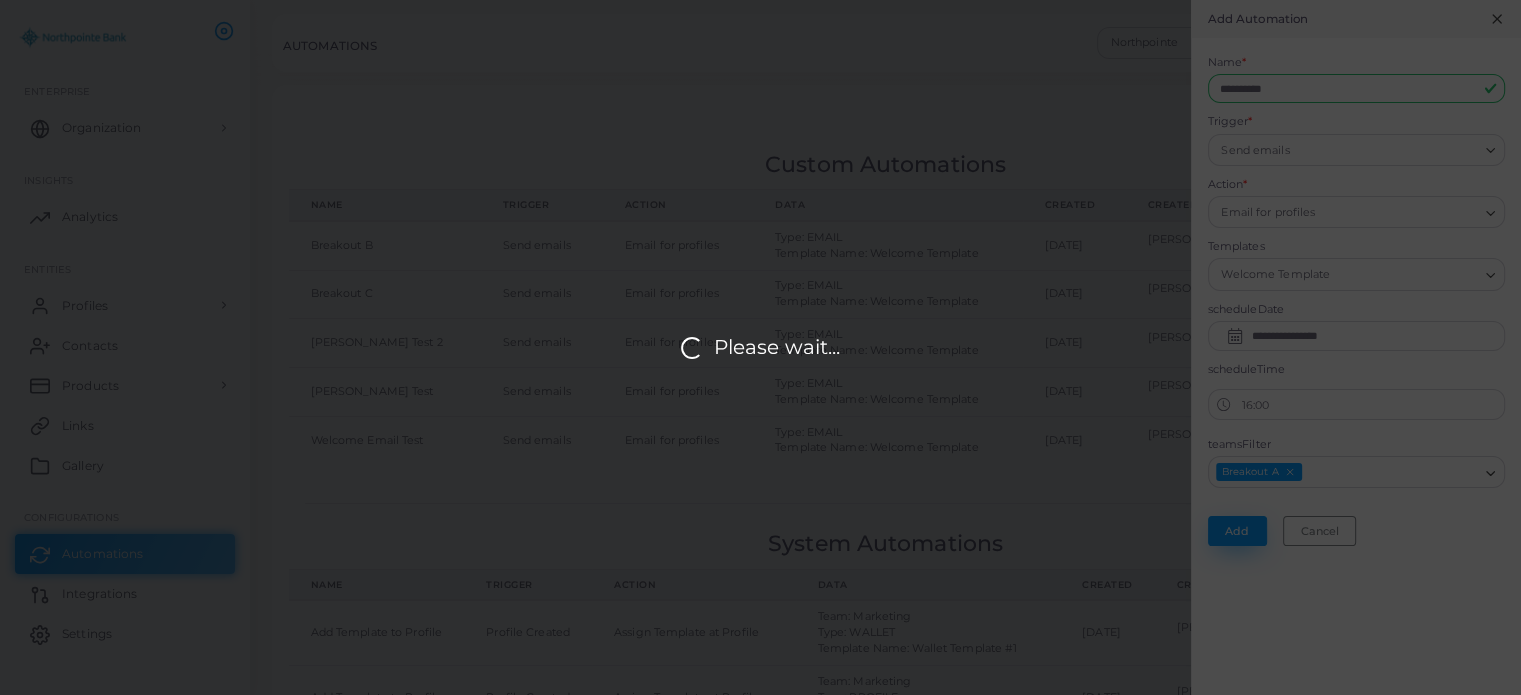
click at [1238, 522] on div "Please wait..." at bounding box center [760, 347] width 1521 height 695
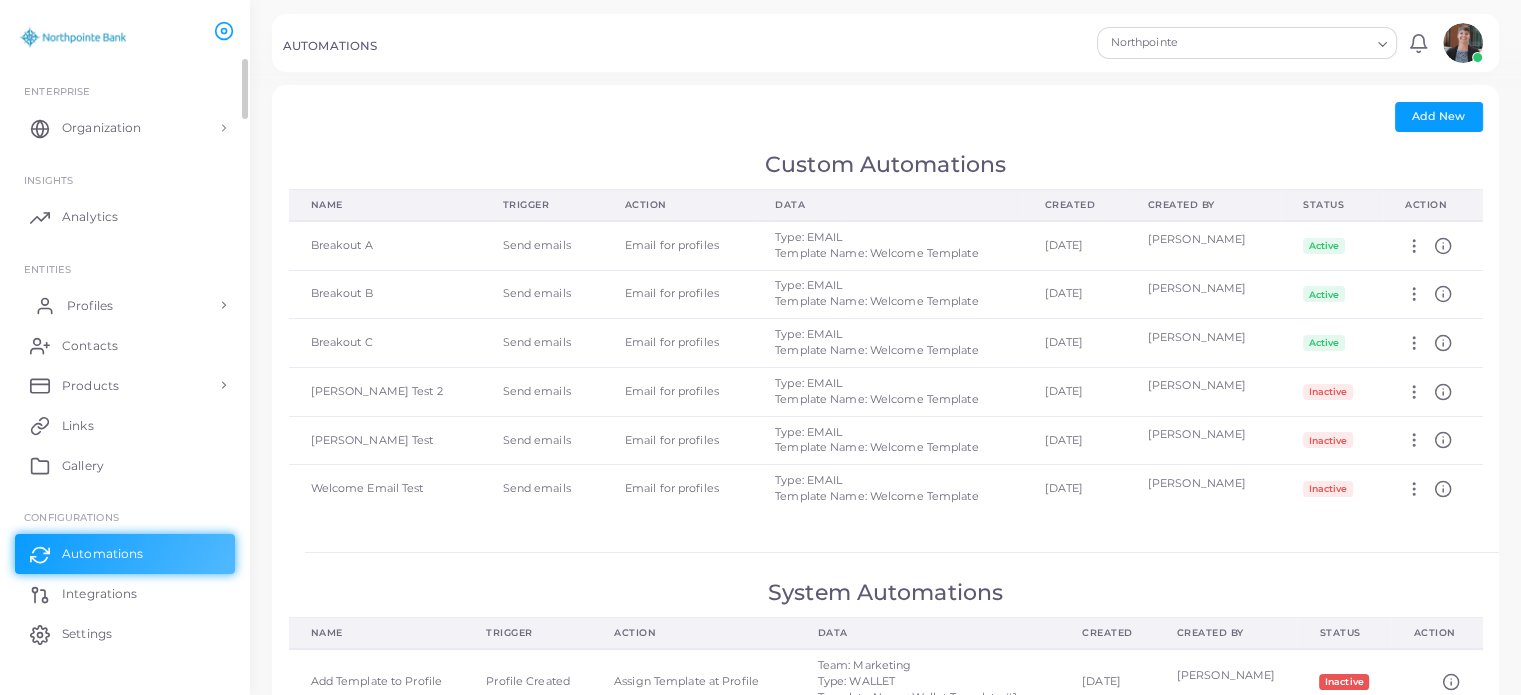
click at [75, 306] on span "Profiles" at bounding box center [90, 306] width 46 height 18
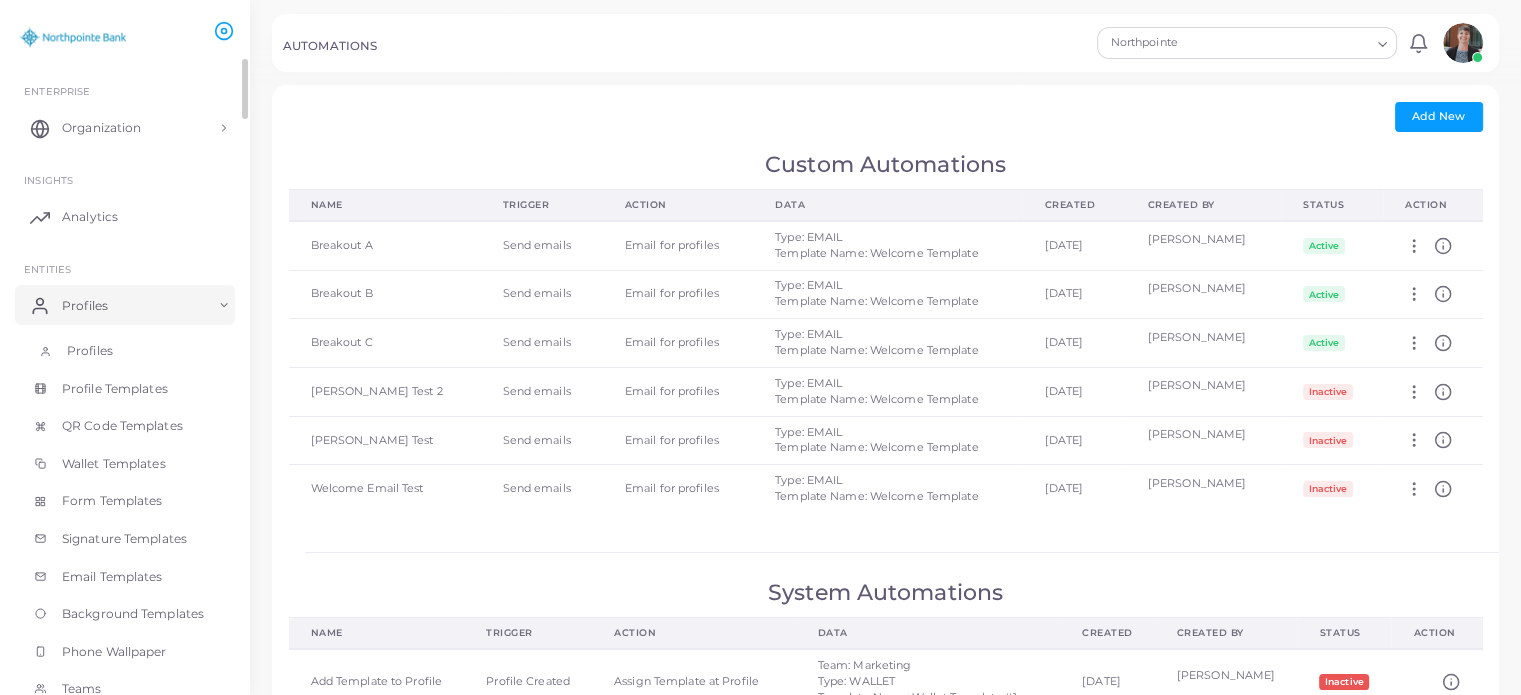
click at [69, 350] on span "Profiles" at bounding box center [90, 351] width 46 height 18
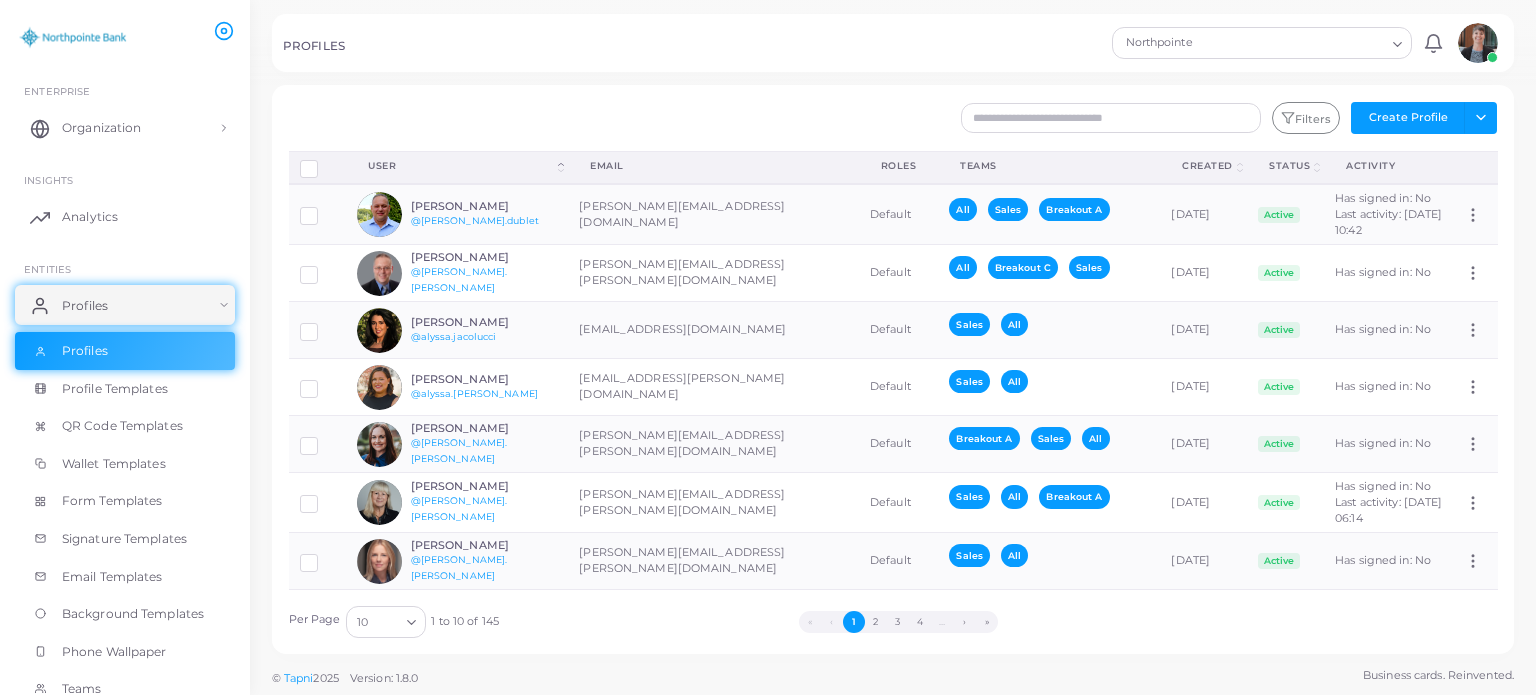
click at [433, 210] on h6 "[PERSON_NAME]" at bounding box center [484, 206] width 147 height 13
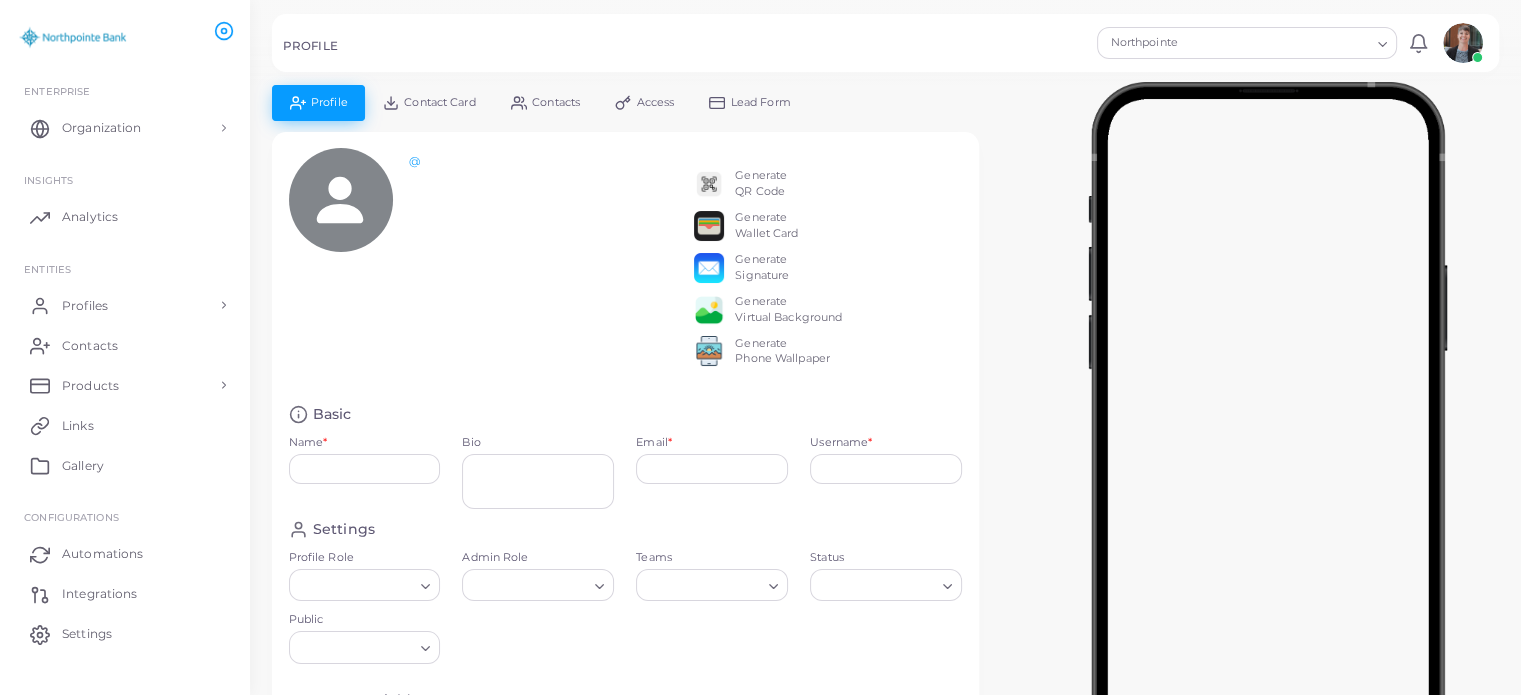
type input "**********"
type textarea "**********"
type input "**********"
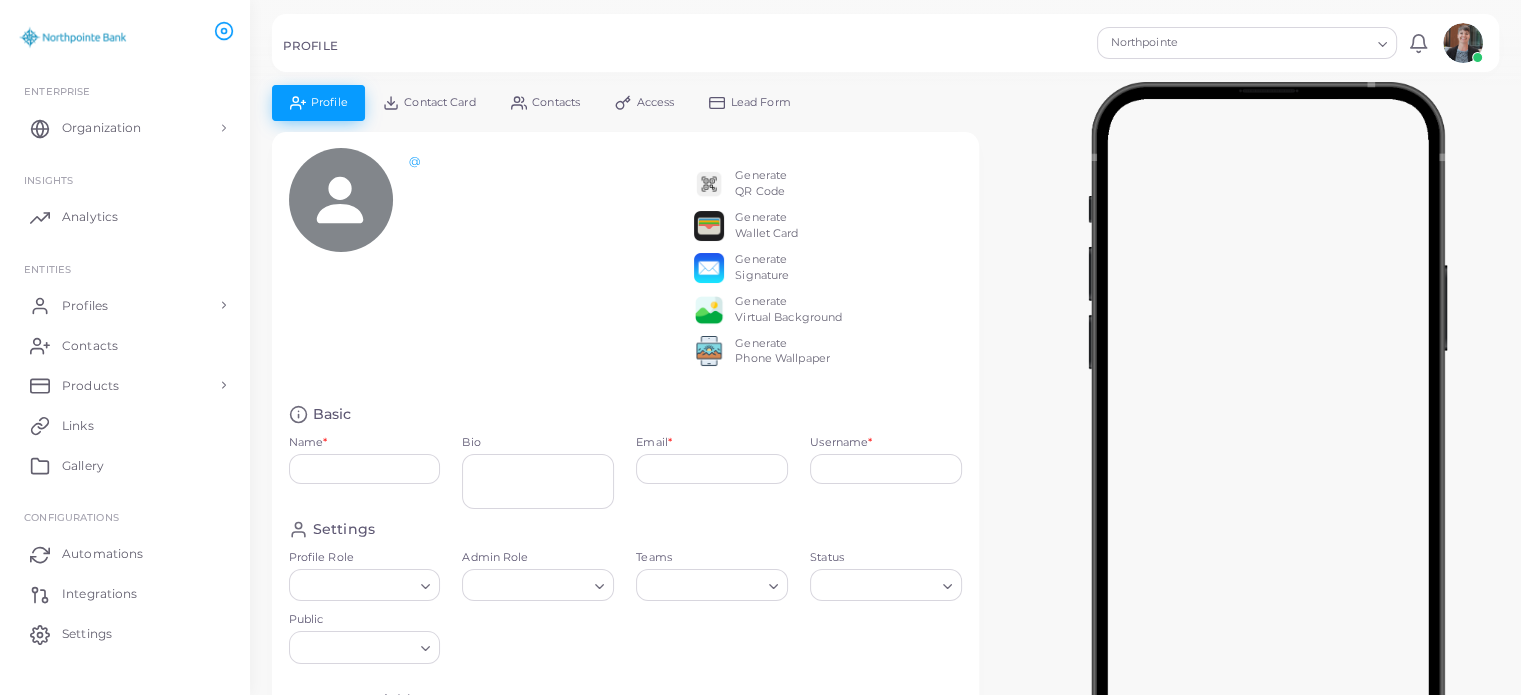
type input "**********"
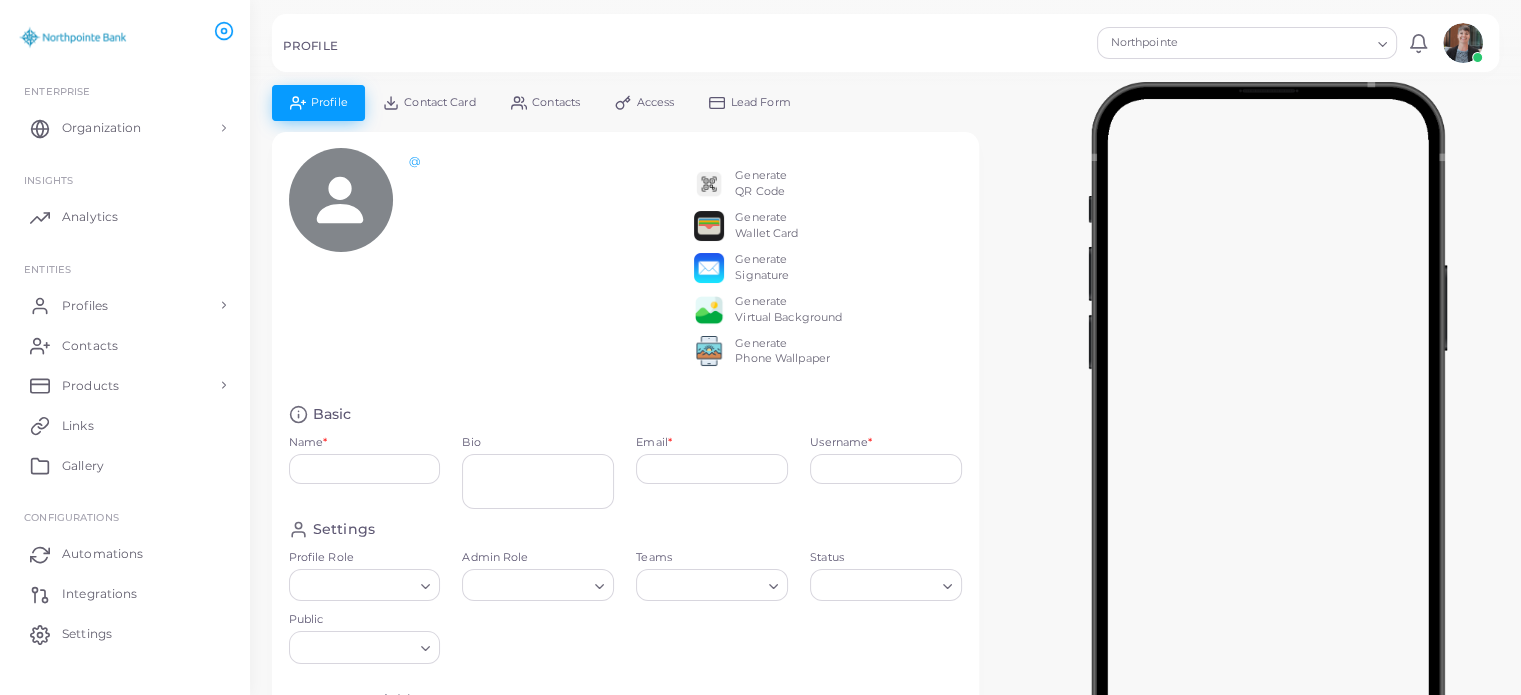
type input "**********"
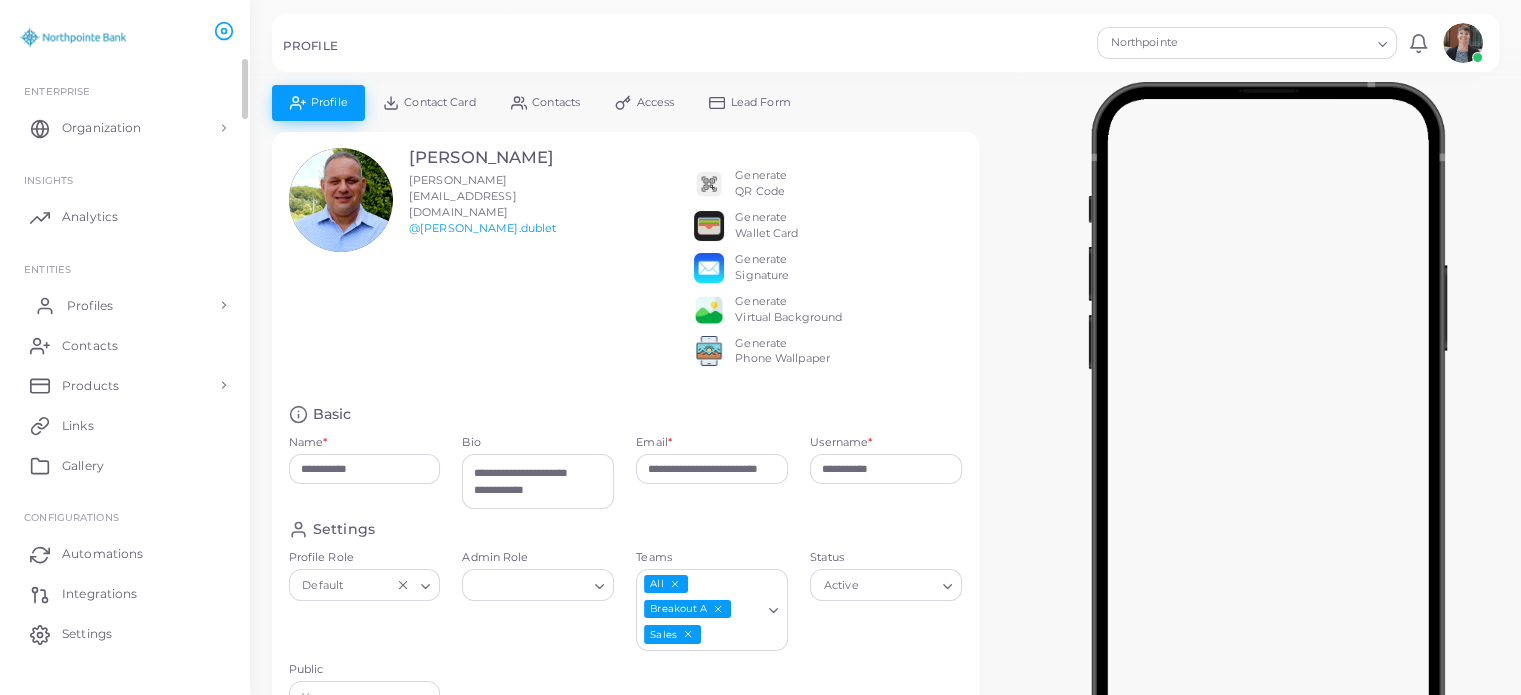
click at [73, 310] on span "Profiles" at bounding box center [90, 306] width 46 height 18
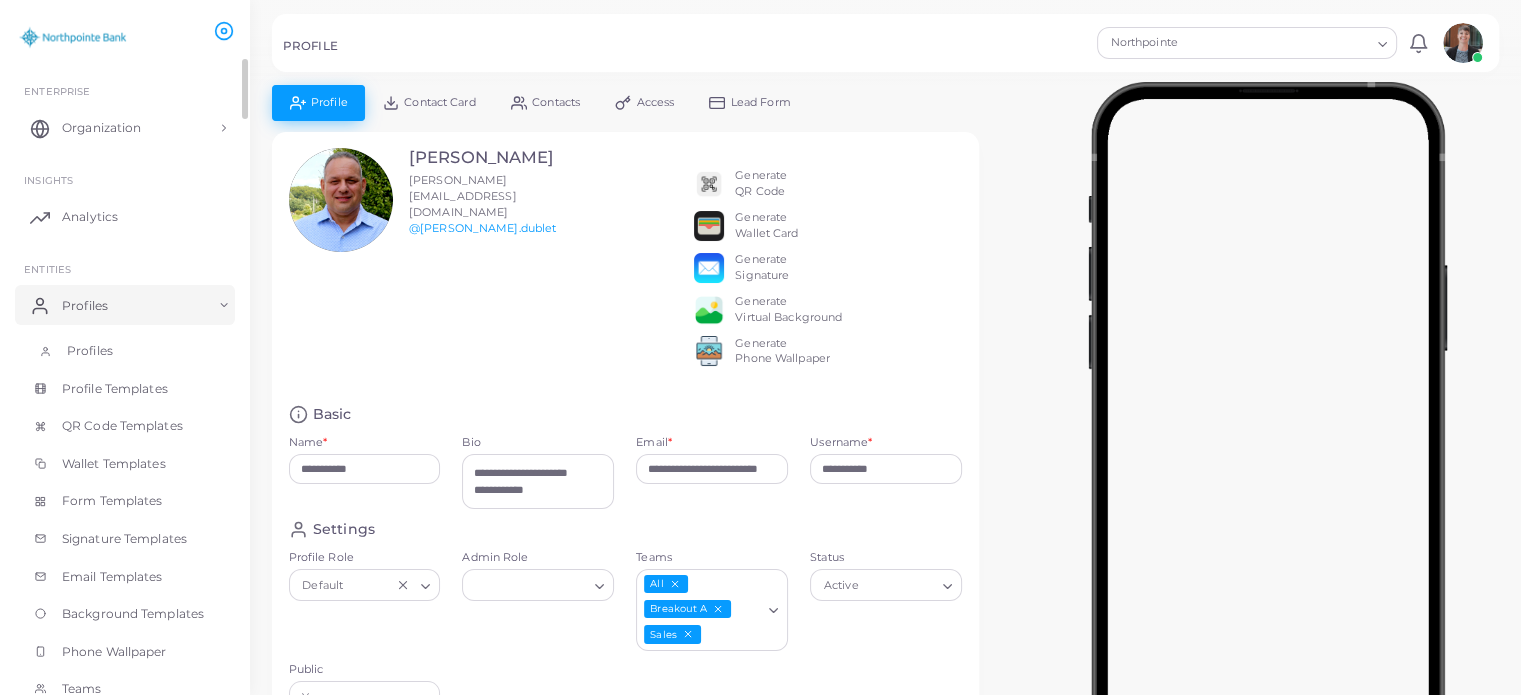
click at [82, 347] on span "Profiles" at bounding box center [90, 351] width 46 height 18
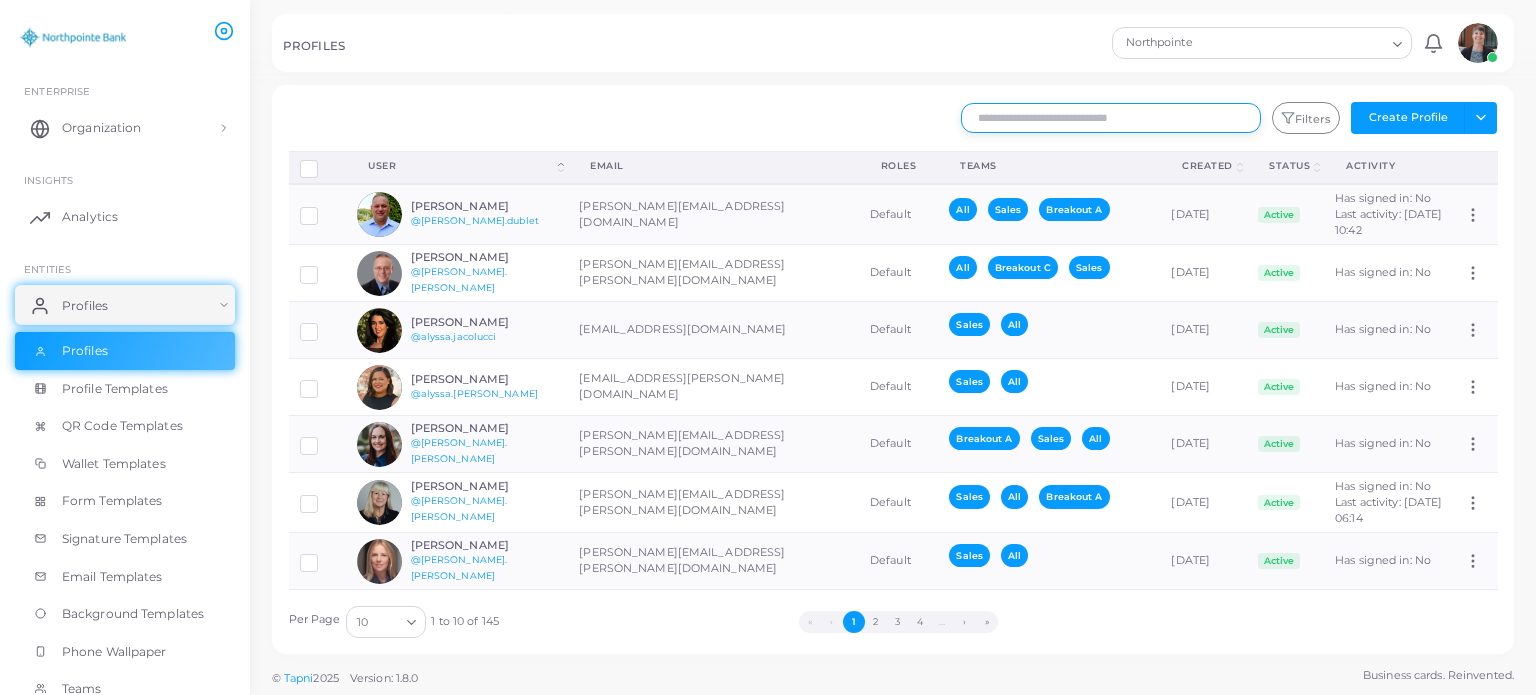
click at [1034, 118] on input "text" at bounding box center [1111, 118] width 300 height 30
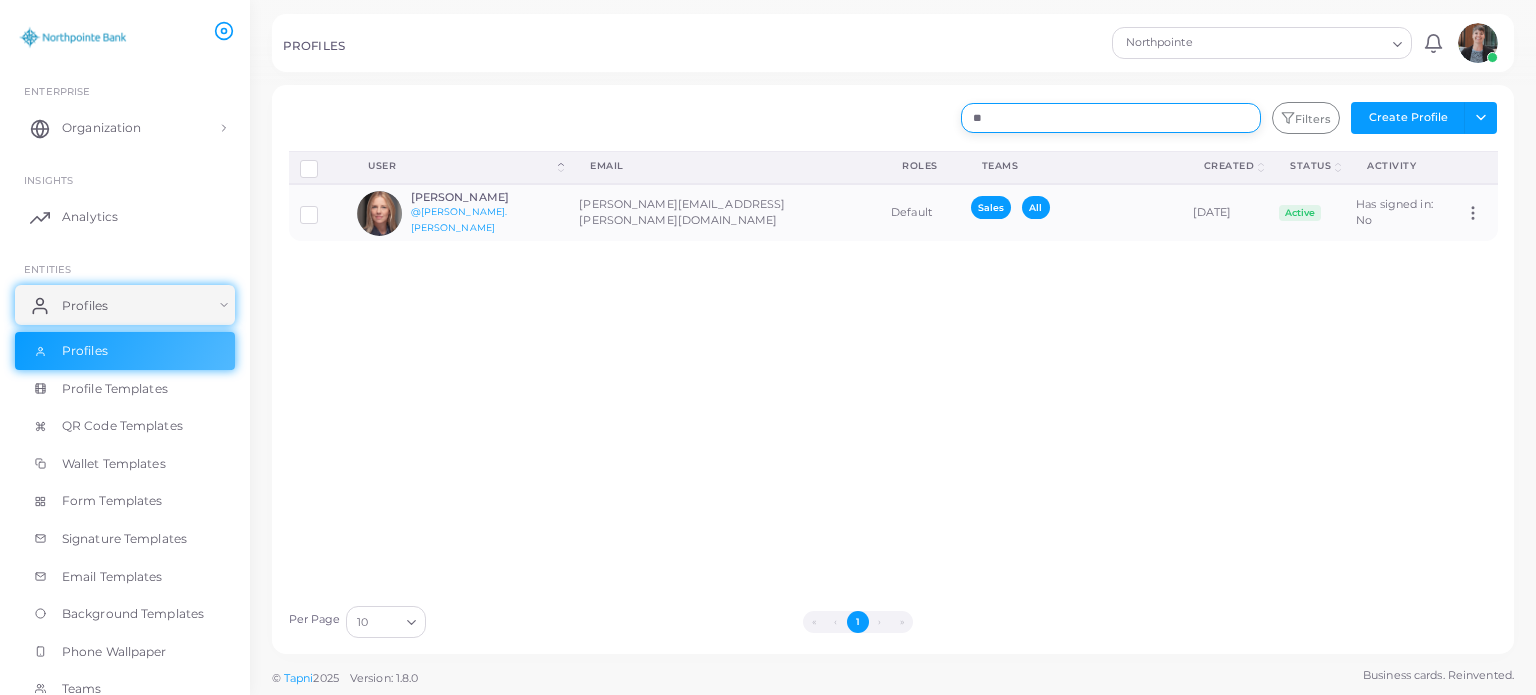
type input "*"
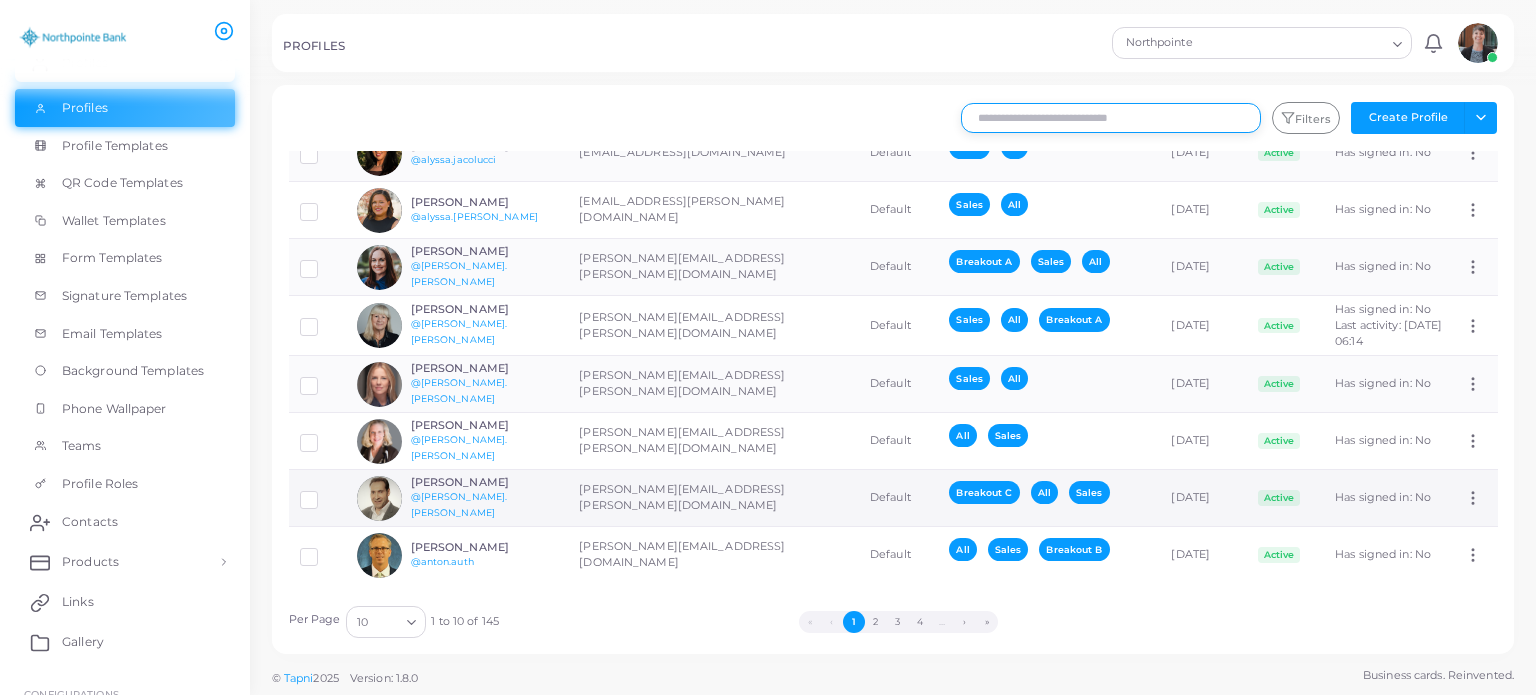
scroll to position [205, 0]
click at [876, 619] on button "2" at bounding box center [876, 622] width 22 height 22
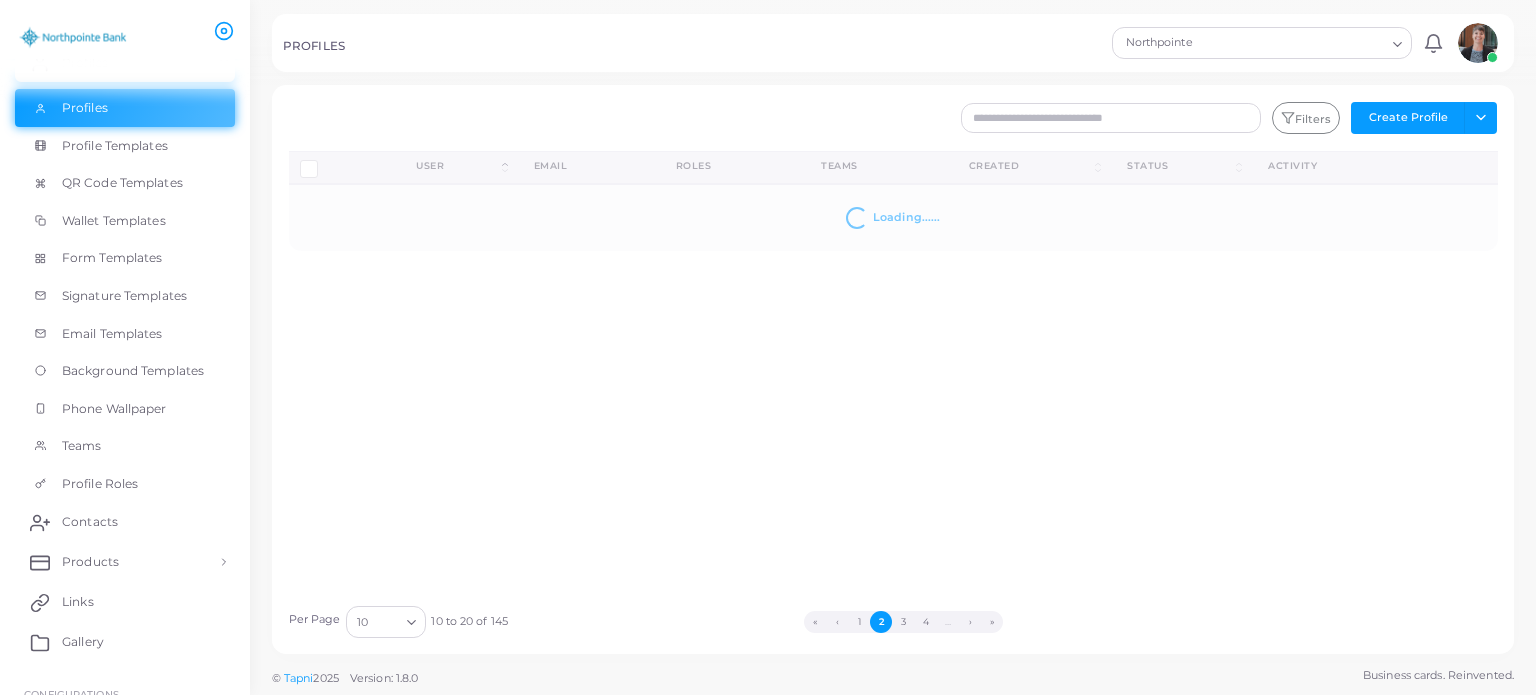
scroll to position [0, 0]
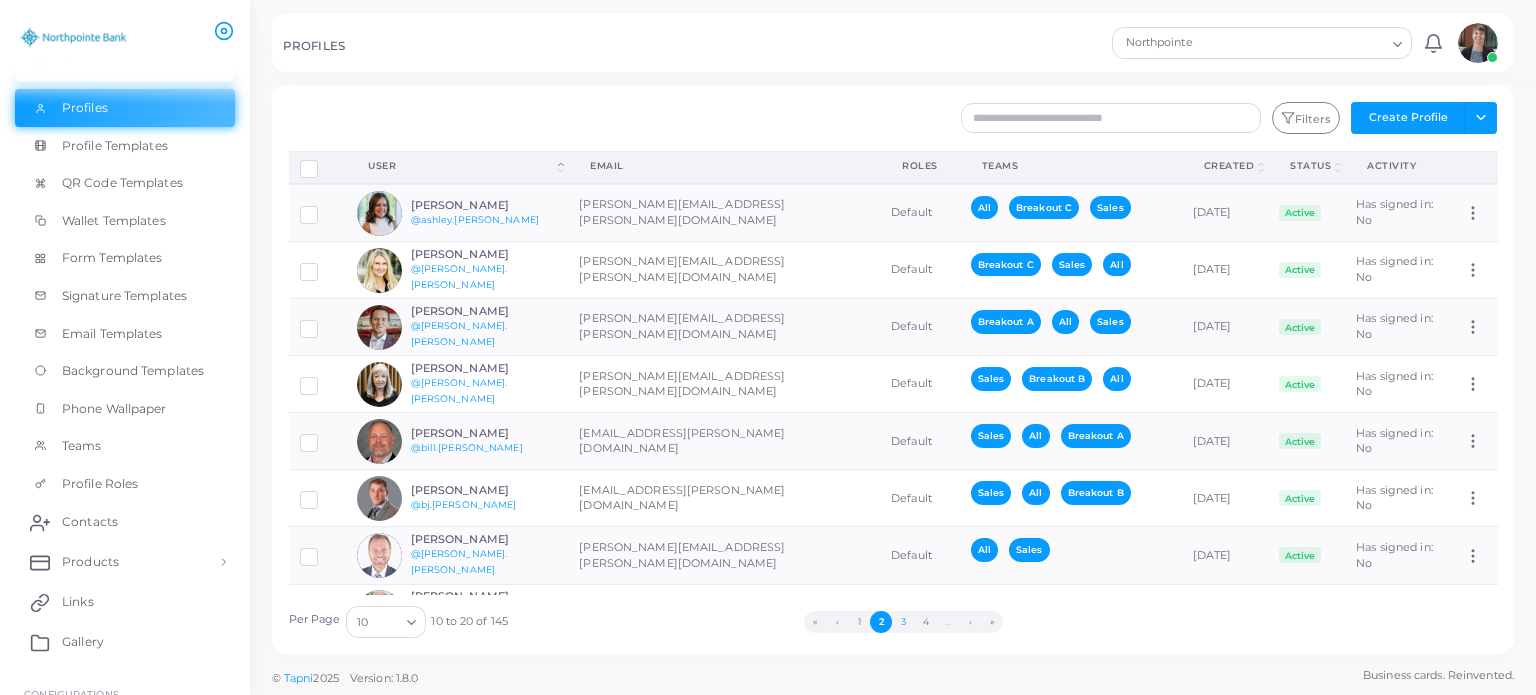
click at [907, 624] on button "3" at bounding box center [903, 622] width 22 height 22
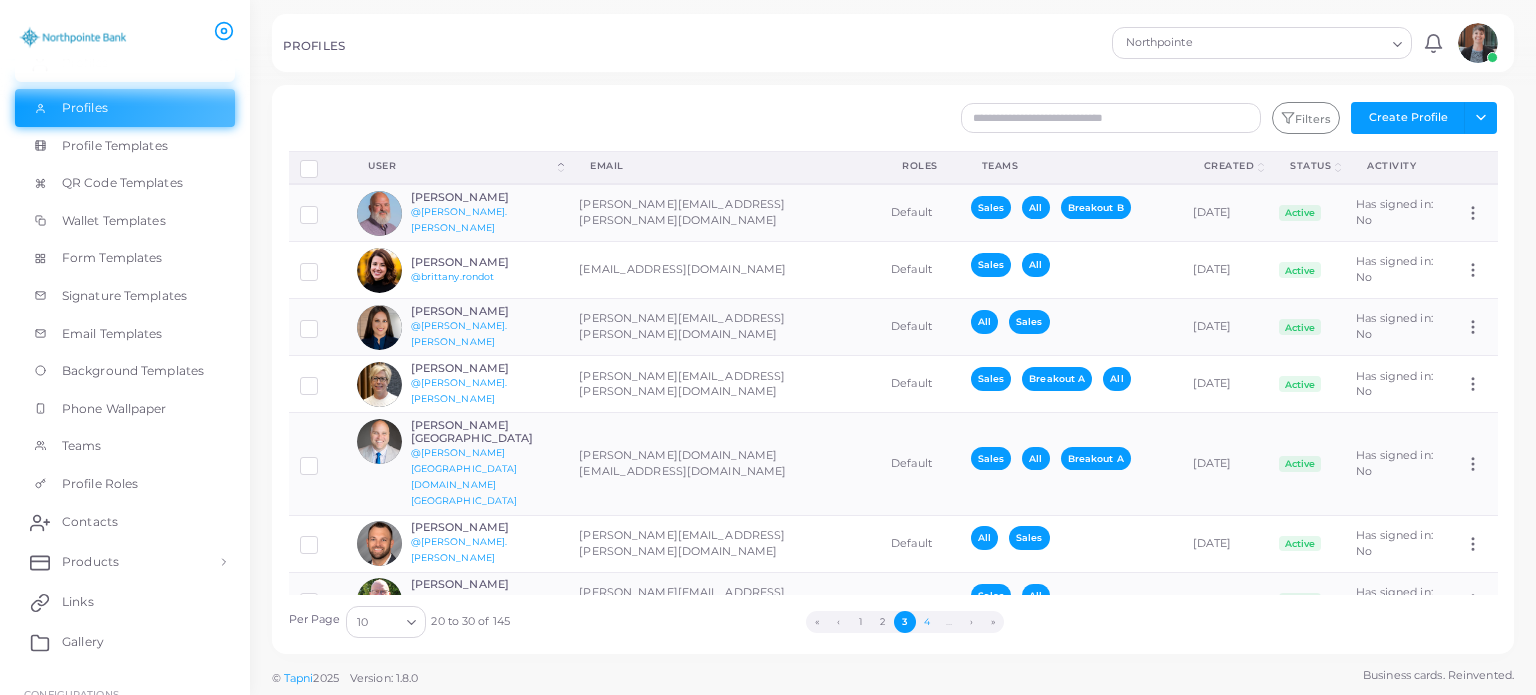
click at [927, 619] on button "4" at bounding box center [927, 622] width 22 height 22
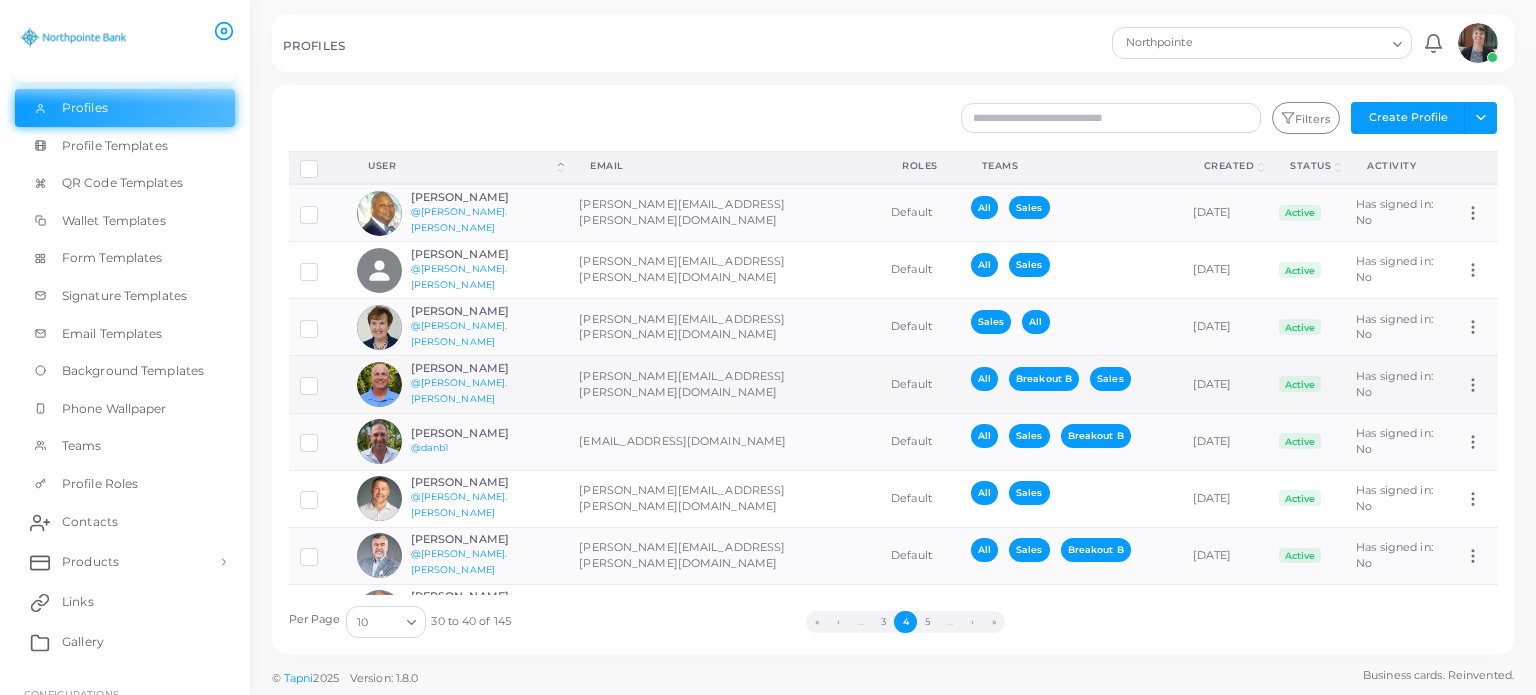
scroll to position [168, 0]
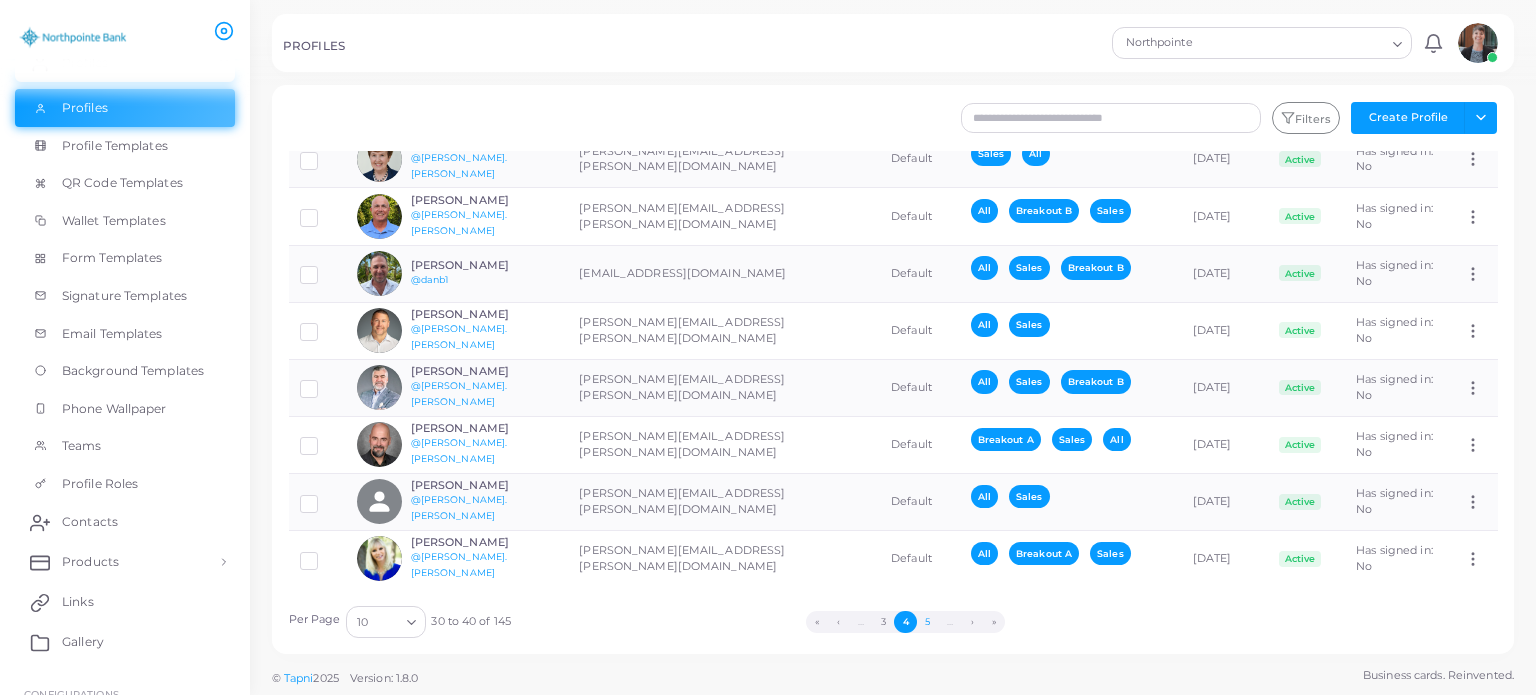
click at [928, 615] on button "5" at bounding box center [928, 622] width 22 height 22
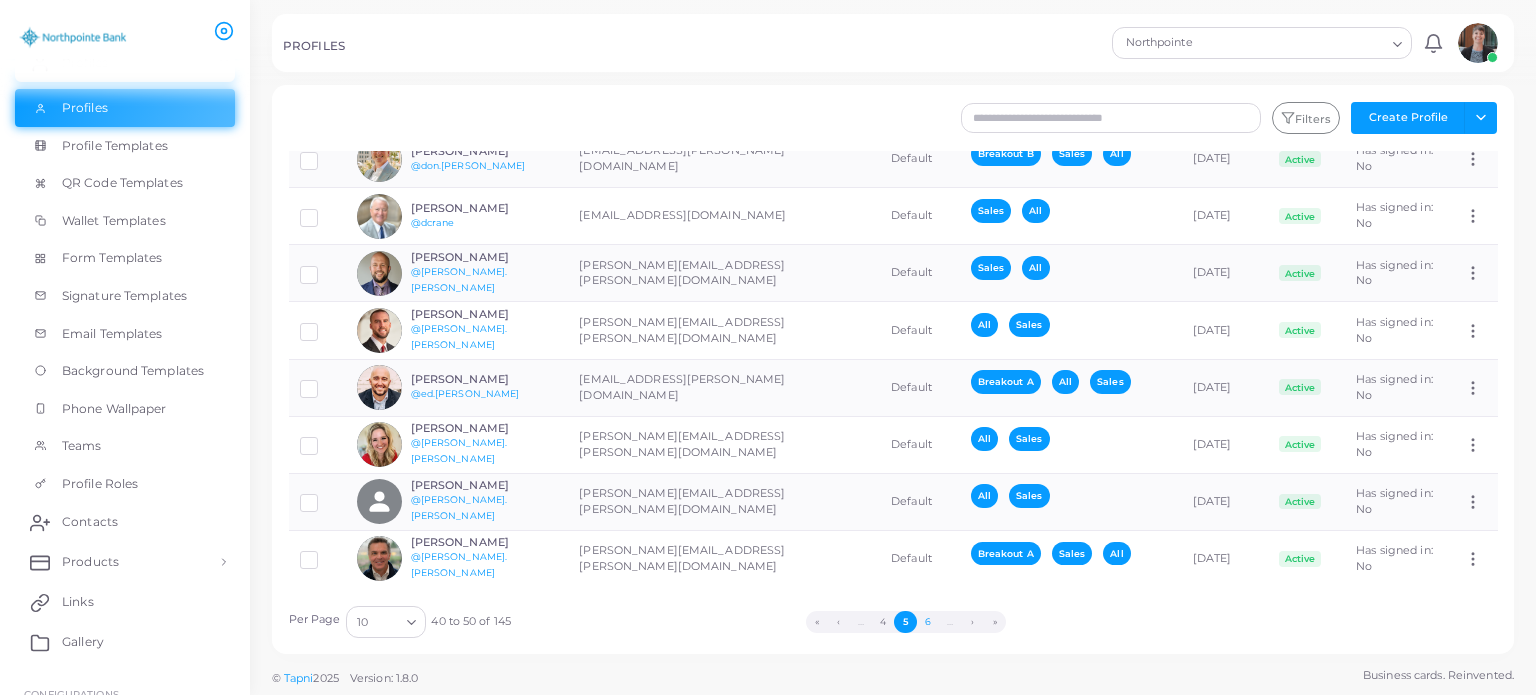
click at [930, 622] on button "6" at bounding box center [928, 622] width 22 height 22
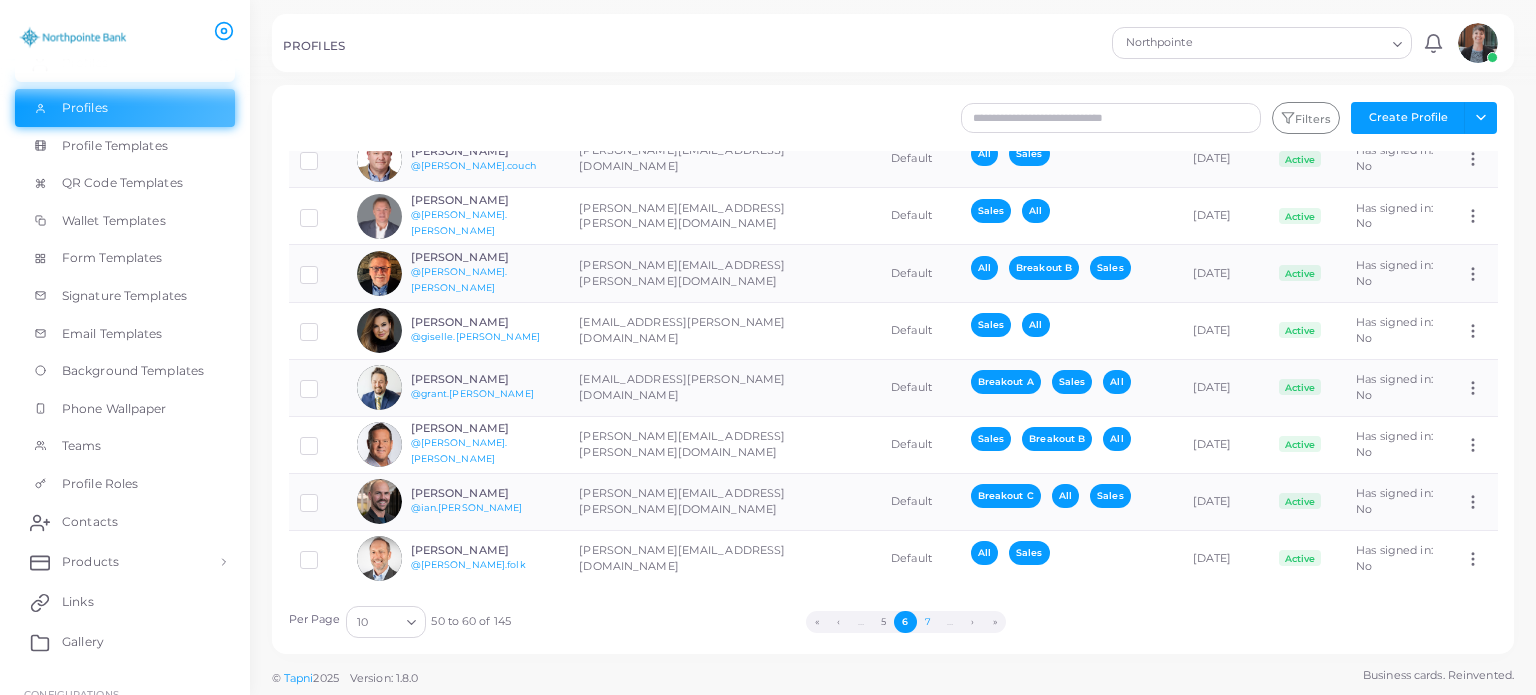
click at [927, 622] on button "7" at bounding box center [928, 622] width 22 height 22
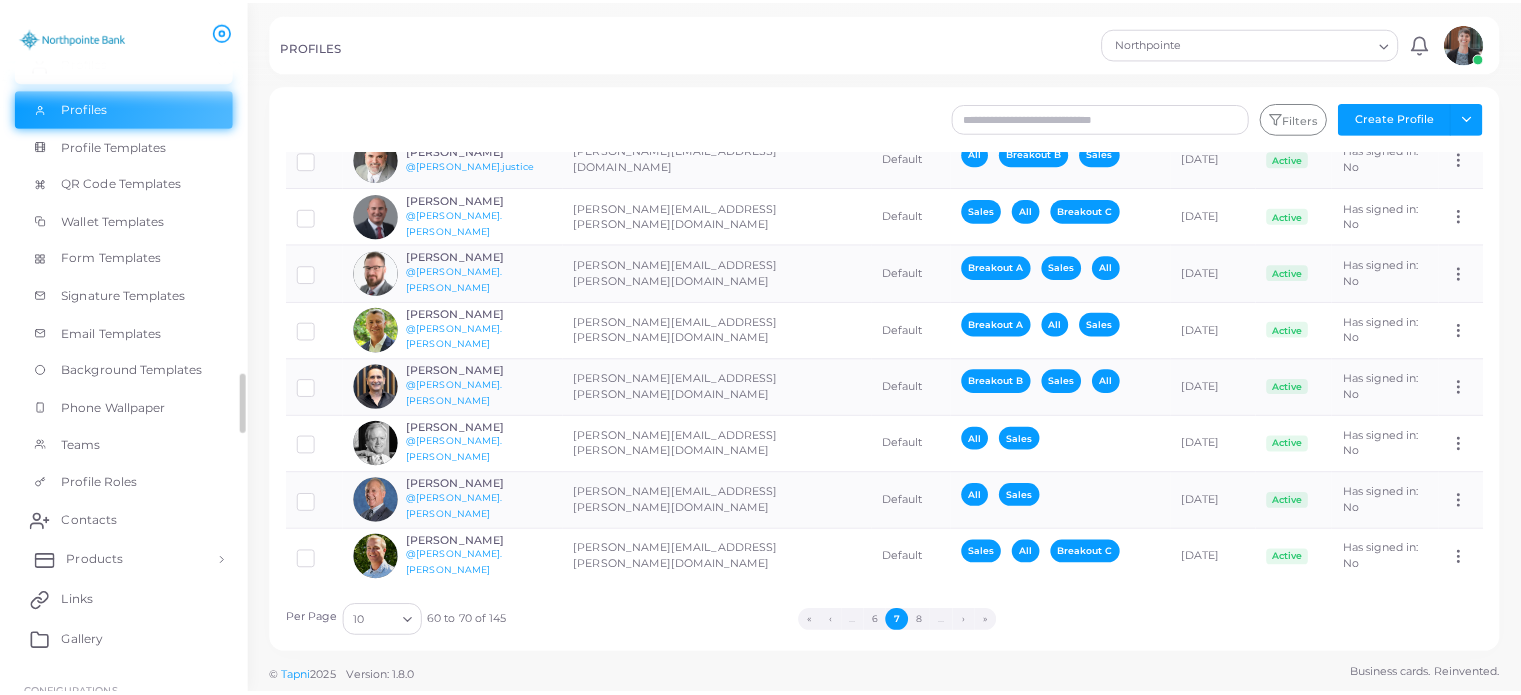
scroll to position [451, 0]
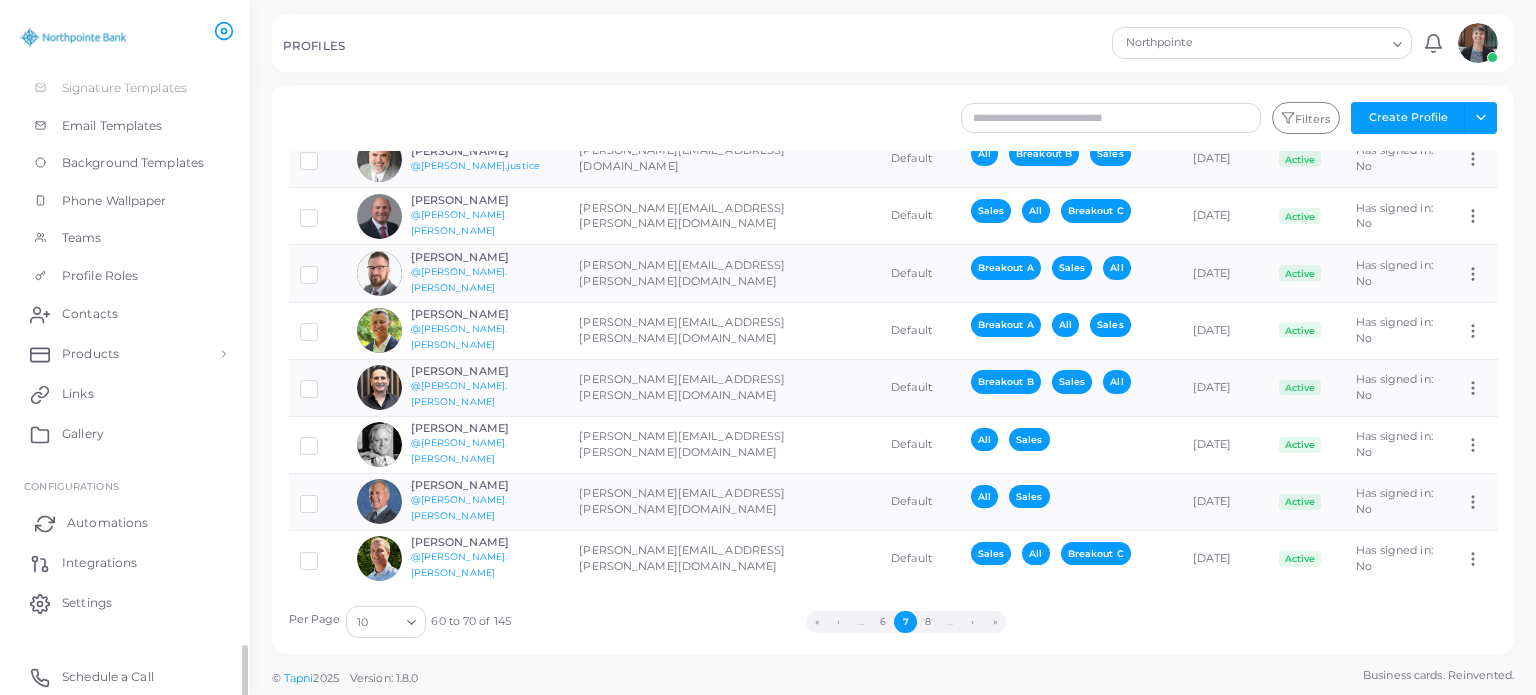
click at [101, 522] on span "Automations" at bounding box center [107, 523] width 81 height 18
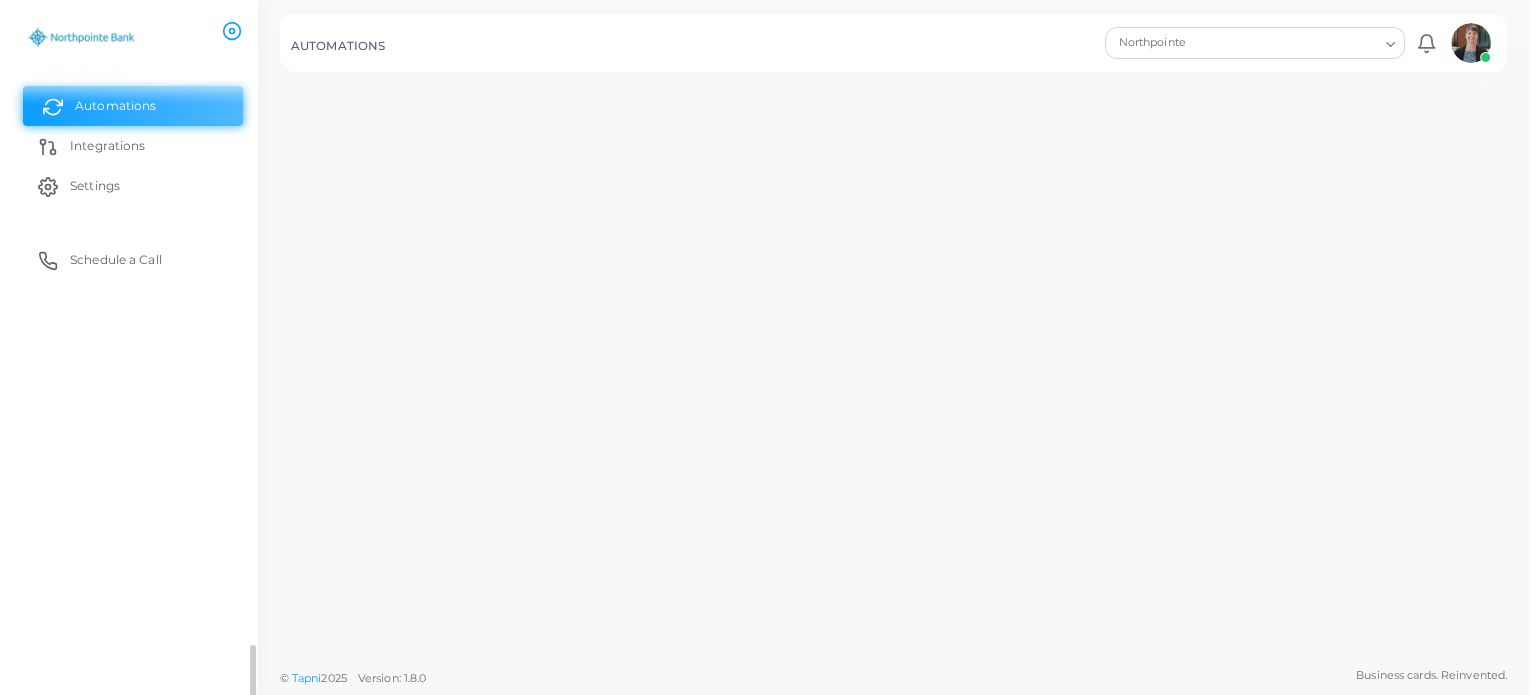
scroll to position [31, 0]
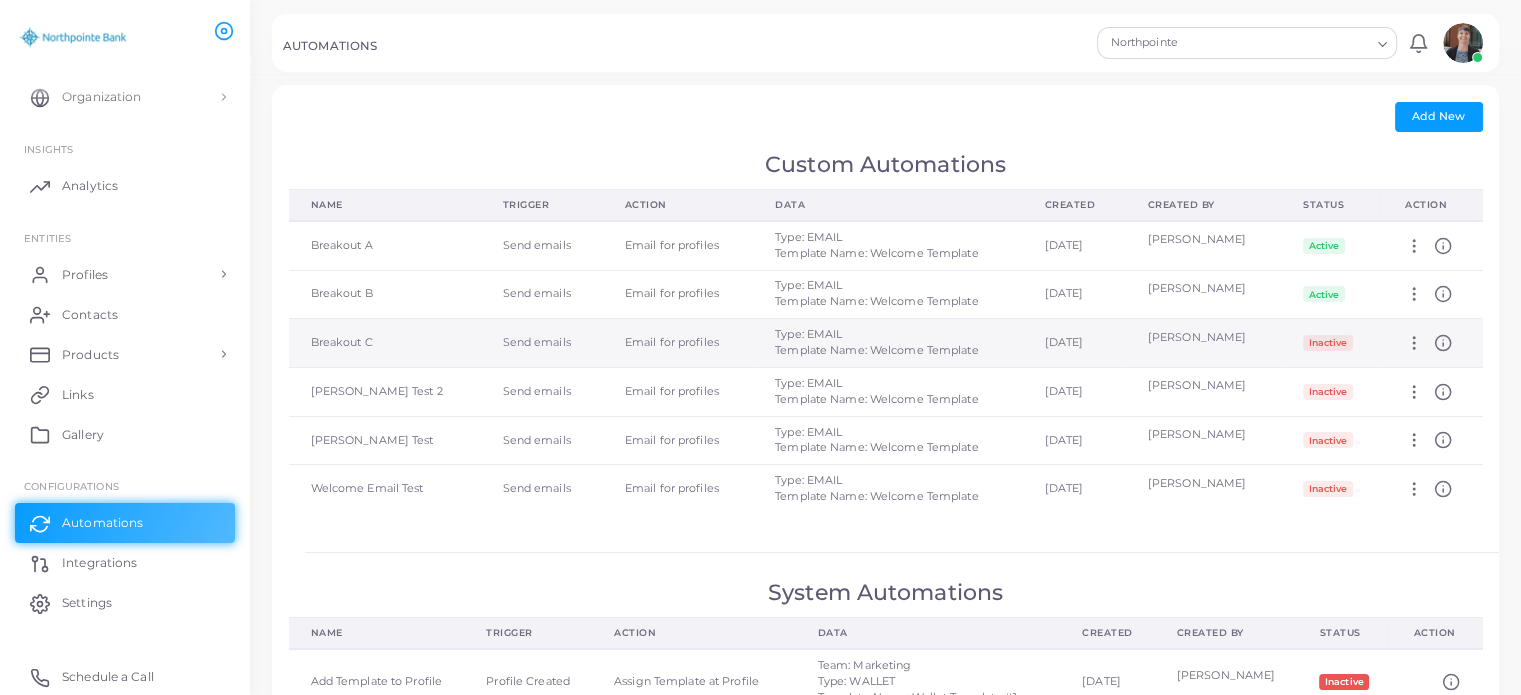
click at [1423, 345] on icon at bounding box center [1414, 343] width 18 height 18
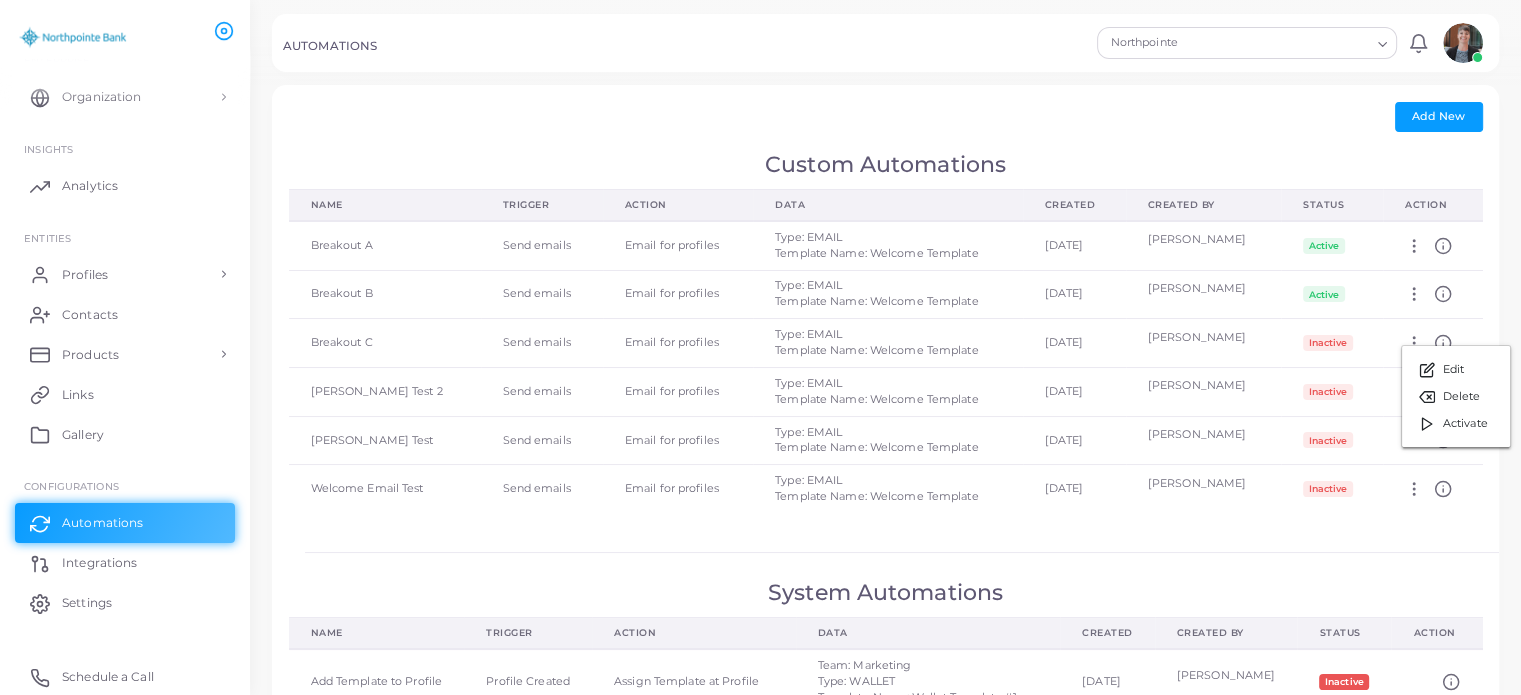
click at [1084, 116] on div "Add New" at bounding box center [886, 117] width 1194 height 30
click at [151, 284] on link "Profiles" at bounding box center [125, 274] width 220 height 40
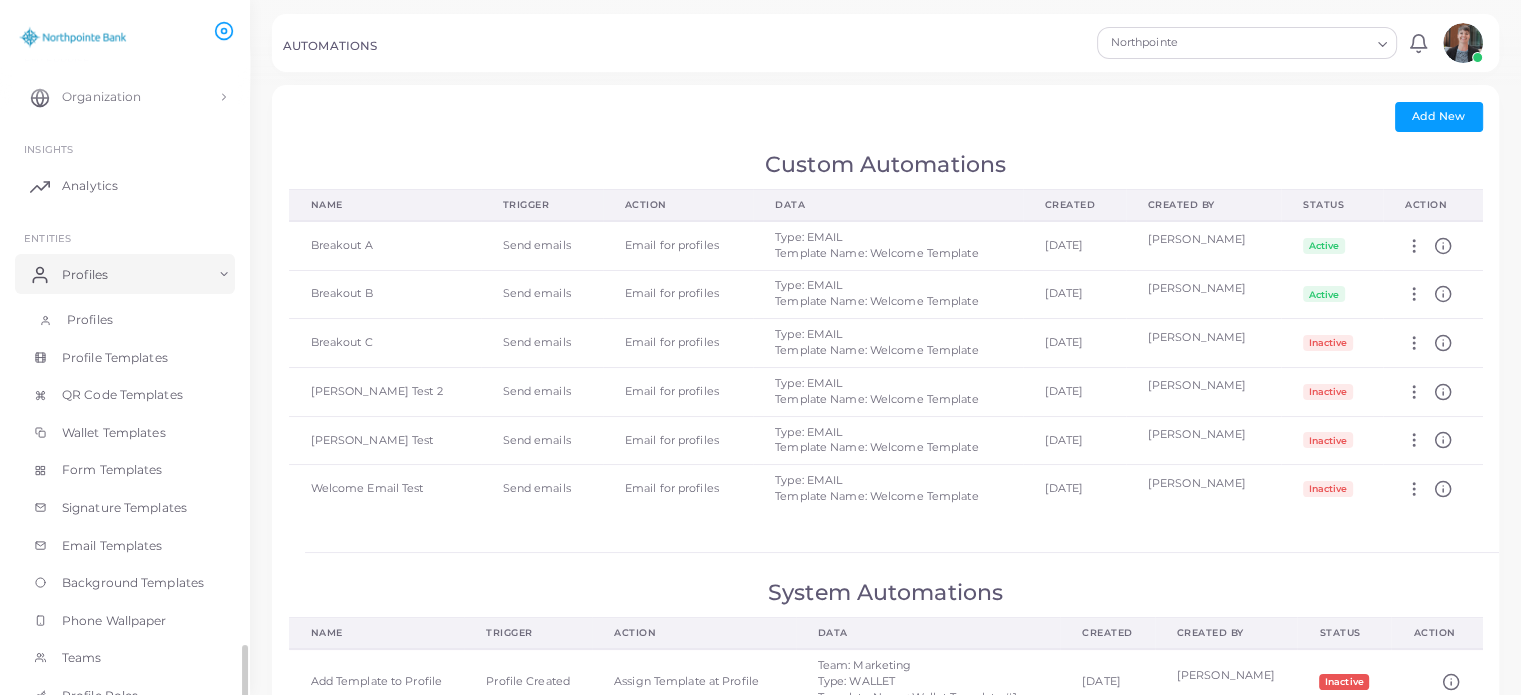
click at [91, 313] on span "Profiles" at bounding box center [90, 320] width 46 height 18
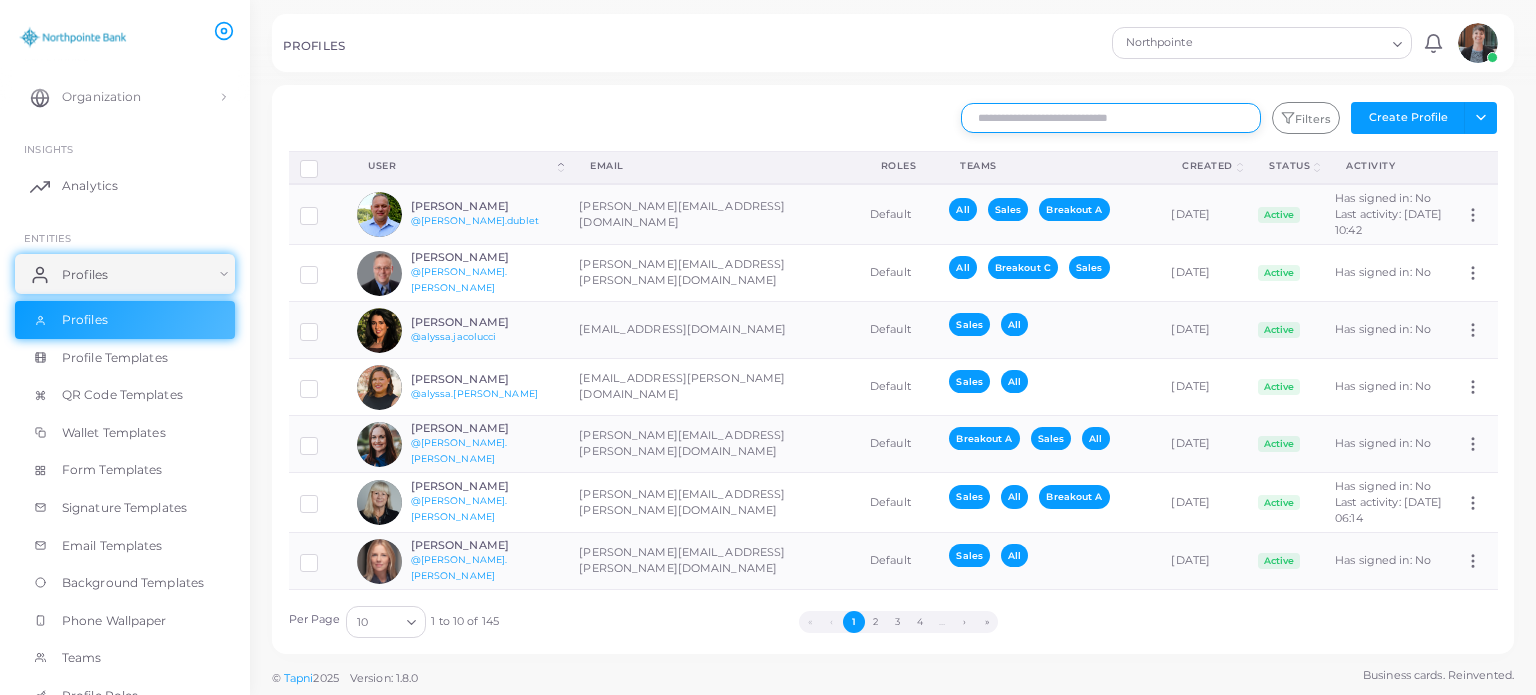
click at [1009, 119] on input "text" at bounding box center [1111, 118] width 300 height 30
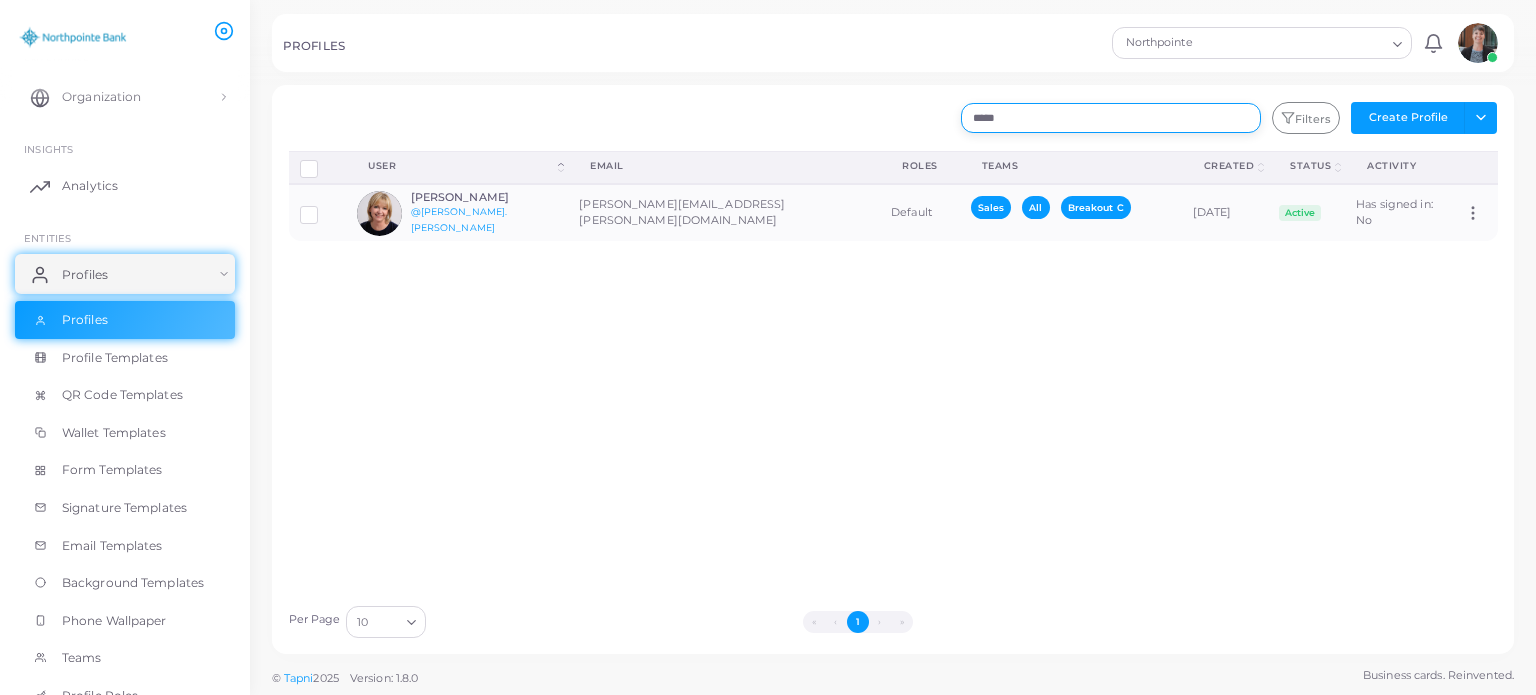
type input "*****"
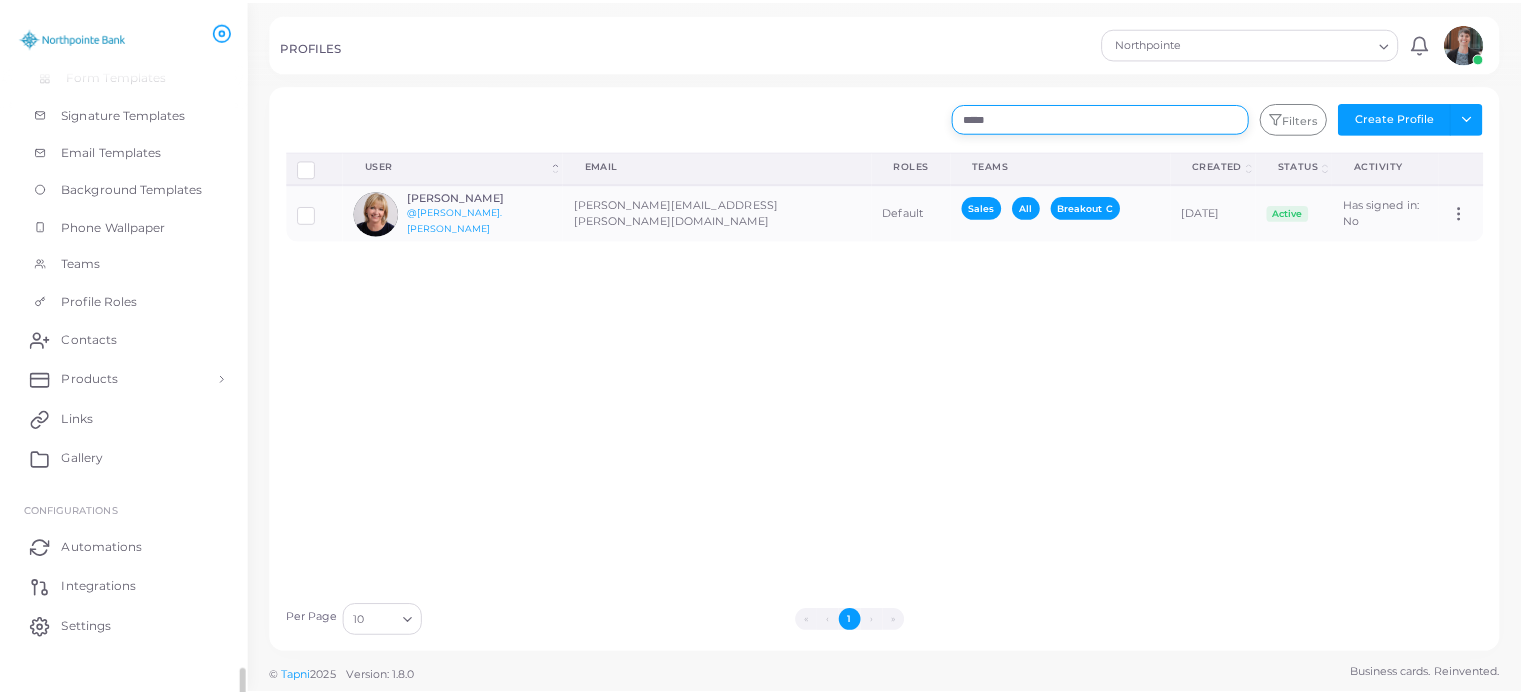
scroll to position [451, 0]
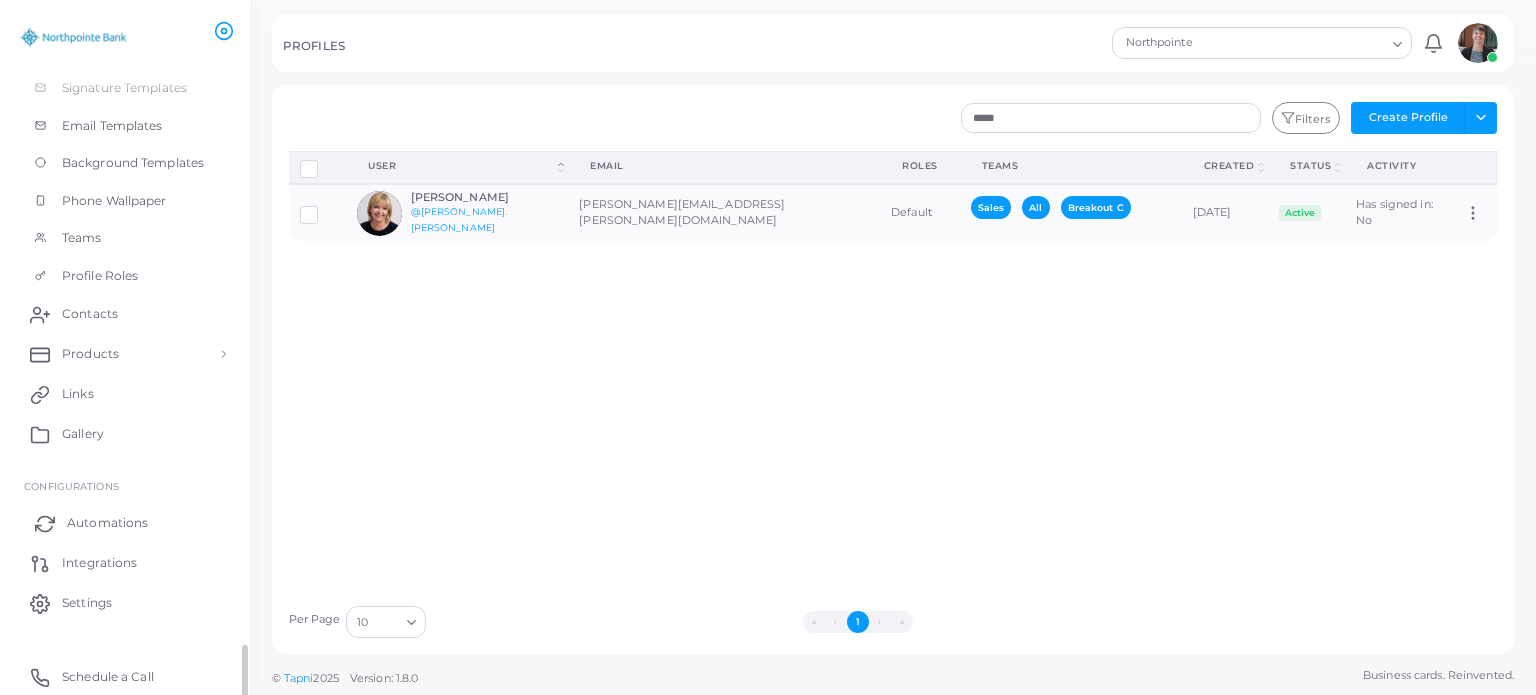
click at [103, 520] on span "Automations" at bounding box center [107, 523] width 81 height 18
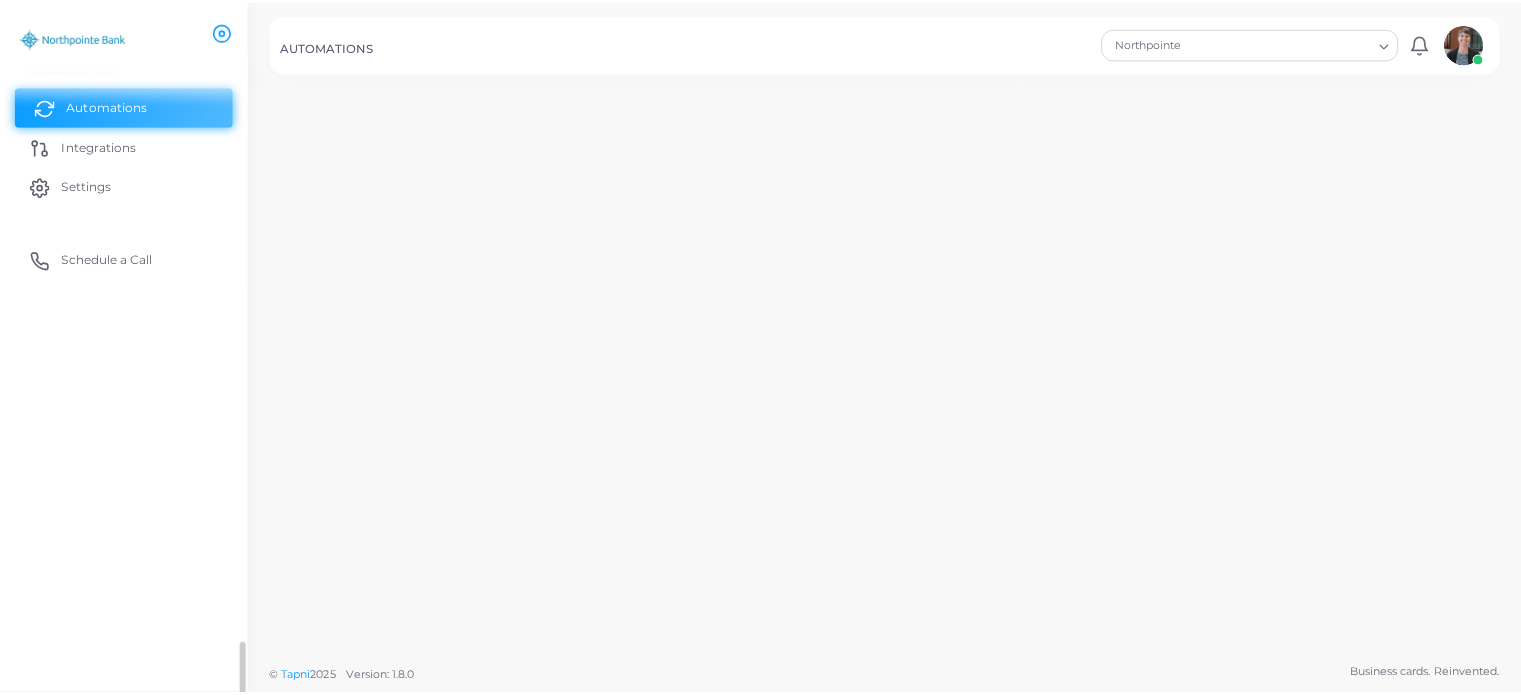
scroll to position [31, 0]
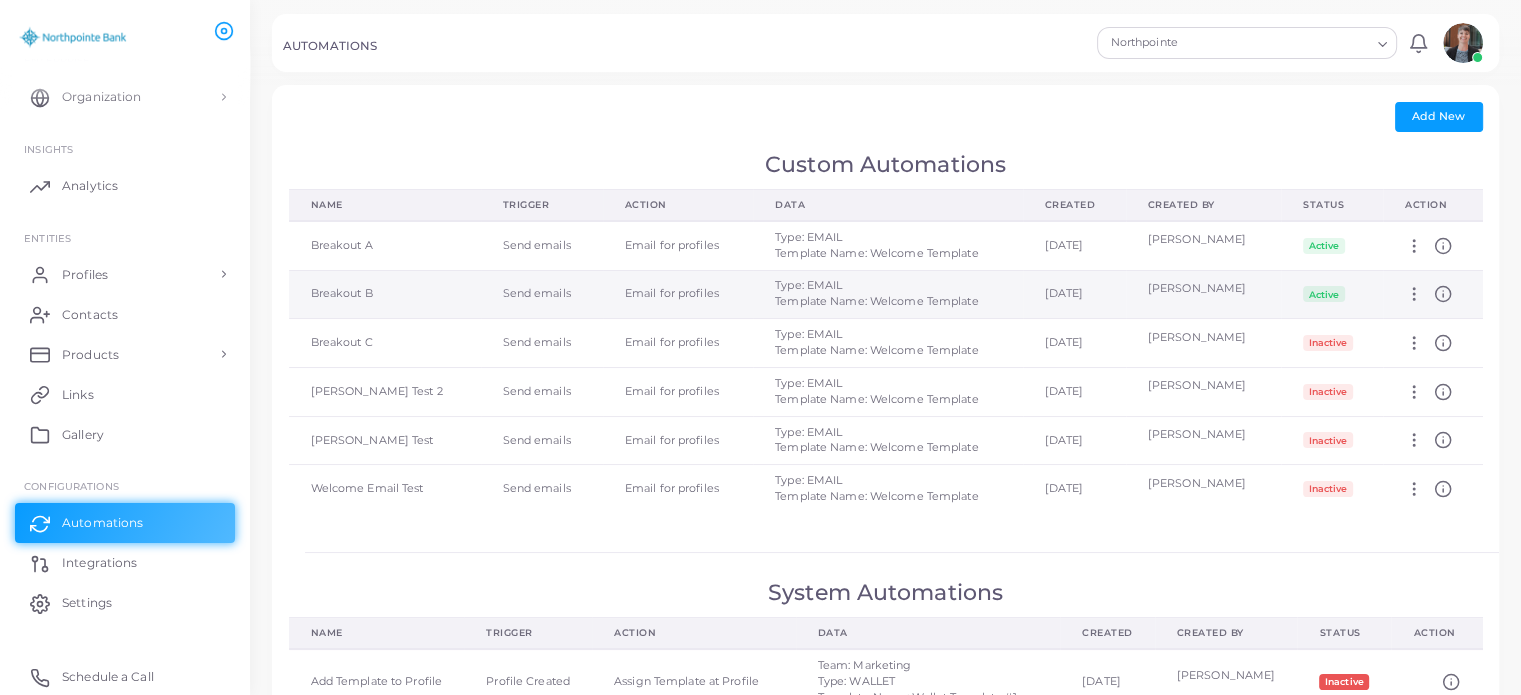
click at [1418, 292] on icon at bounding box center [1414, 294] width 18 height 18
click at [1428, 311] on link "Edit" at bounding box center [1451, 316] width 116 height 27
type input "**********"
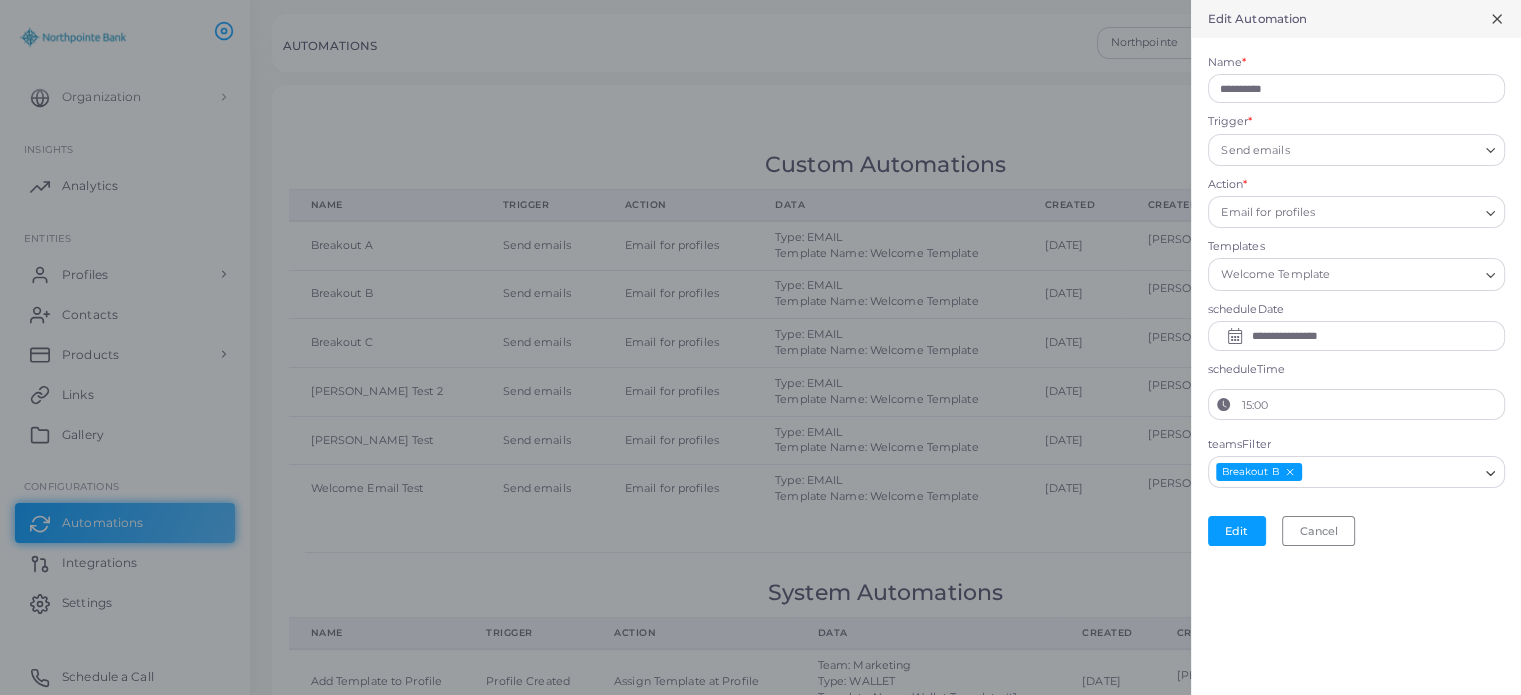
click at [1375, 403] on label "15:00" at bounding box center [1371, 405] width 265 height 30
click at [1239, 403] on button "15:00" at bounding box center [1224, 405] width 30 height 30
click at [1439, 531] on div "Edit Cancel" at bounding box center [1356, 531] width 297 height 30
click at [1492, 16] on icon at bounding box center [1497, 19] width 16 height 16
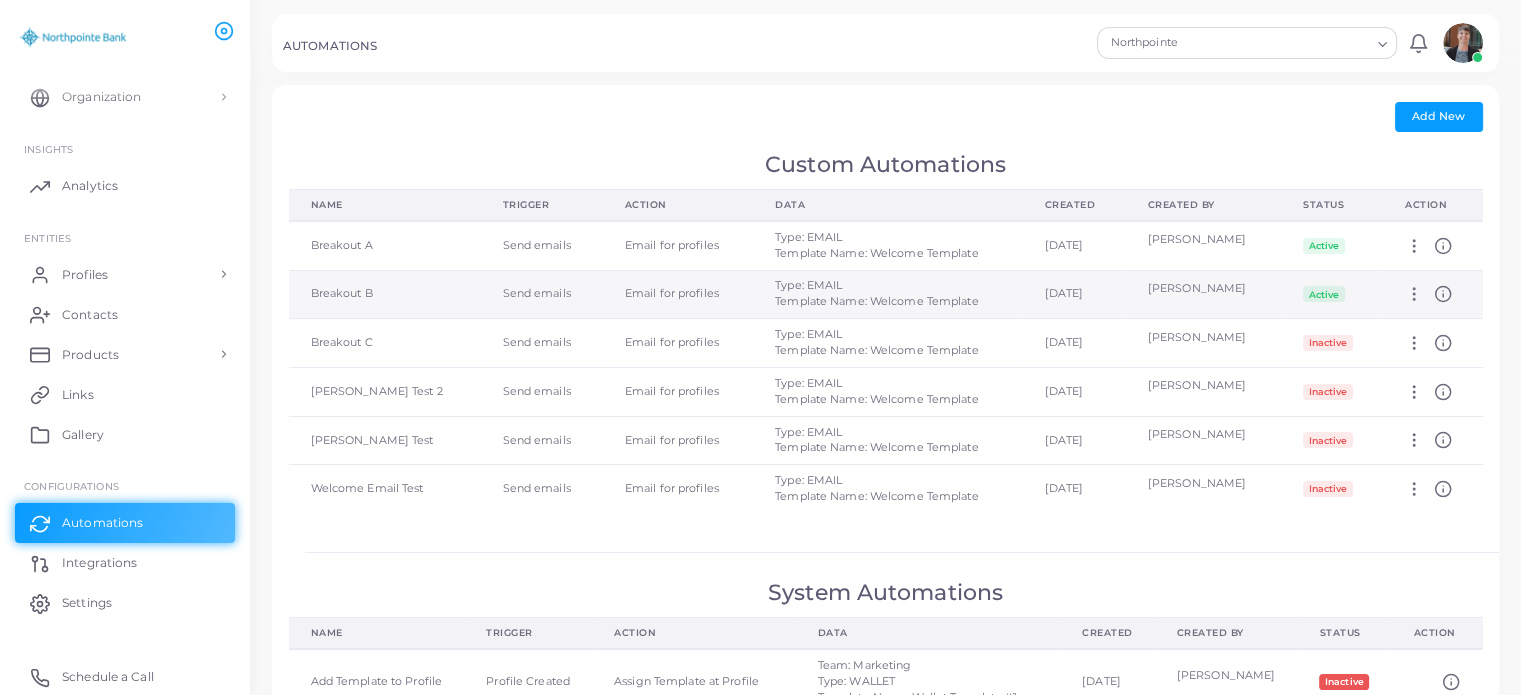
click at [1448, 295] on icon at bounding box center [1443, 294] width 18 height 18
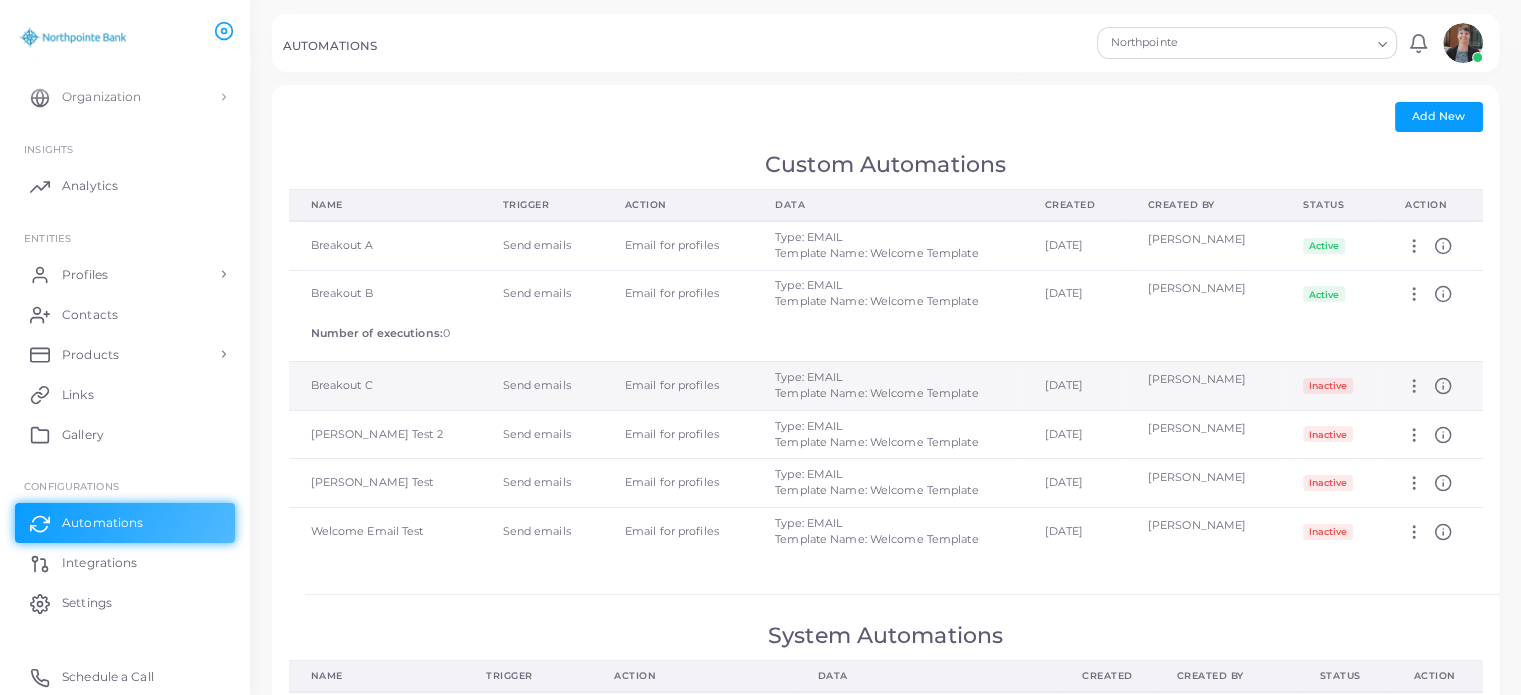
click at [1448, 386] on icon at bounding box center [1443, 386] width 18 height 18
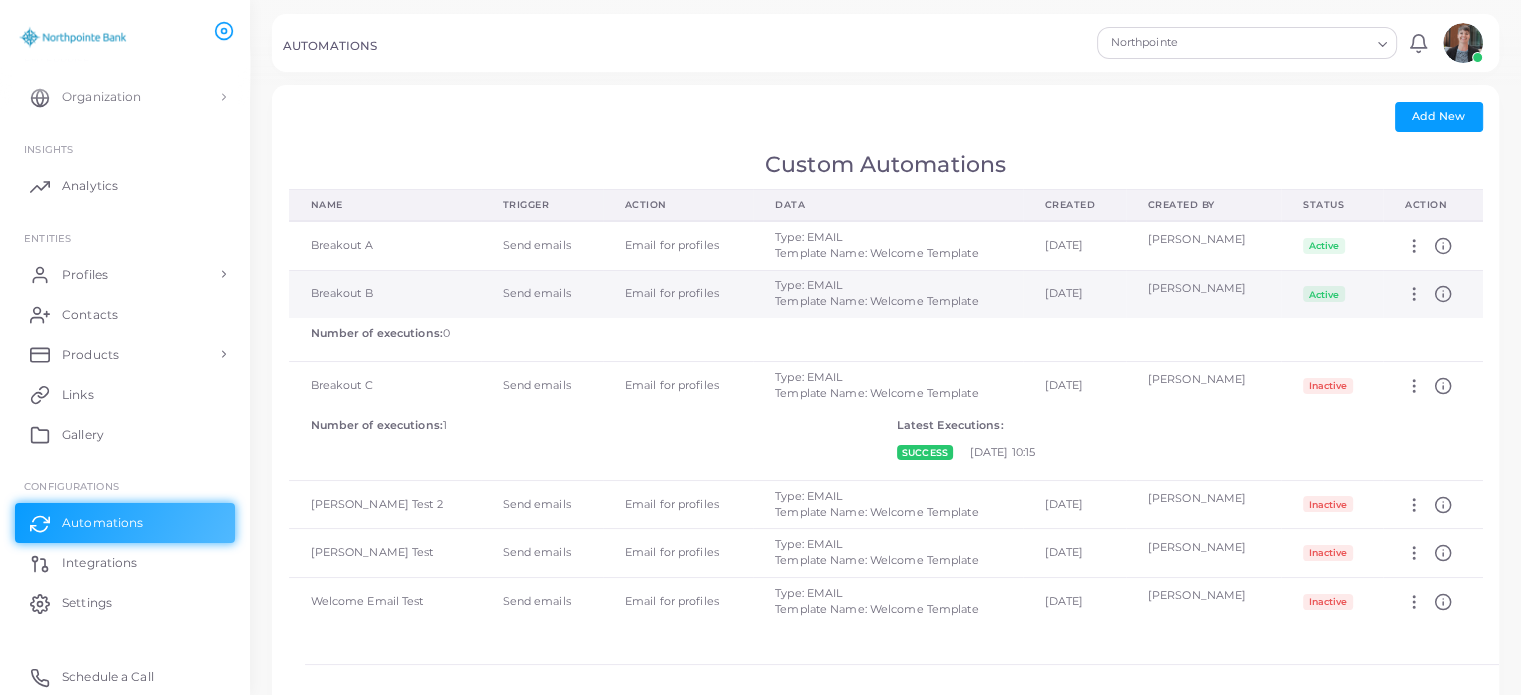
click at [1447, 294] on icon at bounding box center [1443, 294] width 18 height 18
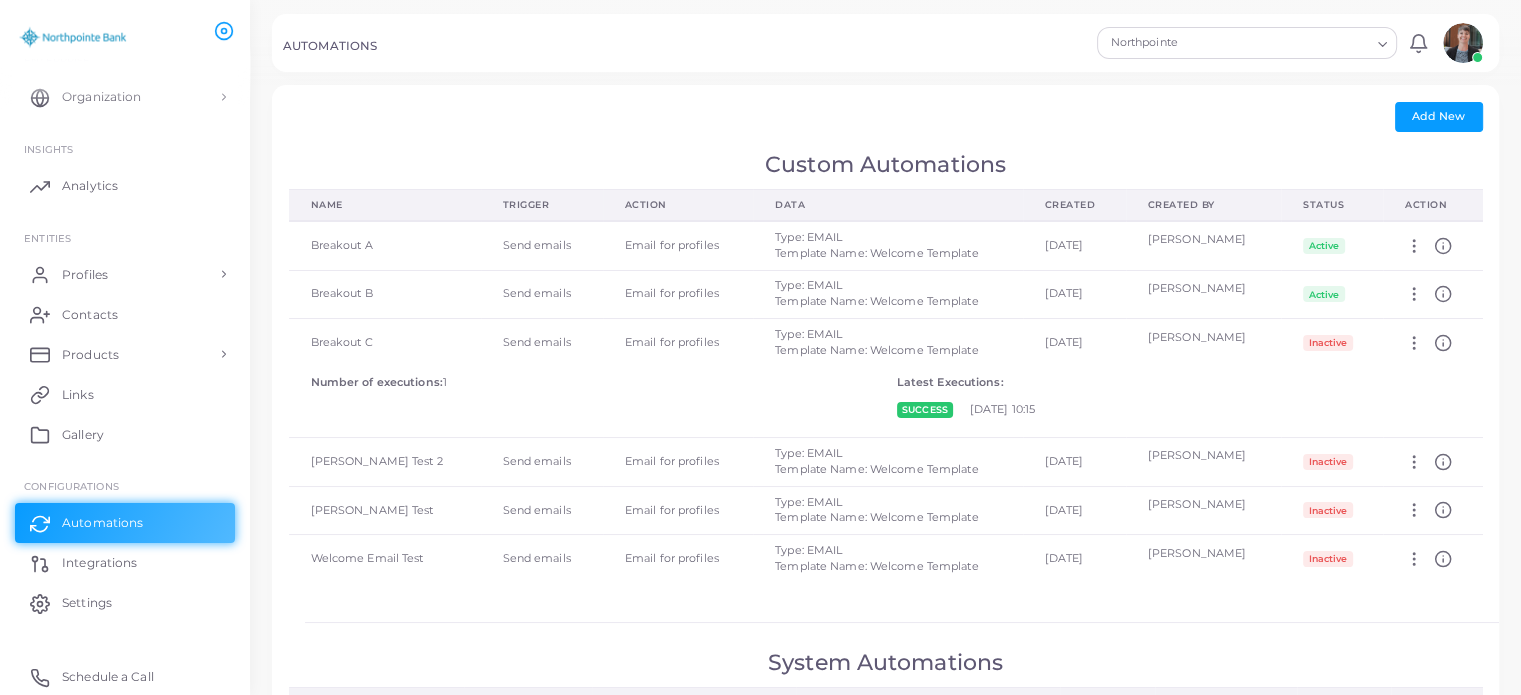
click at [1207, 108] on div "Add New" at bounding box center [886, 117] width 1194 height 30
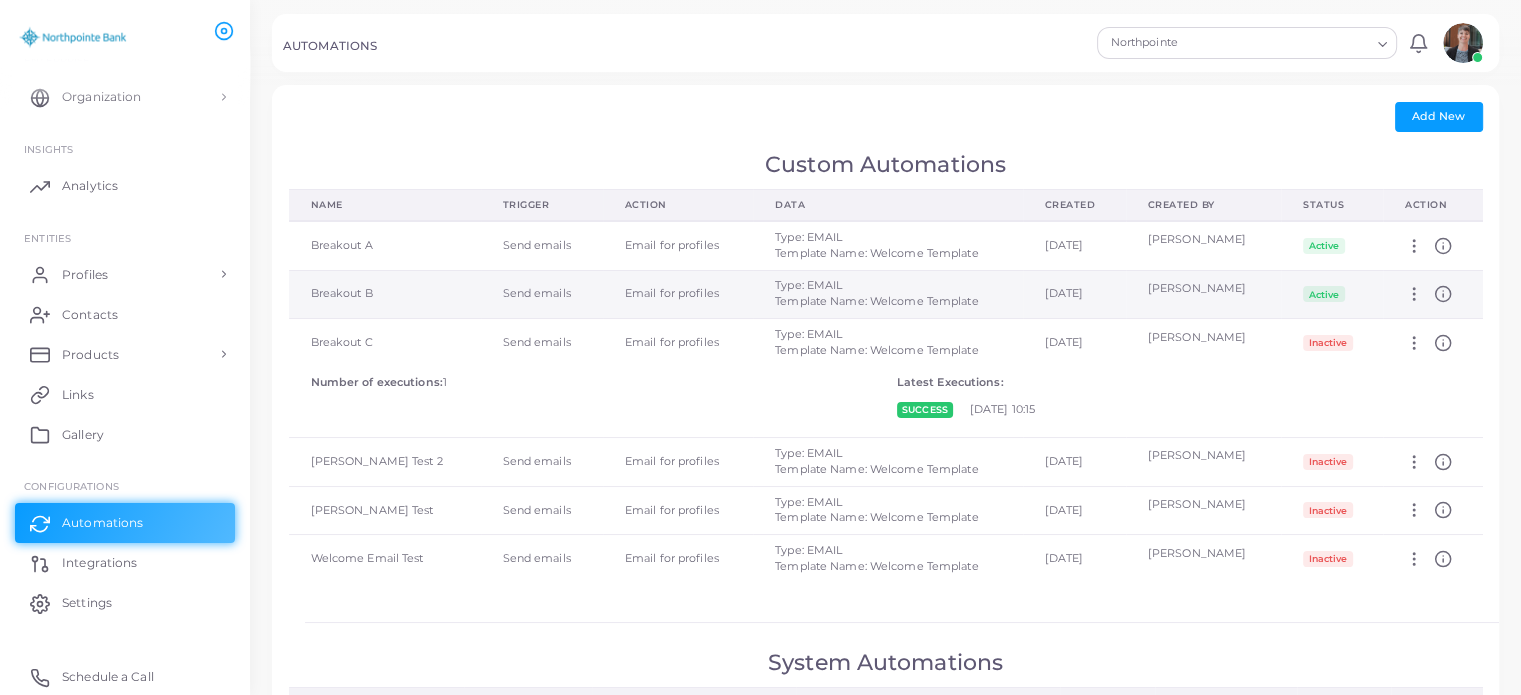
click at [1419, 293] on icon at bounding box center [1414, 294] width 18 height 18
click at [1457, 315] on link "Edit" at bounding box center [1451, 317] width 116 height 27
type input "**********"
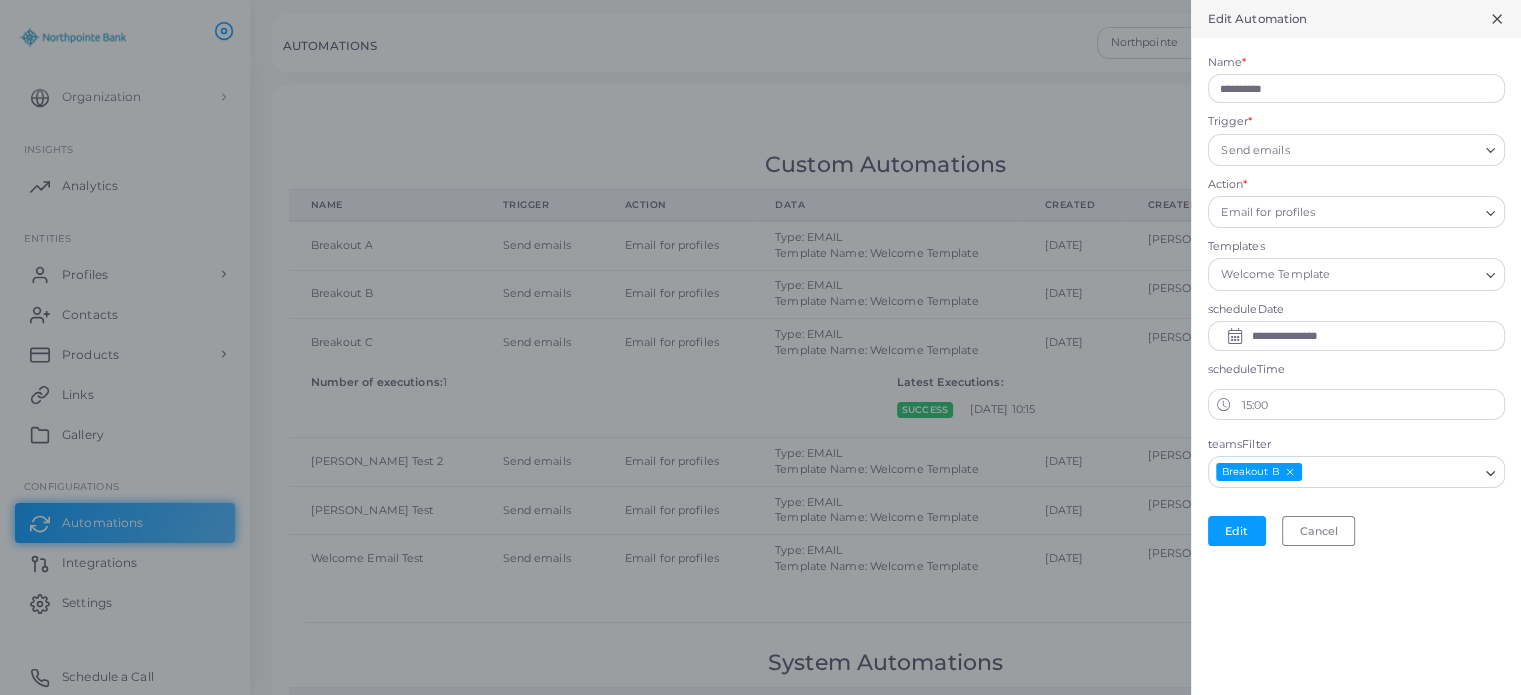
click at [1088, 135] on div at bounding box center [760, 347] width 1521 height 695
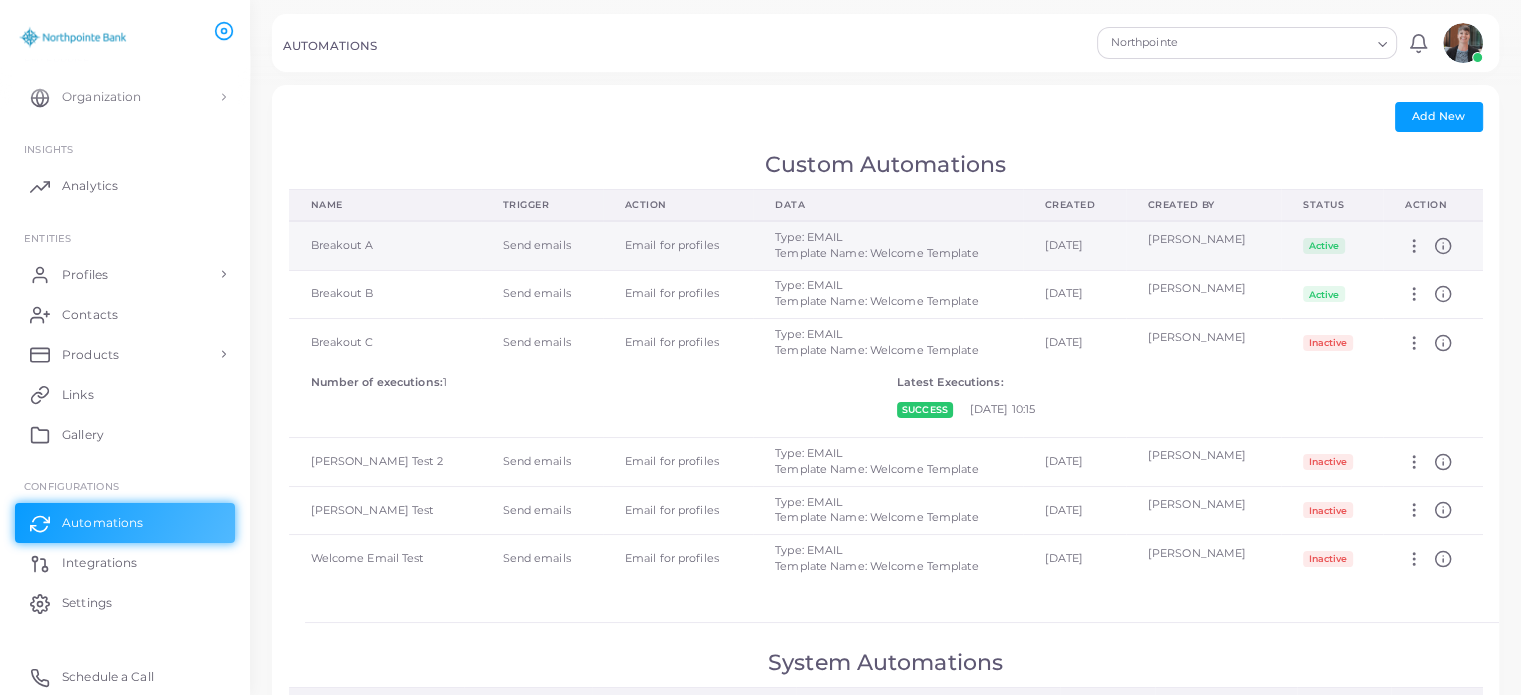
click at [1416, 242] on icon at bounding box center [1414, 246] width 18 height 18
click at [1431, 259] on link "Edit" at bounding box center [1451, 266] width 116 height 27
type input "**********"
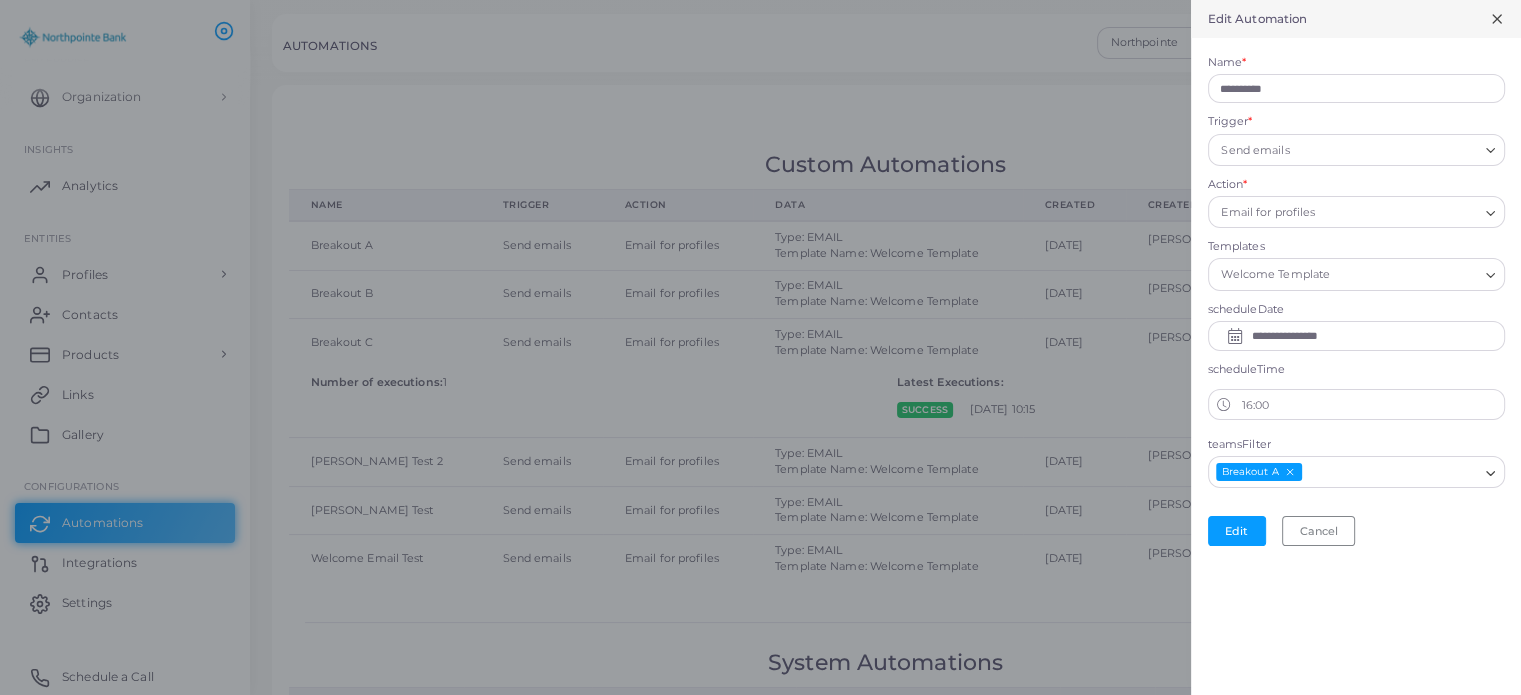
click at [1498, 23] on icon at bounding box center [1497, 19] width 16 height 16
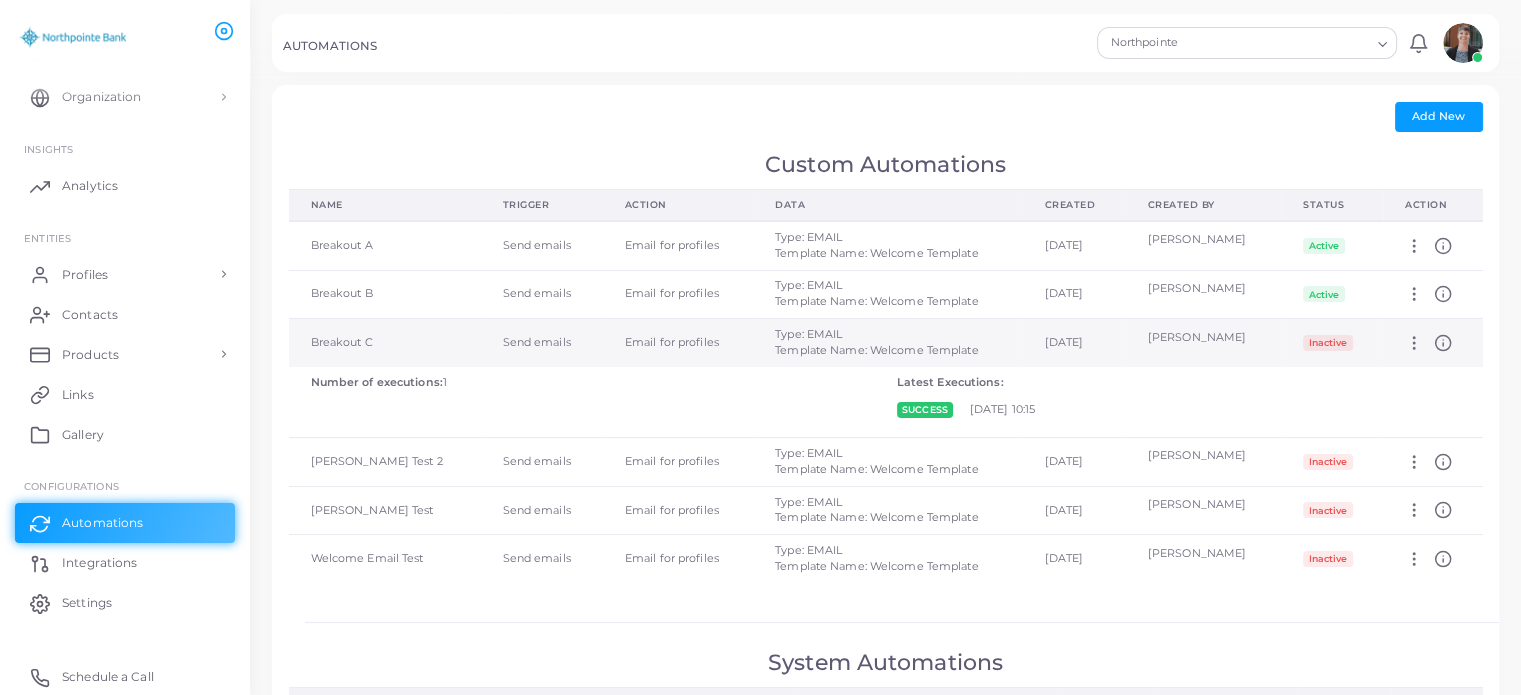
click at [1422, 347] on icon at bounding box center [1414, 343] width 18 height 18
click at [1444, 369] on span "Edit" at bounding box center [1453, 372] width 21 height 16
type input "**********"
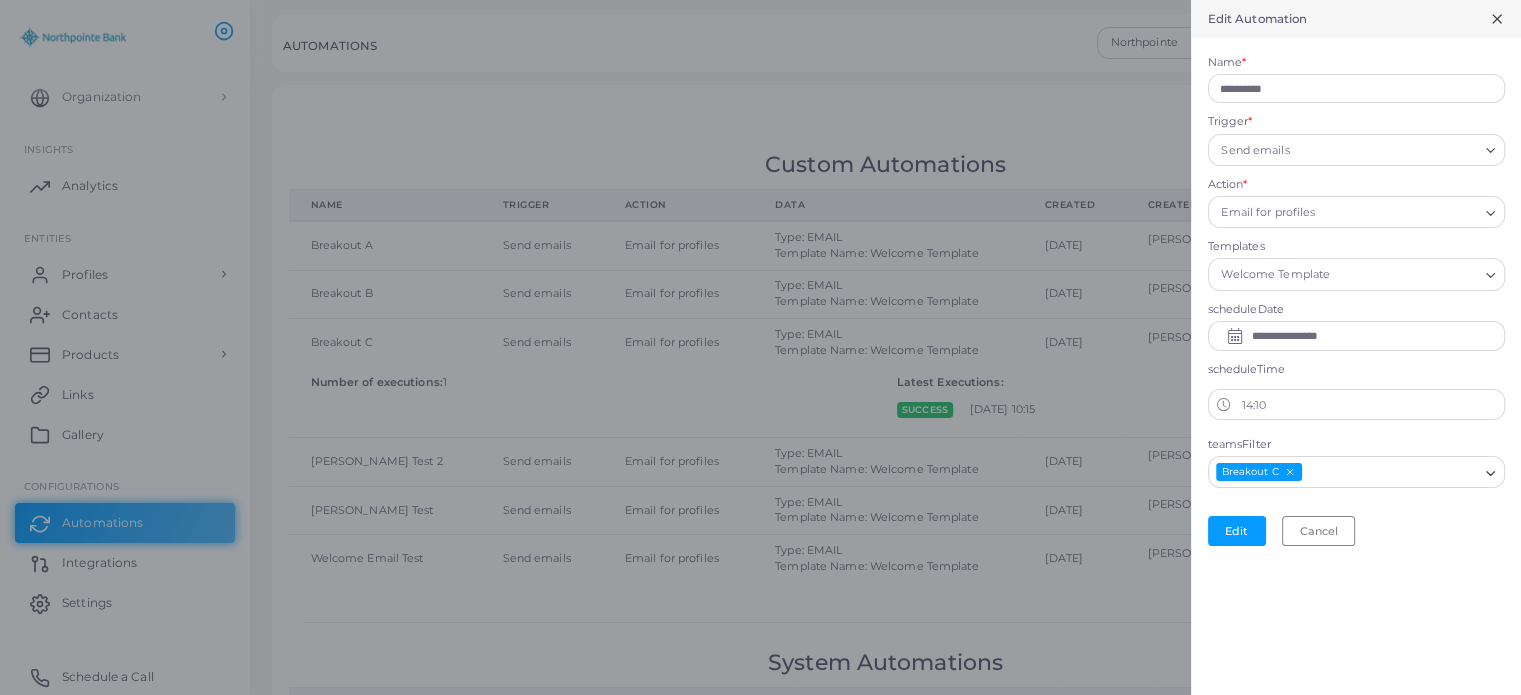
click at [1500, 21] on icon at bounding box center [1497, 19] width 16 height 16
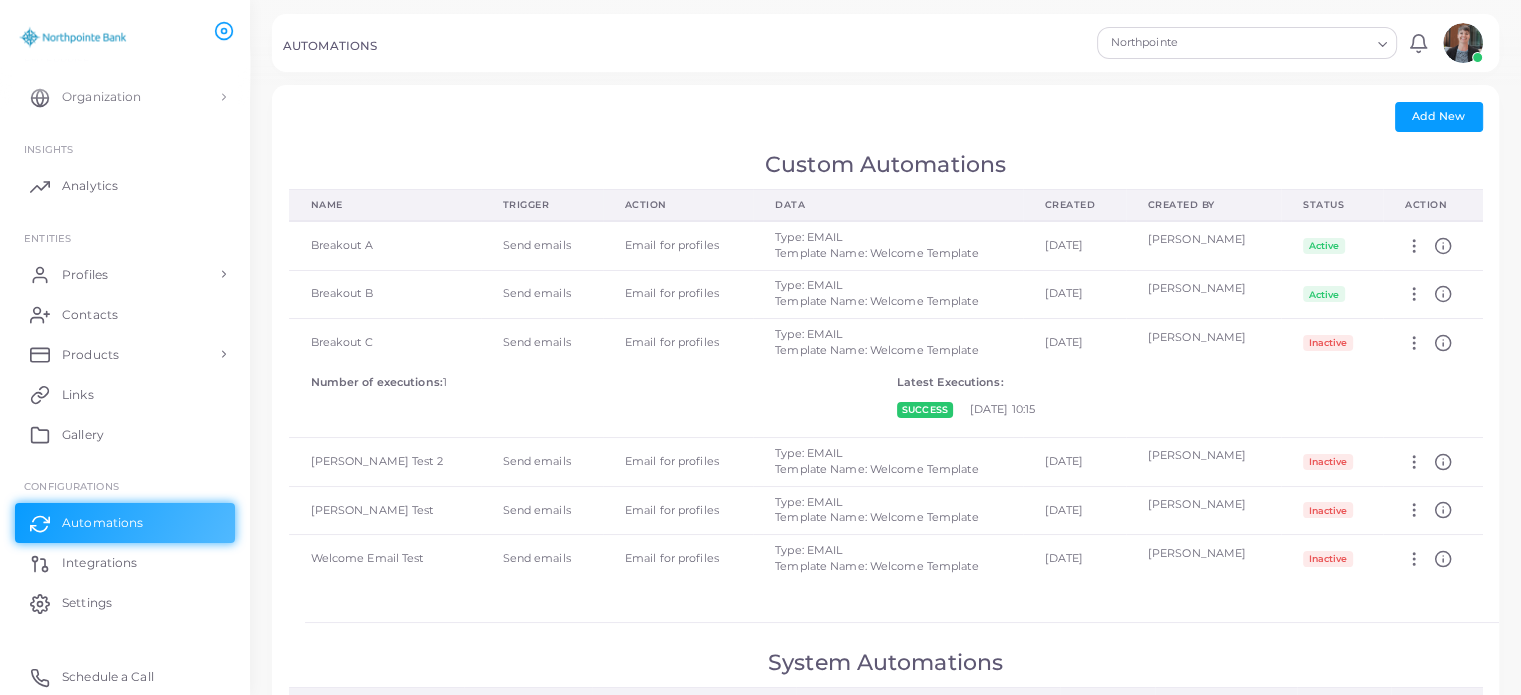
click at [928, 72] on div at bounding box center [760, 42] width 1521 height 85
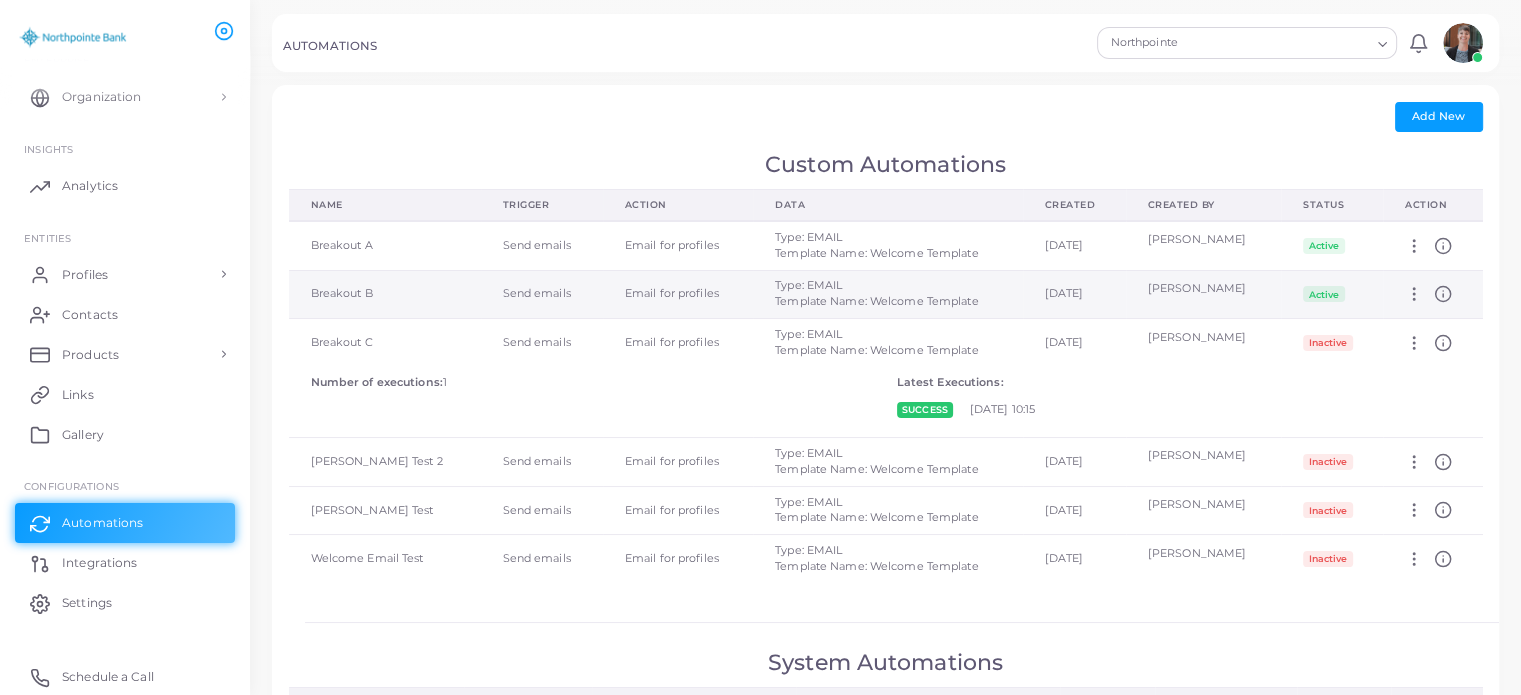
click at [1418, 294] on icon at bounding box center [1414, 294] width 18 height 18
click at [1448, 375] on span "Deactivate" at bounding box center [1463, 373] width 59 height 16
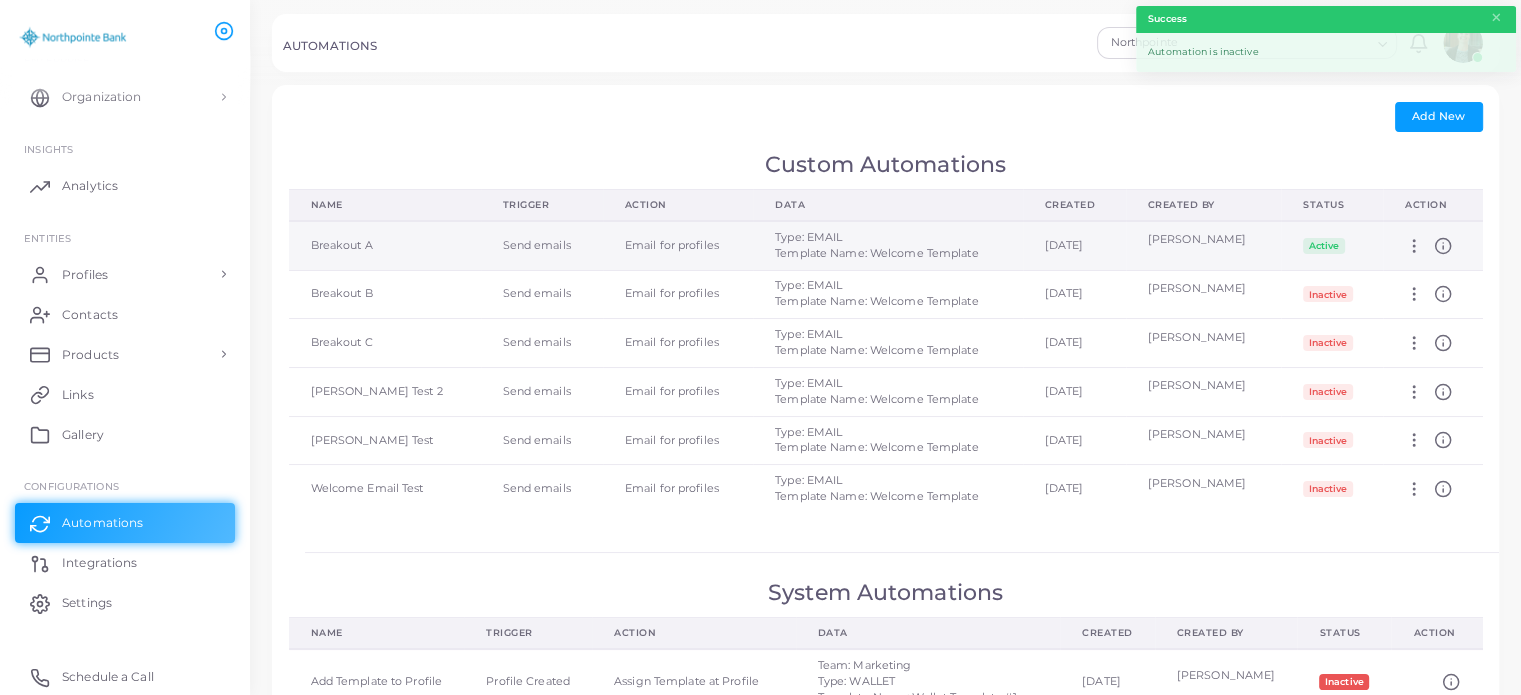
click at [1416, 250] on circle at bounding box center [1415, 251] width 2 height 2
click at [1431, 322] on link "Deactivate" at bounding box center [1451, 328] width 116 height 27
